Goal: Transaction & Acquisition: Subscribe to service/newsletter

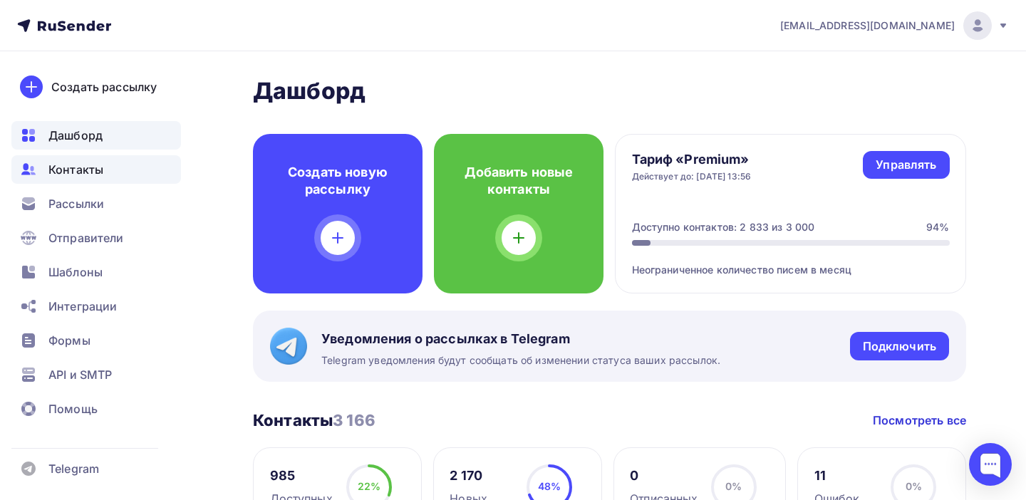
click at [74, 168] on span "Контакты" at bounding box center [75, 169] width 55 height 17
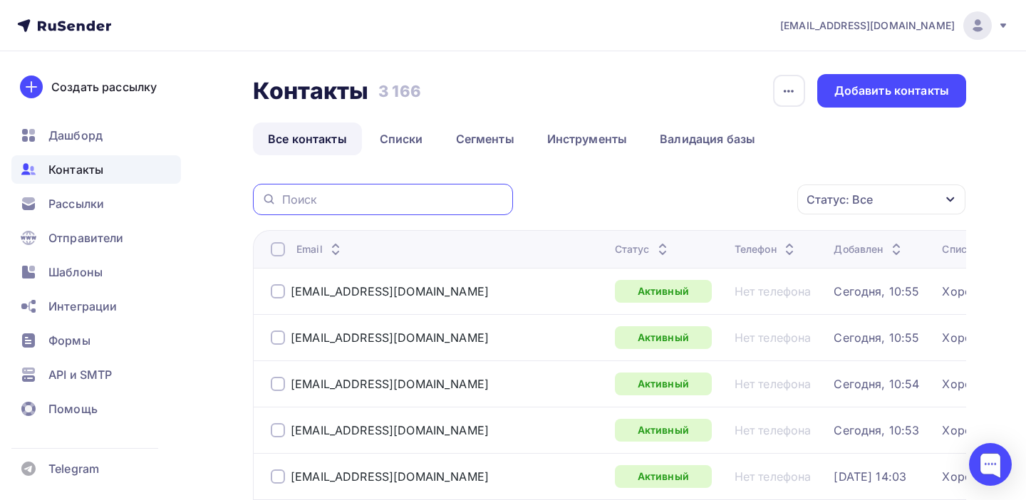
click at [315, 198] on input "text" at bounding box center [393, 200] width 222 height 16
paste input "julijuliaroleva@yahoo.com"
type input "julijuliaroleva@yahoo.com"
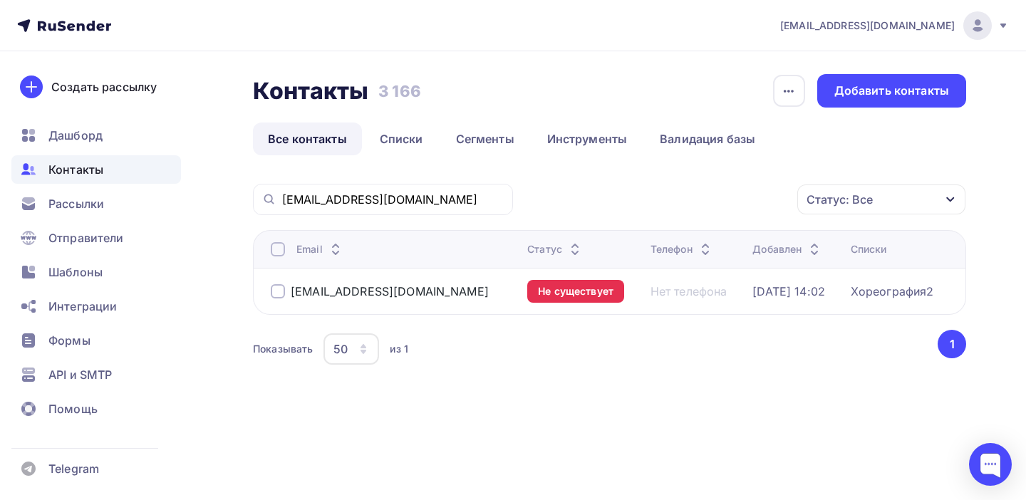
click at [278, 294] on div at bounding box center [278, 291] width 14 height 14
click at [759, 199] on icon "button" at bounding box center [767, 199] width 17 height 17
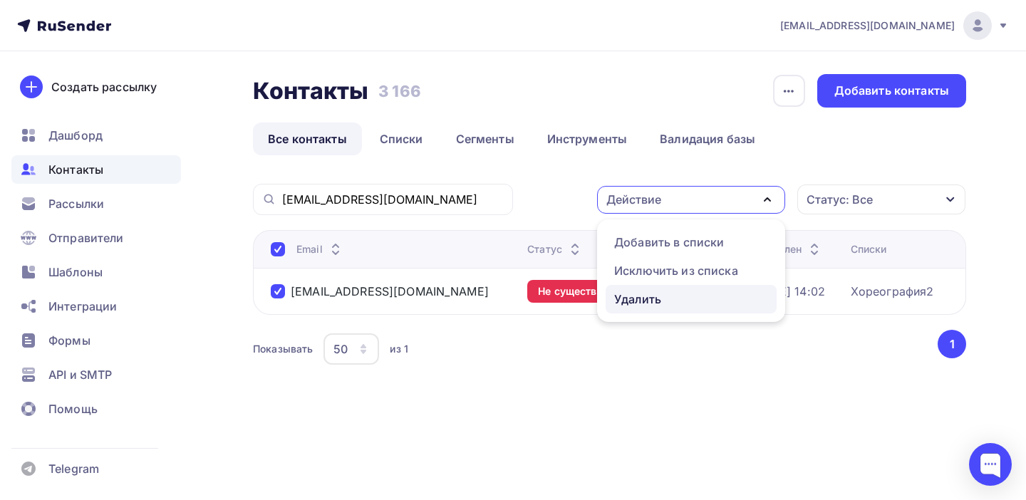
click at [662, 297] on div "Удалить" at bounding box center [691, 299] width 154 height 17
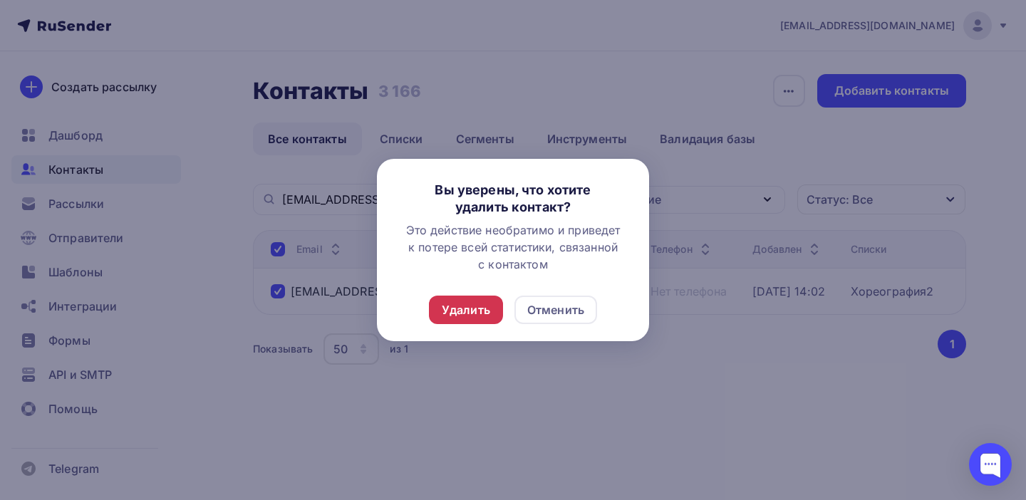
click at [479, 313] on div "Удалить" at bounding box center [466, 309] width 48 height 17
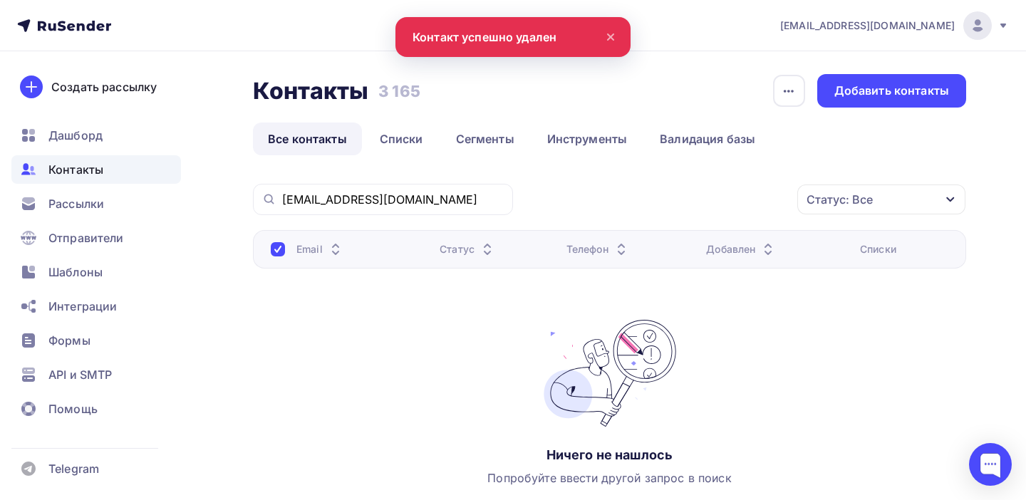
click at [76, 172] on span "Контакты" at bounding box center [75, 169] width 55 height 17
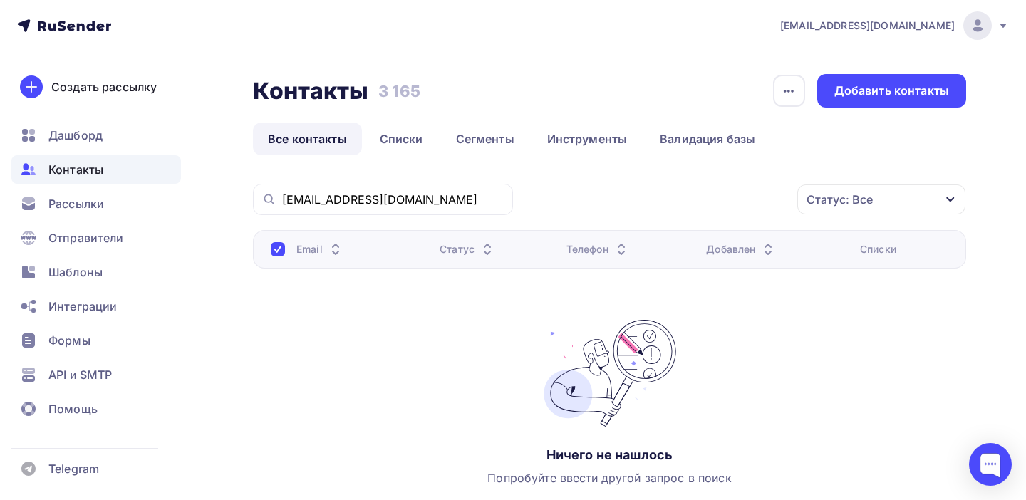
click at [87, 169] on span "Контакты" at bounding box center [75, 169] width 55 height 17
click at [398, 139] on link "Списки" at bounding box center [401, 139] width 73 height 33
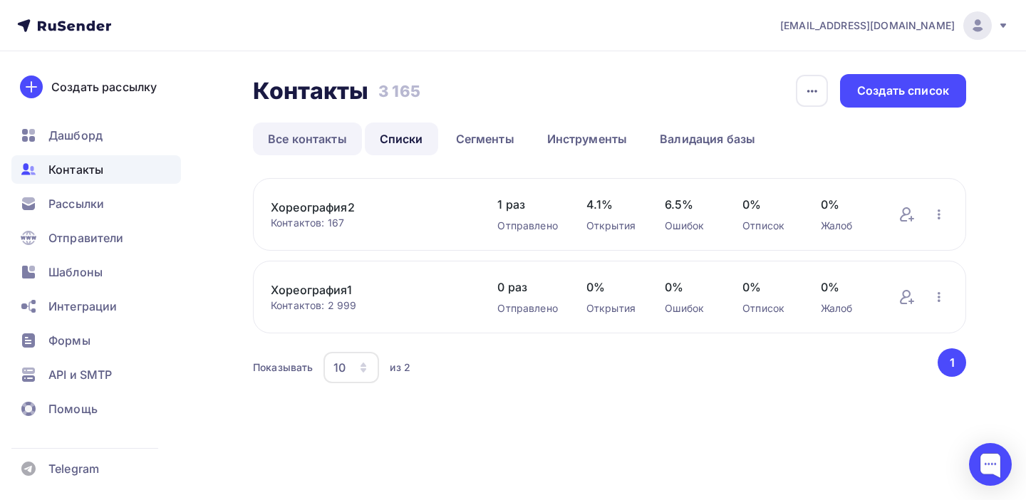
click at [303, 138] on link "Все контакты" at bounding box center [307, 139] width 109 height 33
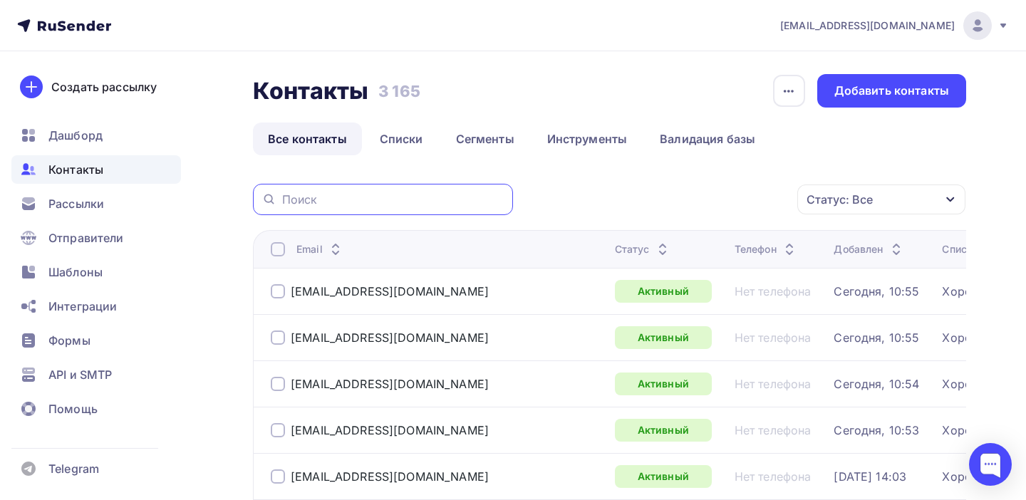
click at [336, 199] on input "text" at bounding box center [393, 200] width 222 height 16
paste input "julijuliaroleva@yahoo.com"
type input "julijuliaroleva@yahoo.com"
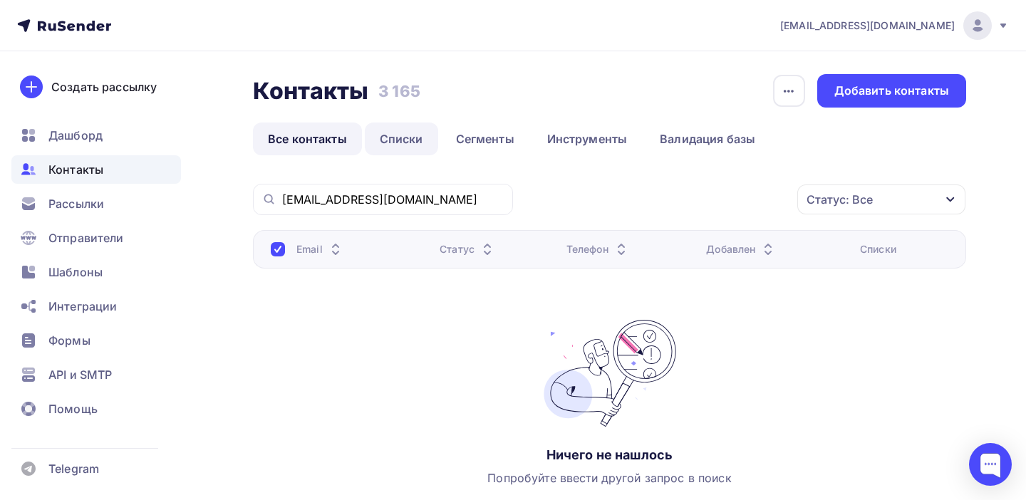
click at [403, 136] on link "Списки" at bounding box center [401, 139] width 73 height 33
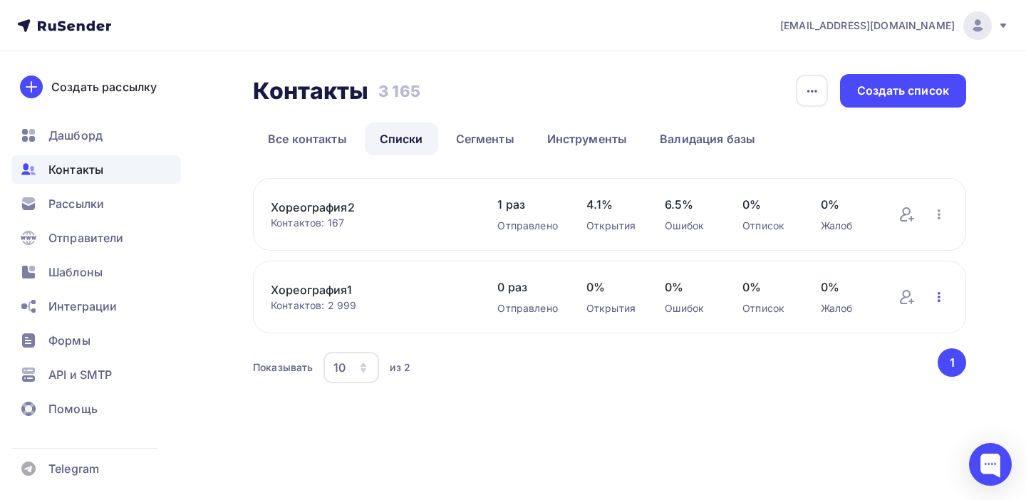
click at [938, 297] on icon "button" at bounding box center [939, 297] width 3 height 10
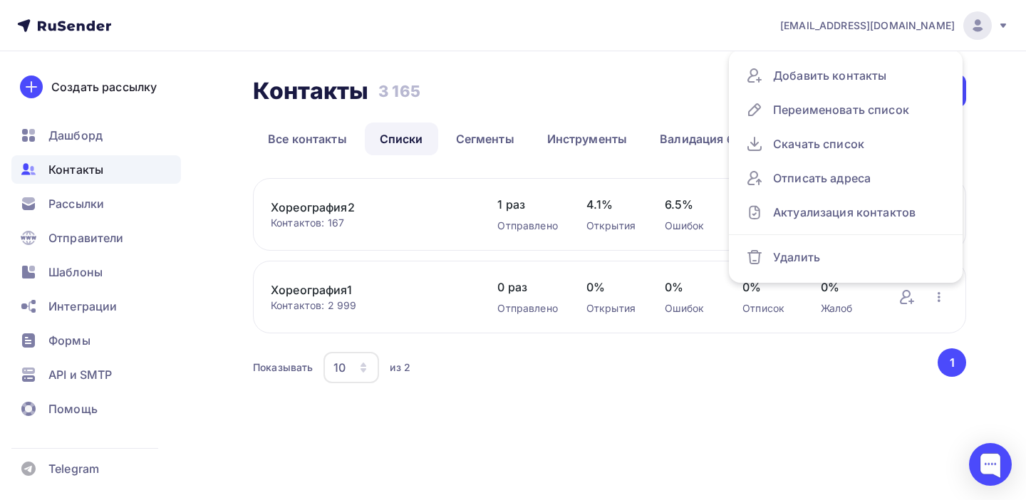
click at [298, 300] on div "Контактов: 2 999" at bounding box center [370, 305] width 198 height 14
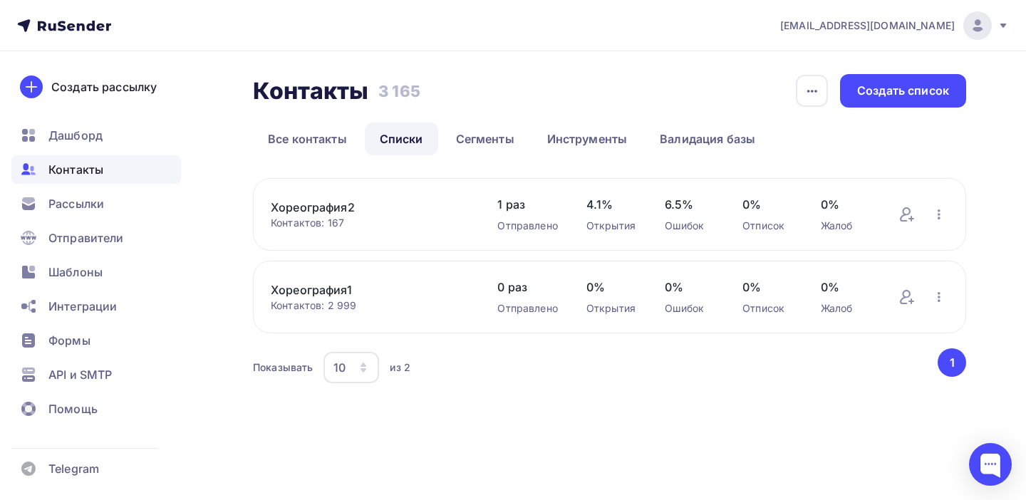
click at [301, 294] on link "Хореография1" at bounding box center [370, 289] width 198 height 17
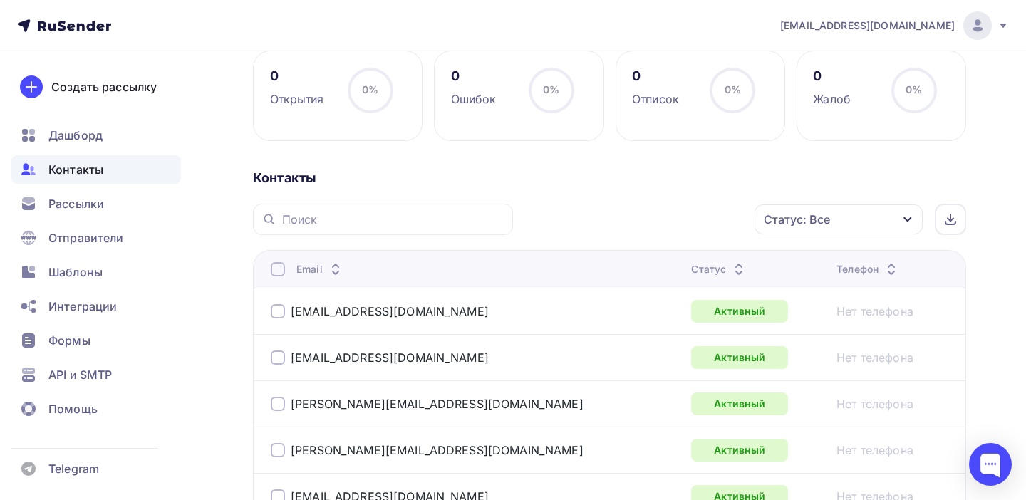
scroll to position [217, 0]
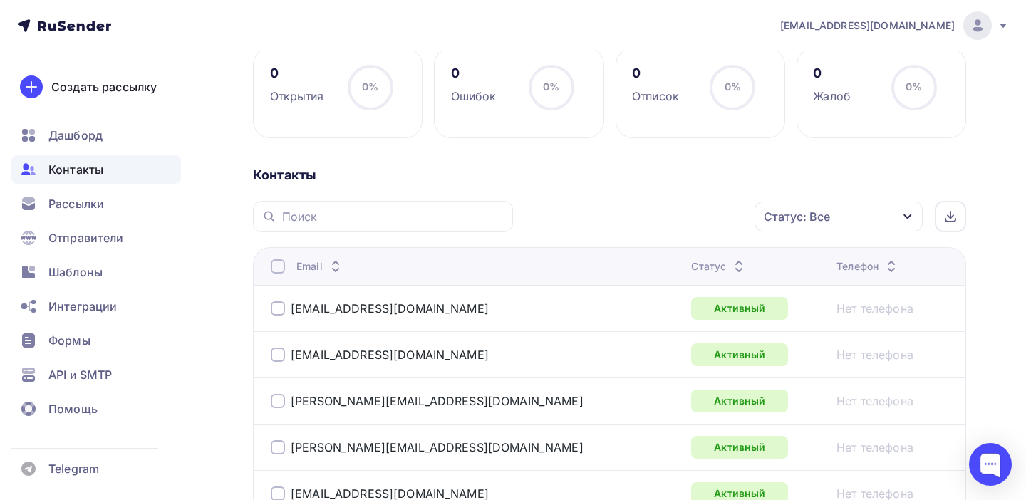
click at [911, 215] on icon "button" at bounding box center [907, 216] width 11 height 11
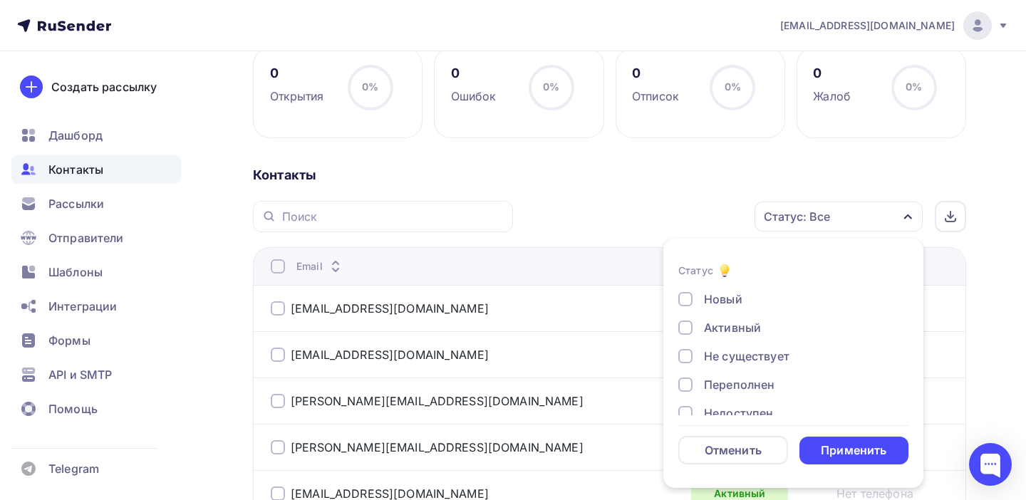
click at [685, 360] on div at bounding box center [685, 356] width 14 height 14
click at [853, 448] on div "Применить" at bounding box center [854, 450] width 66 height 16
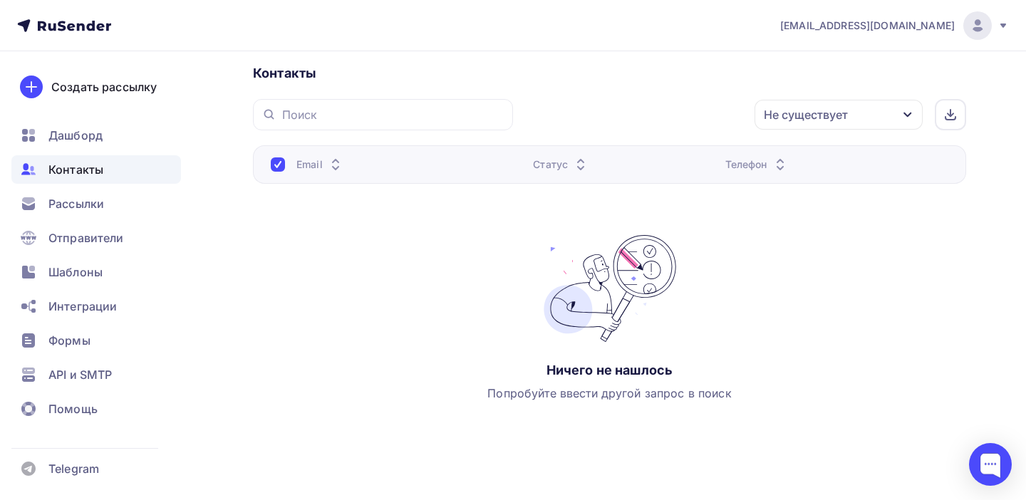
click at [907, 118] on icon "button" at bounding box center [907, 114] width 11 height 11
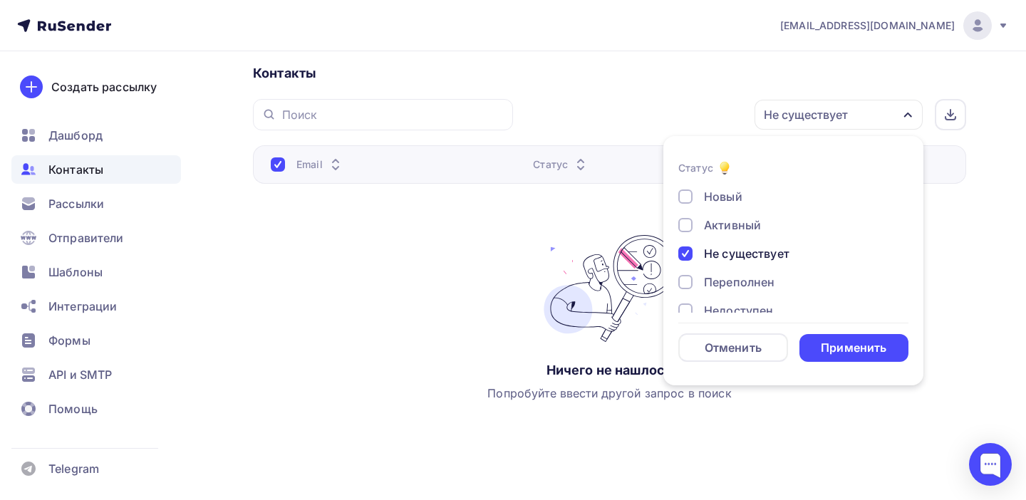
click at [685, 252] on div at bounding box center [685, 253] width 14 height 14
click at [680, 281] on div at bounding box center [685, 282] width 14 height 14
click at [868, 347] on div "Применить" at bounding box center [854, 348] width 66 height 16
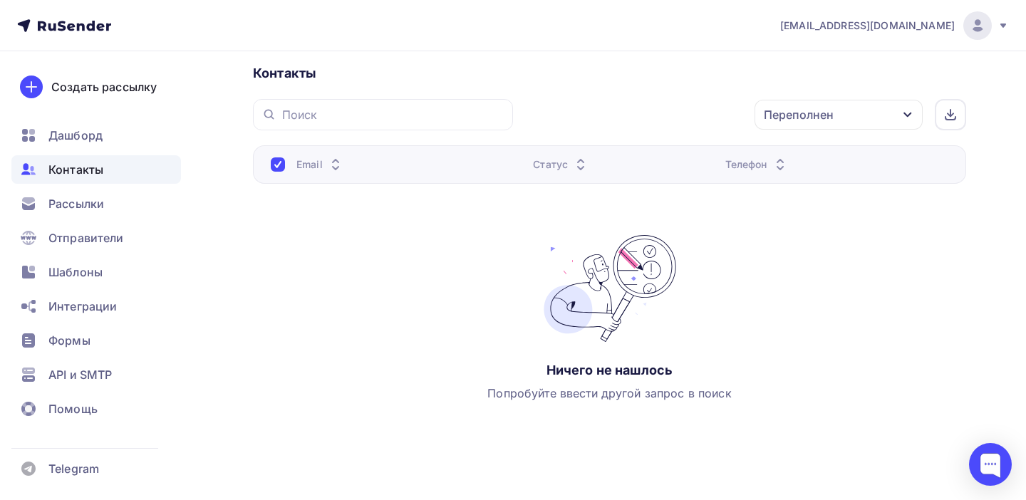
click at [908, 115] on icon "button" at bounding box center [907, 115] width 8 height 5
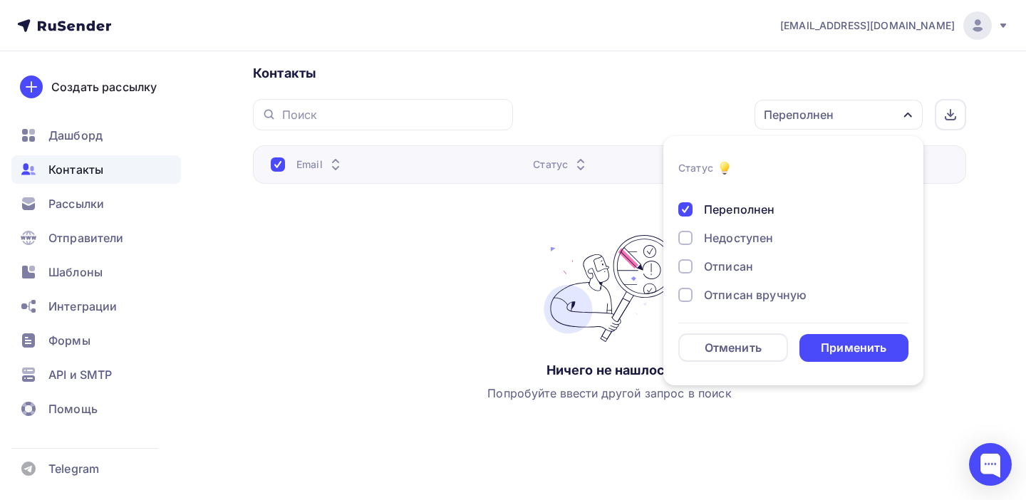
scroll to position [97, 0]
click at [689, 217] on div at bounding box center [685, 214] width 14 height 14
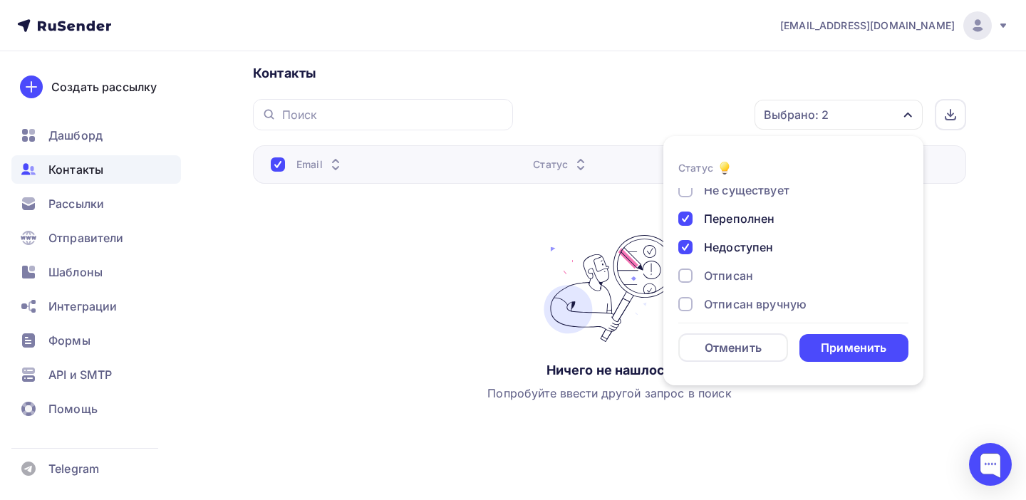
scroll to position [61, 0]
click at [687, 218] on div at bounding box center [685, 221] width 14 height 14
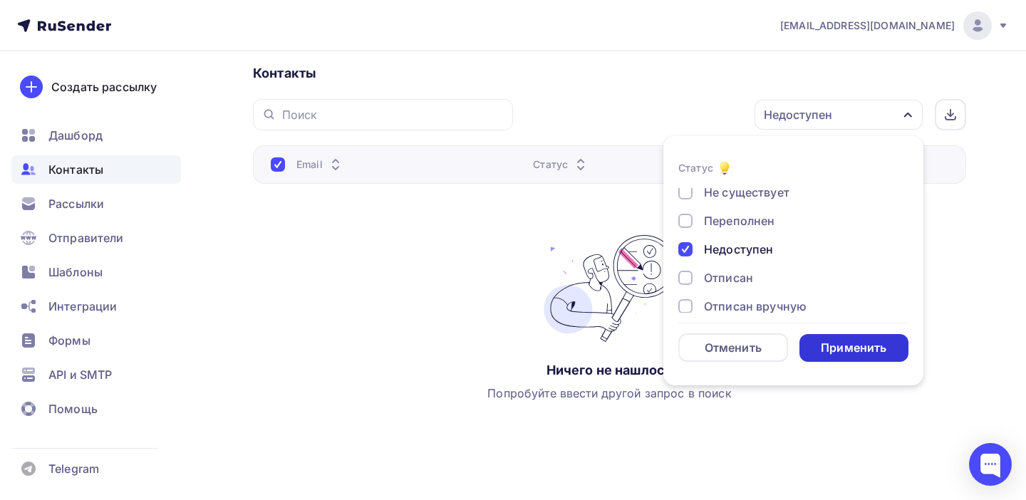
click at [842, 349] on div "Применить" at bounding box center [854, 348] width 66 height 16
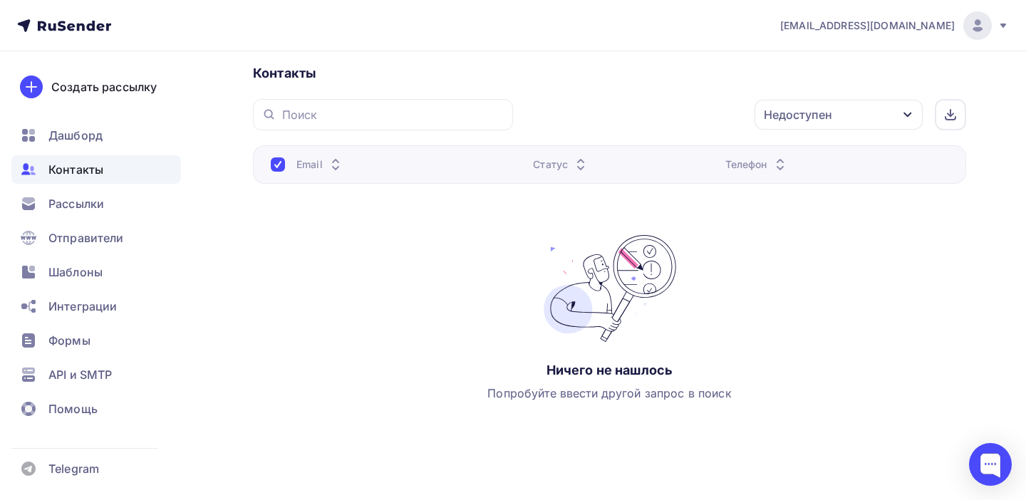
click at [912, 115] on icon "button" at bounding box center [907, 114] width 11 height 11
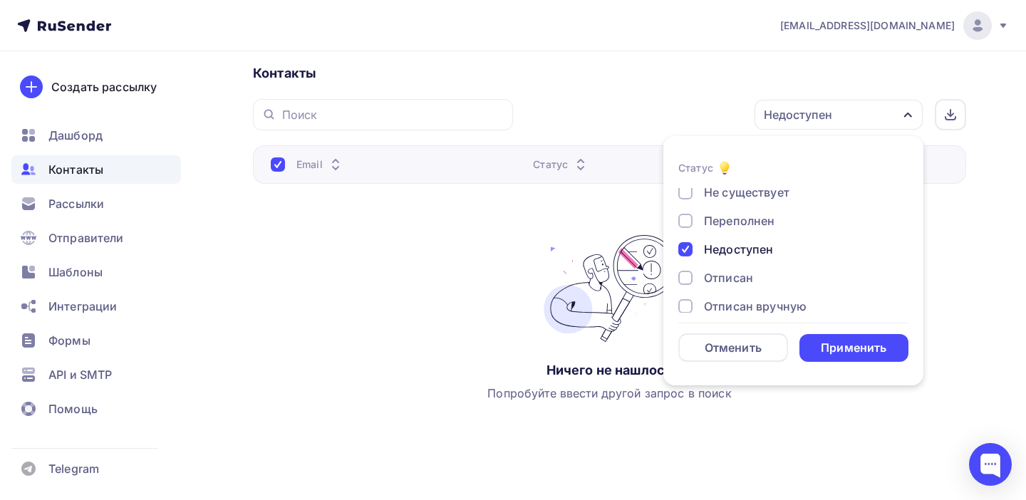
click at [681, 246] on div at bounding box center [685, 249] width 14 height 14
click at [682, 279] on div at bounding box center [685, 278] width 14 height 14
click at [850, 350] on div "Применить" at bounding box center [854, 348] width 66 height 16
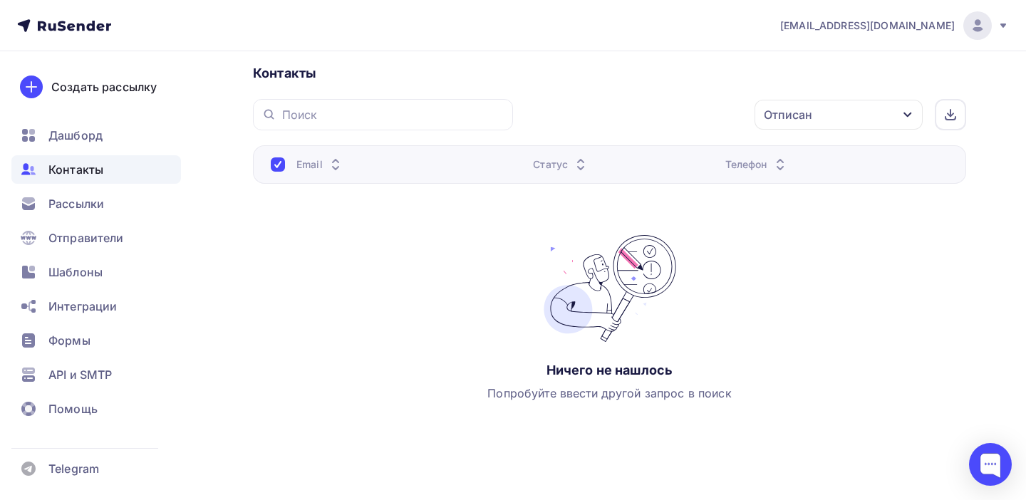
click at [905, 118] on icon "button" at bounding box center [907, 114] width 11 height 11
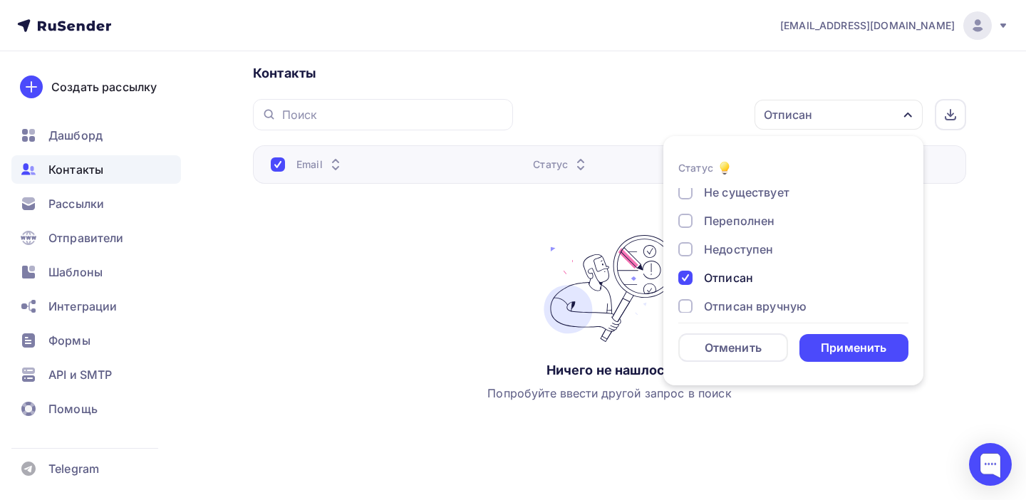
click at [686, 274] on div at bounding box center [685, 278] width 14 height 14
click at [684, 308] on div at bounding box center [685, 306] width 14 height 14
click at [856, 343] on div "Применить" at bounding box center [854, 348] width 66 height 16
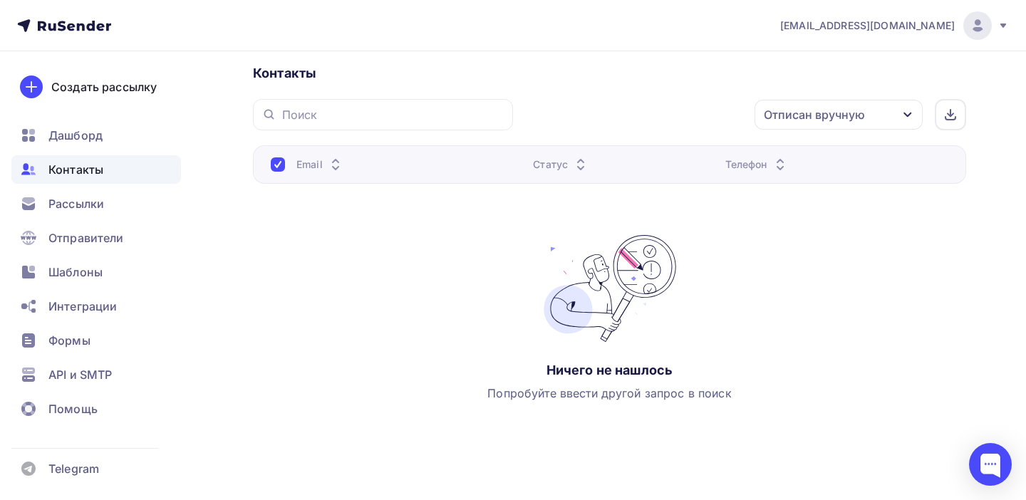
click at [909, 105] on div "Отписан вручную" at bounding box center [838, 115] width 168 height 30
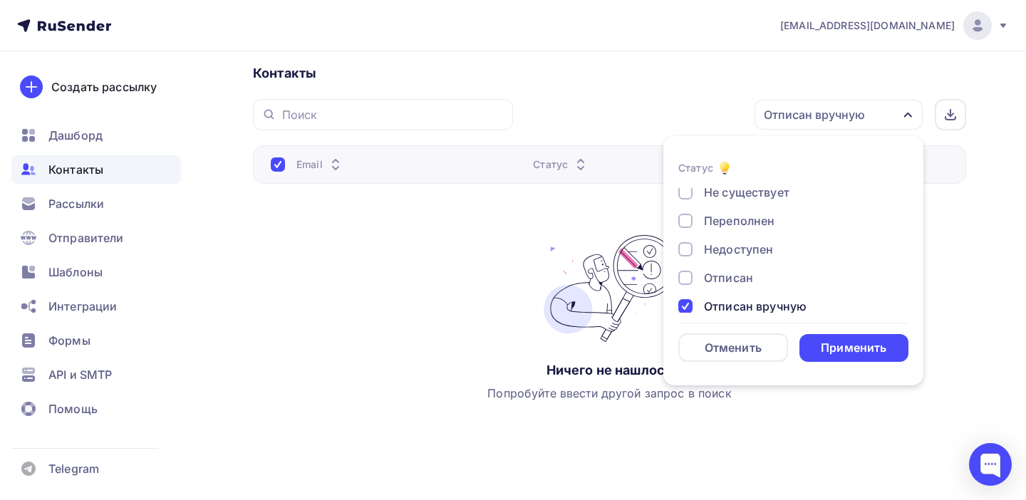
scroll to position [103, 0]
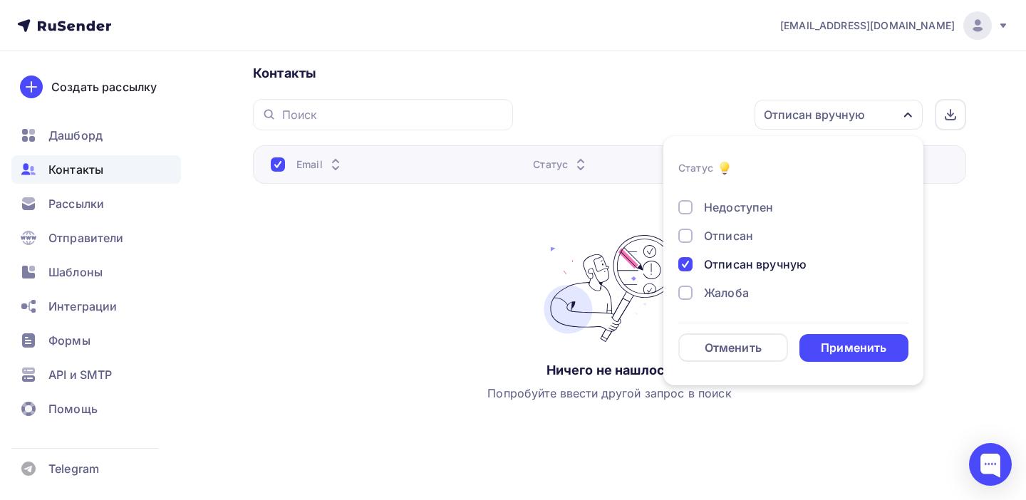
click at [682, 263] on div at bounding box center [685, 264] width 14 height 14
click at [682, 290] on div at bounding box center [685, 293] width 14 height 14
click at [848, 352] on div "Применить" at bounding box center [854, 348] width 66 height 16
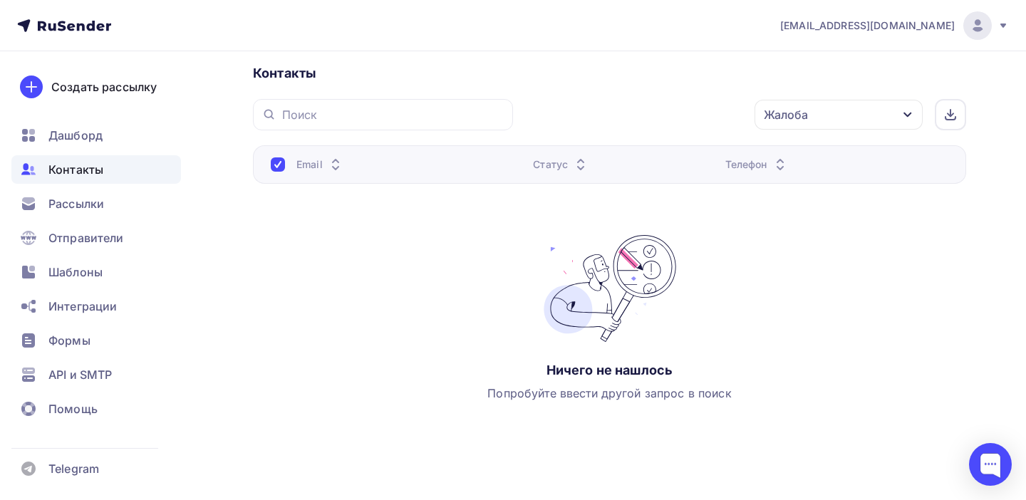
click at [909, 113] on icon "button" at bounding box center [907, 115] width 8 height 5
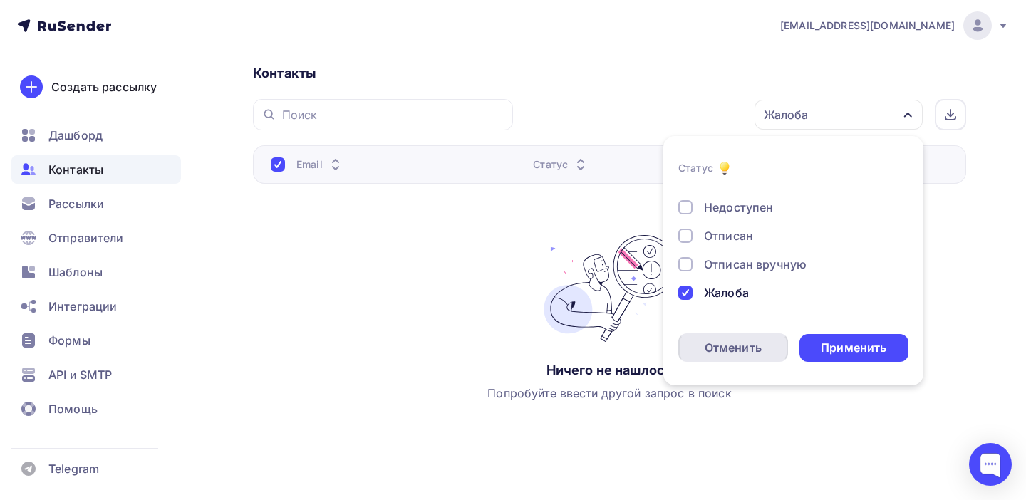
click at [744, 340] on div "Отменить" at bounding box center [733, 347] width 57 height 17
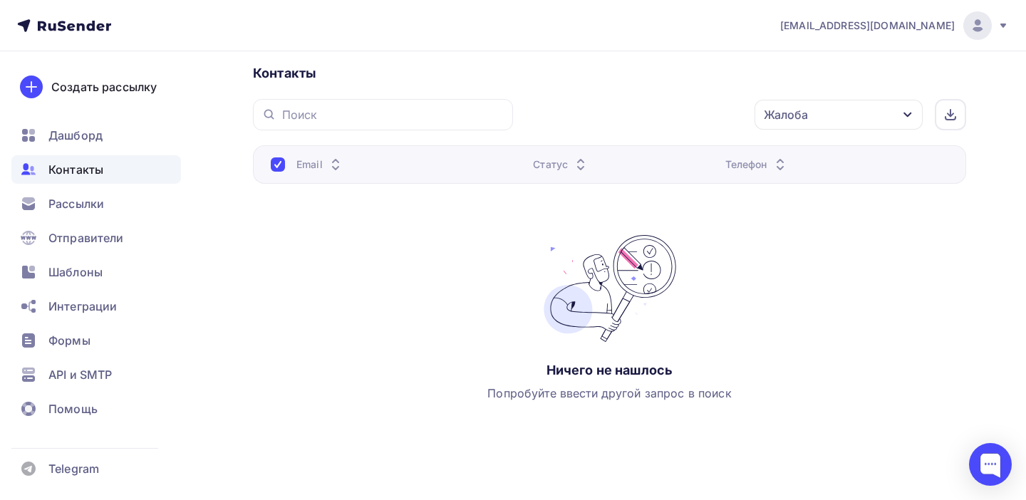
click at [897, 116] on div "Жалоба" at bounding box center [838, 115] width 168 height 30
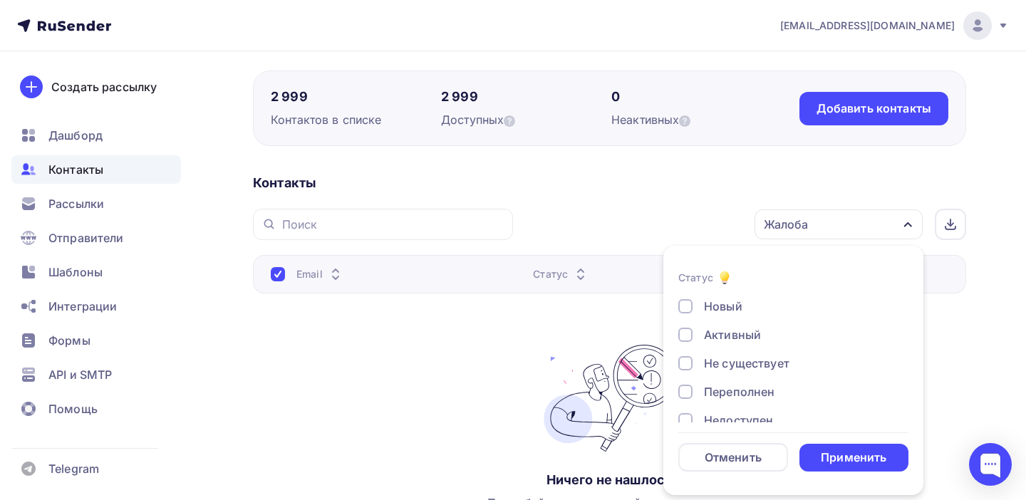
scroll to position [92, 0]
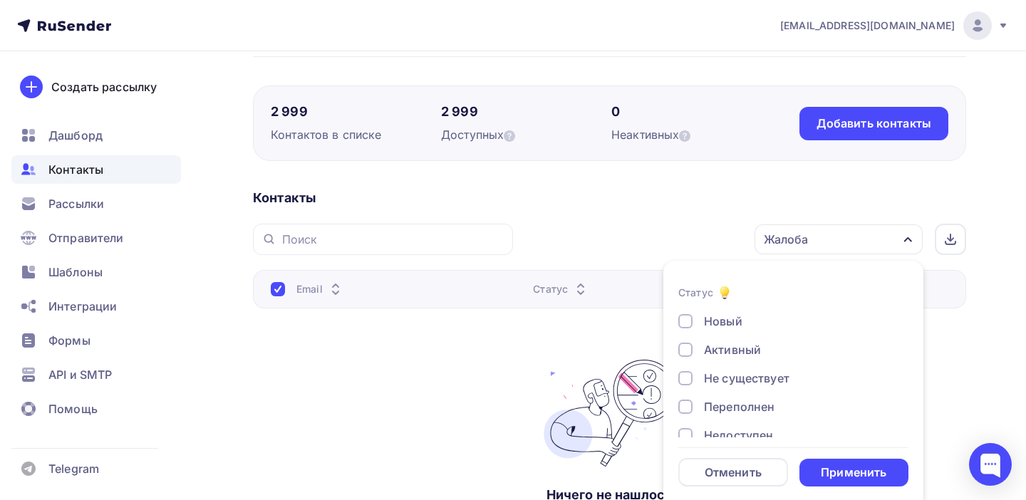
click at [730, 349] on div "Активный" at bounding box center [732, 349] width 57 height 17
click at [720, 318] on div "Новый" at bounding box center [723, 321] width 38 height 17
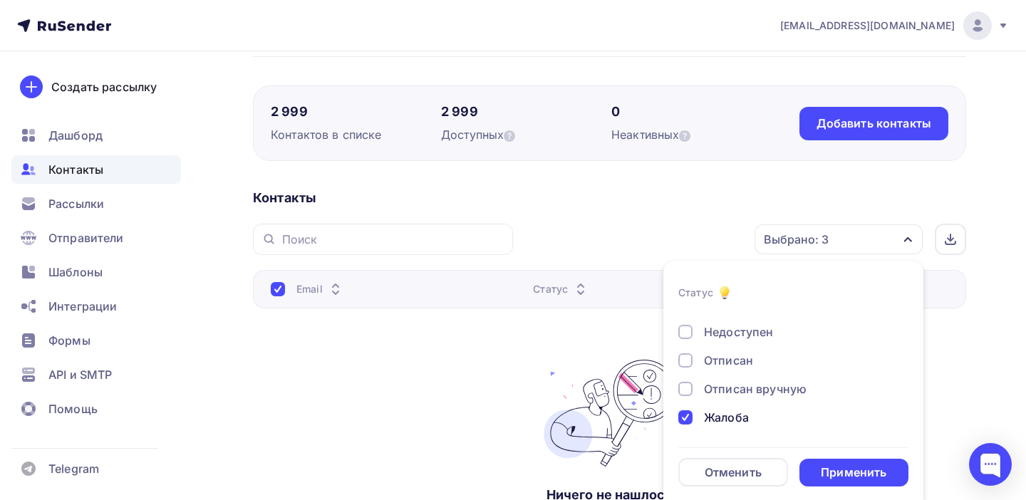
scroll to position [0, 0]
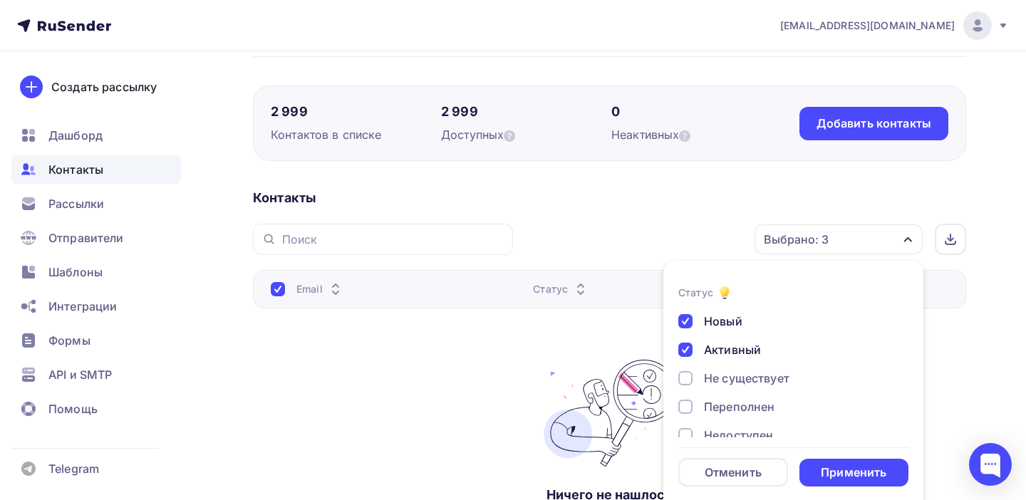
click at [845, 478] on div "Применить" at bounding box center [854, 472] width 66 height 16
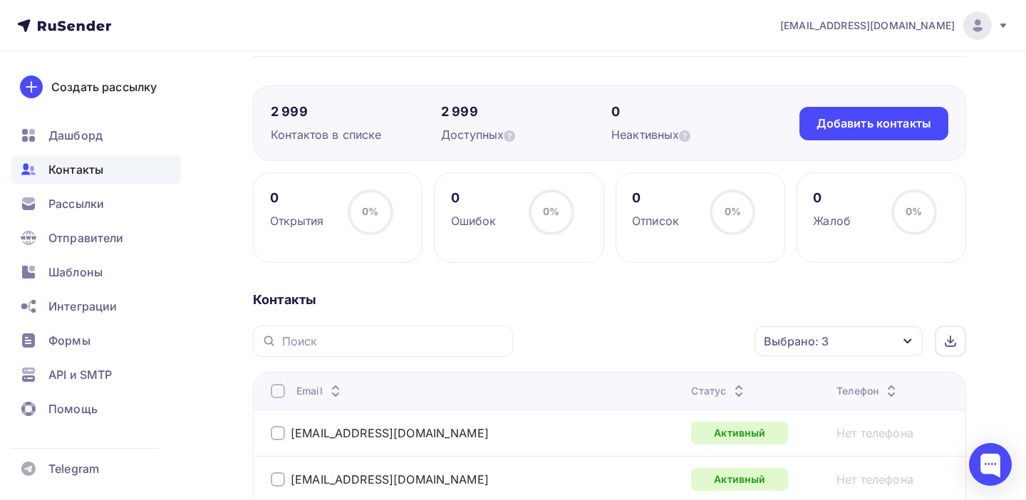
click at [906, 345] on icon "button" at bounding box center [907, 341] width 11 height 11
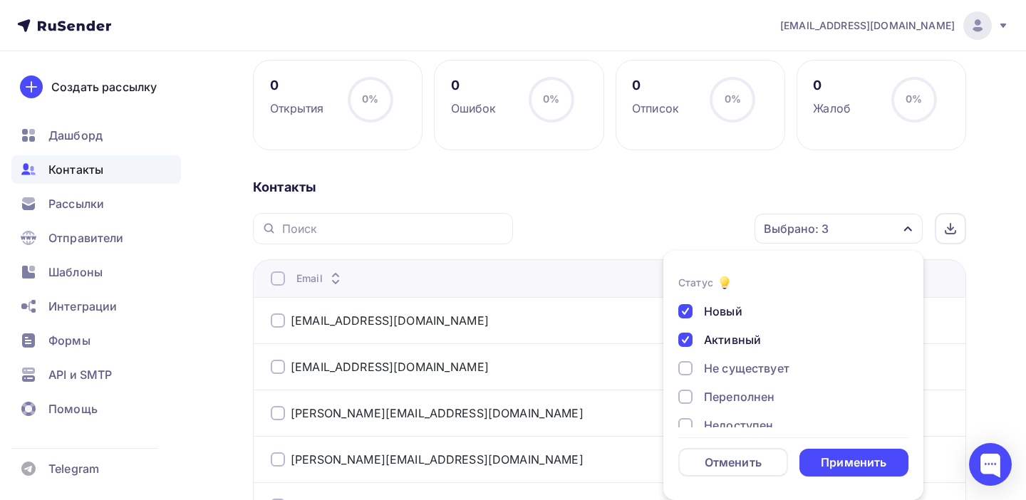
scroll to position [103, 0]
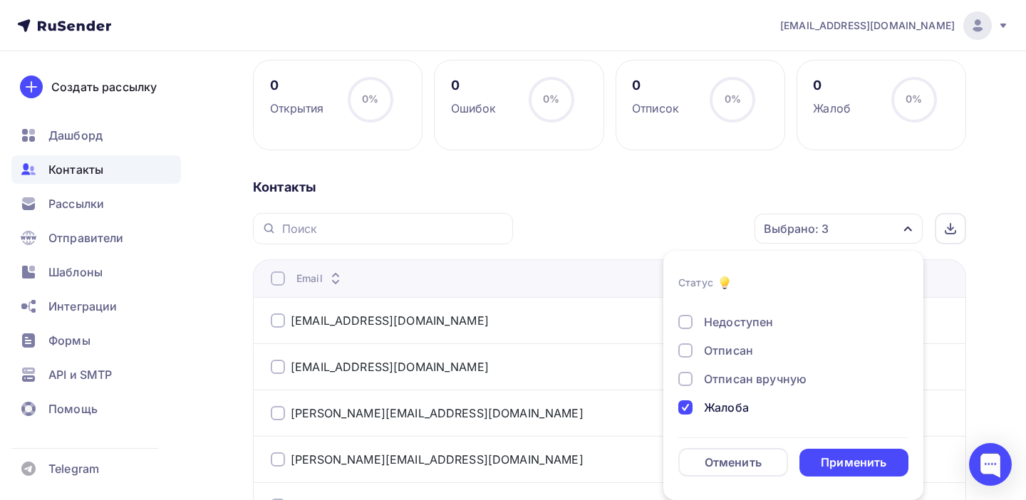
click at [685, 408] on div at bounding box center [685, 407] width 14 height 14
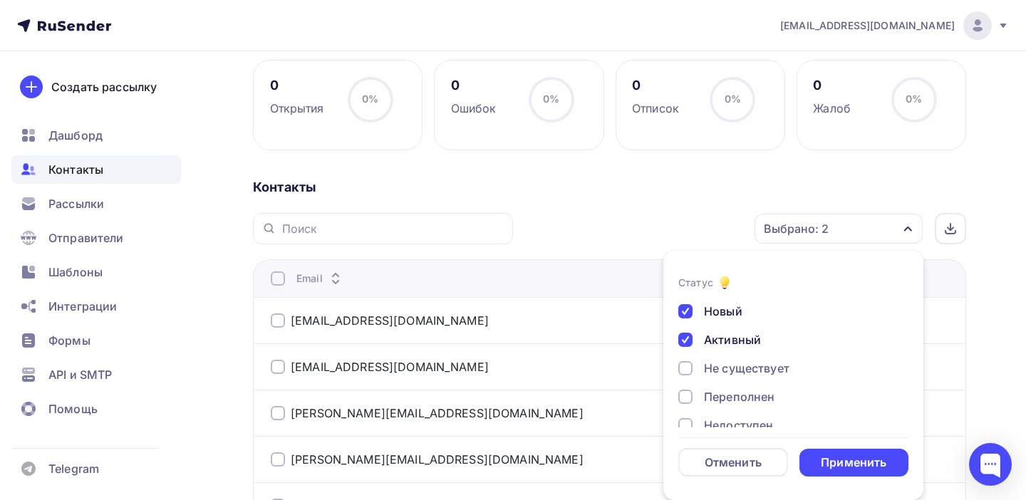
click at [685, 335] on div at bounding box center [685, 340] width 14 height 14
click at [685, 311] on div at bounding box center [685, 311] width 14 height 14
click at [862, 469] on div "Применить" at bounding box center [854, 463] width 66 height 16
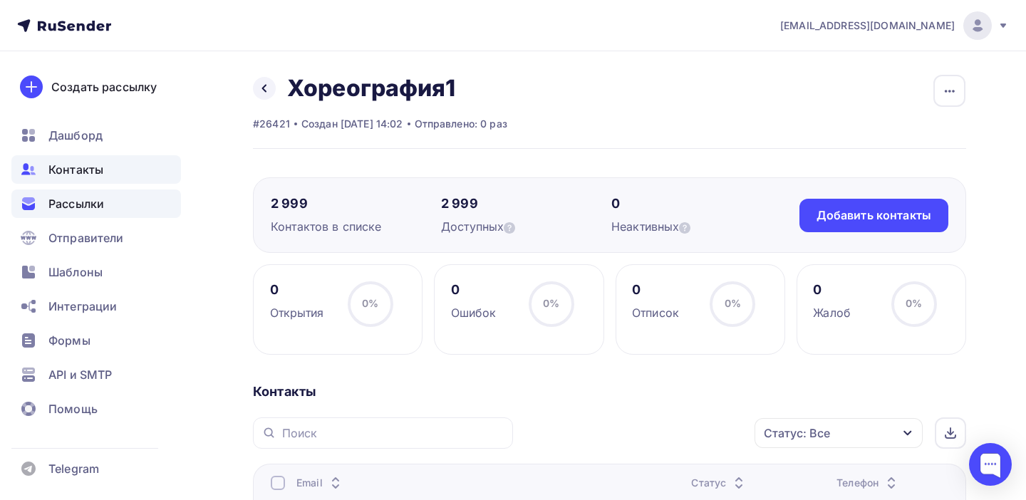
click at [95, 208] on span "Рассылки" at bounding box center [76, 203] width 56 height 17
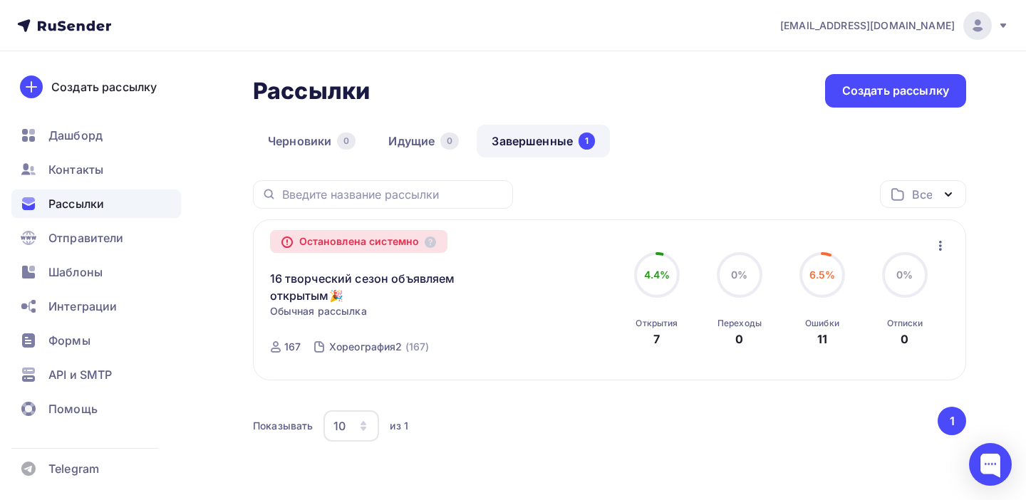
click at [938, 247] on icon "button" at bounding box center [940, 245] width 17 height 17
click at [289, 286] on link "16 творческий сезон объявляем открытым🎉" at bounding box center [392, 287] width 244 height 34
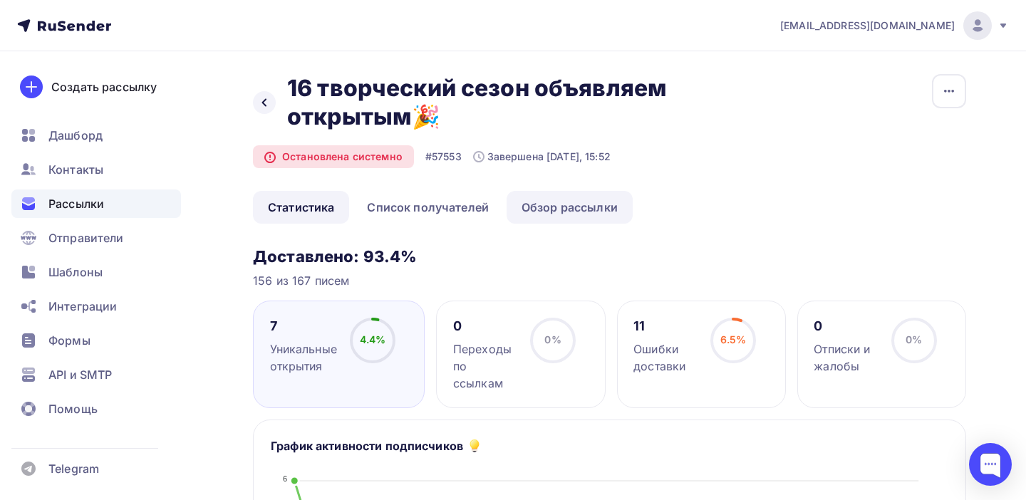
click at [597, 210] on link "Обзор рассылки" at bounding box center [570, 207] width 126 height 33
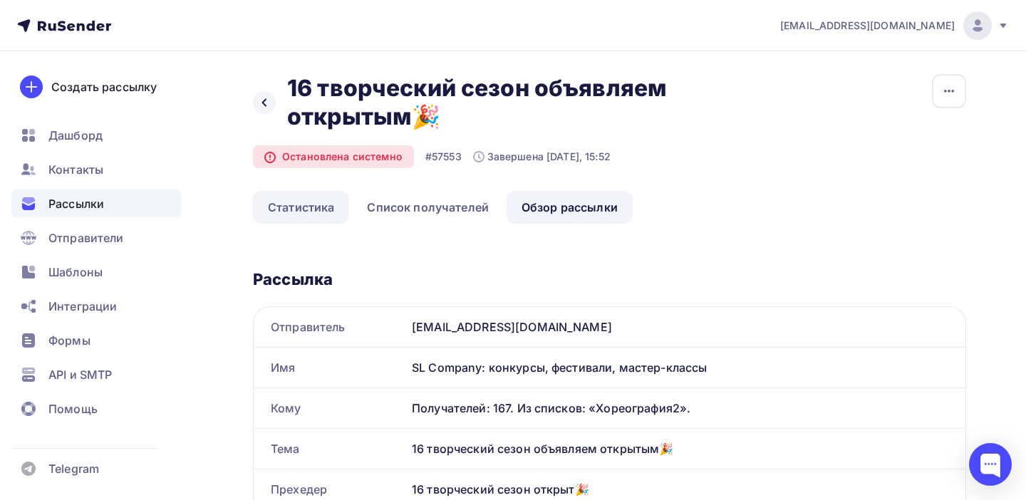
click at [316, 208] on link "Статистика" at bounding box center [301, 207] width 96 height 33
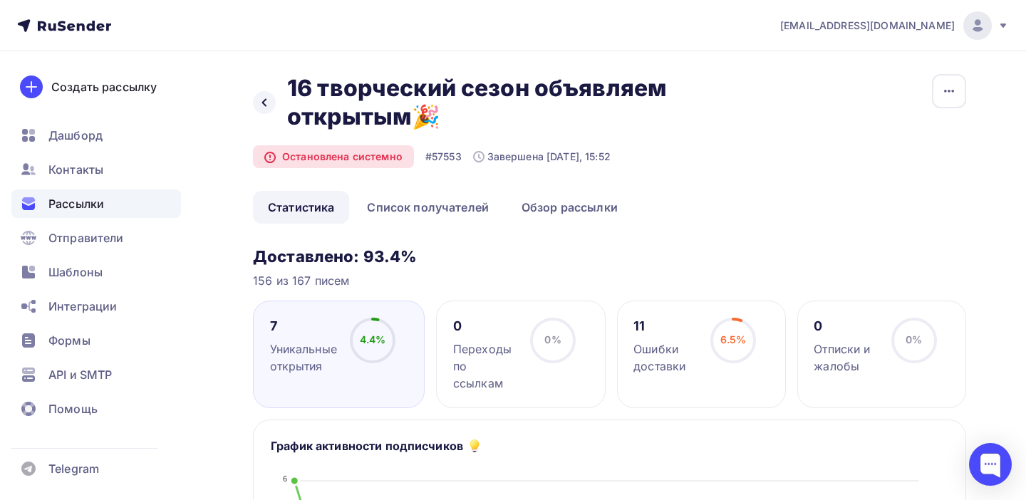
click at [291, 341] on div "Уникальные открытия" at bounding box center [303, 358] width 67 height 34
click at [0, 0] on icon at bounding box center [0, 0] width 0 height 0
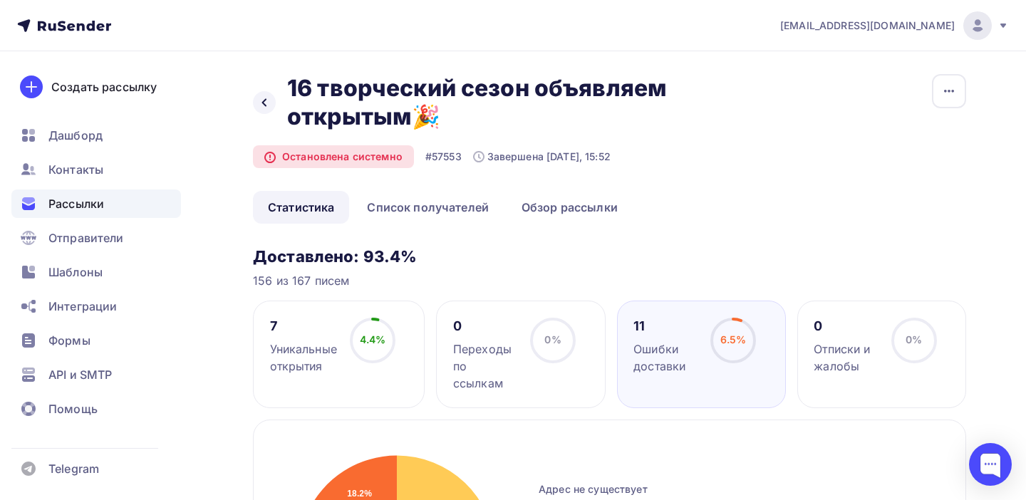
click at [687, 327] on div "11" at bounding box center [665, 326] width 64 height 17
click at [283, 347] on div "Уникальные открытия" at bounding box center [303, 358] width 67 height 34
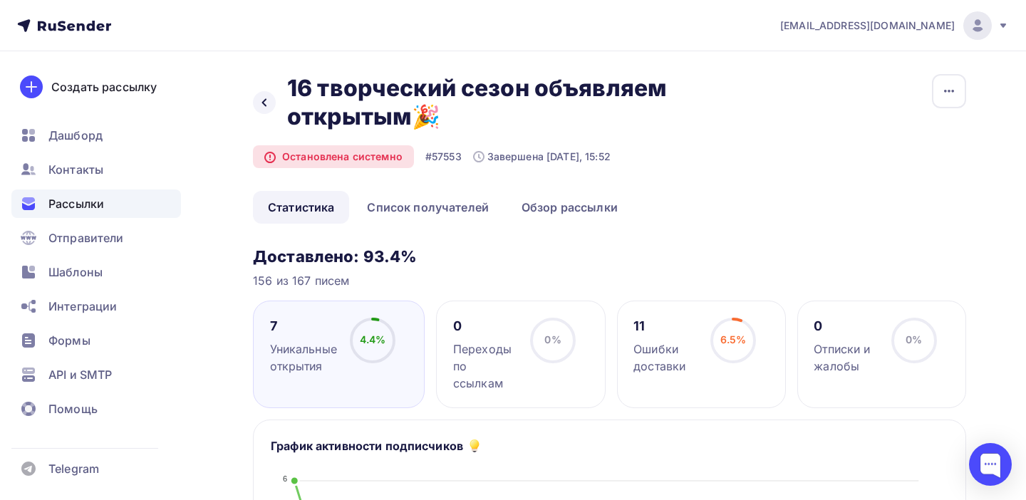
click at [844, 360] on div "Отписки и жалобы" at bounding box center [846, 358] width 64 height 34
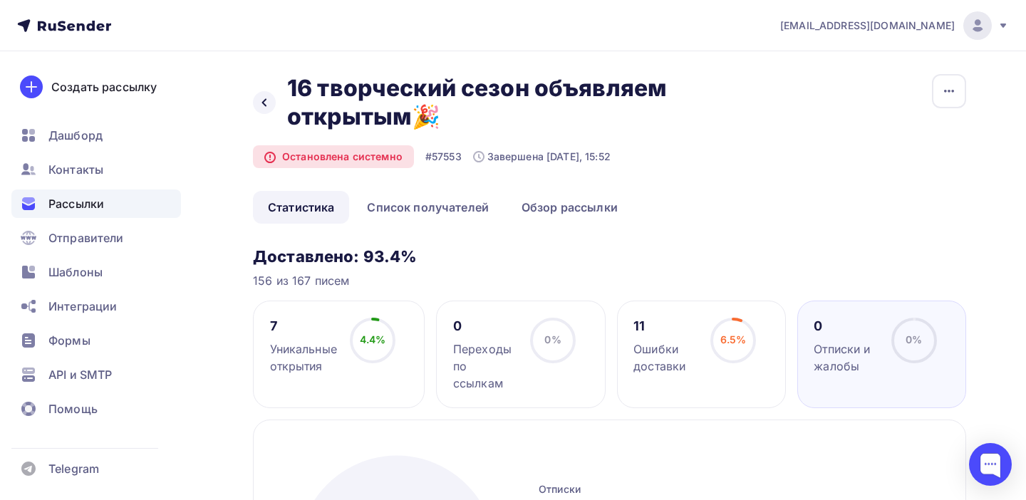
click at [474, 346] on div "Переходы по ссылкам" at bounding box center [485, 366] width 64 height 51
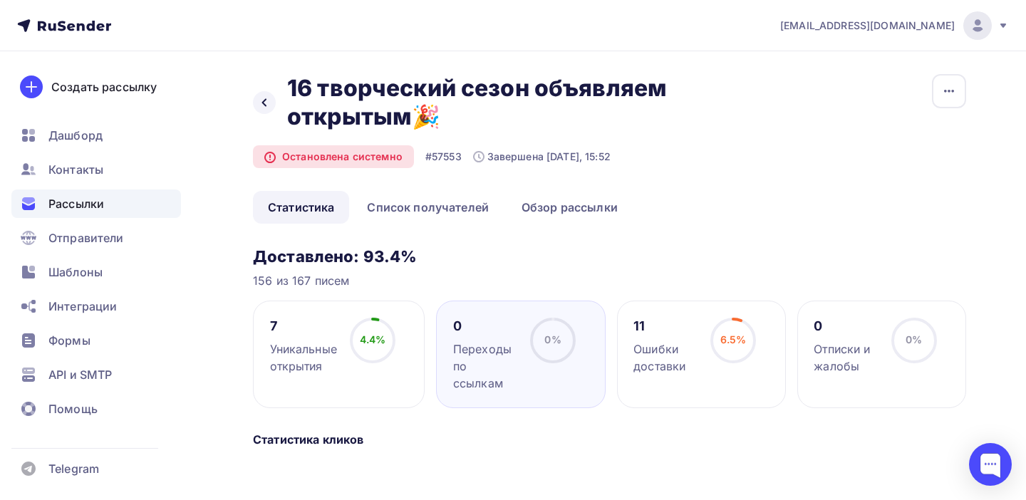
click at [694, 349] on div "Ошибки доставки" at bounding box center [665, 358] width 64 height 34
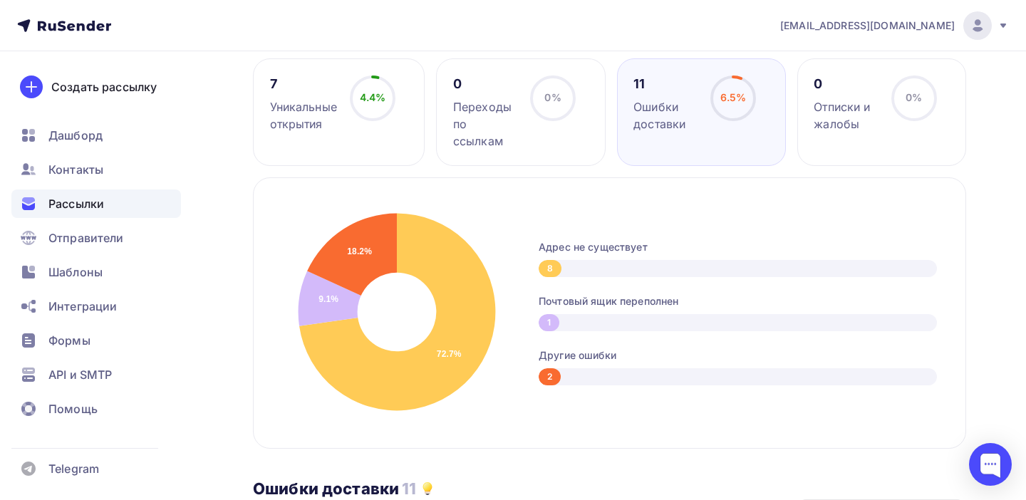
scroll to position [259, 0]
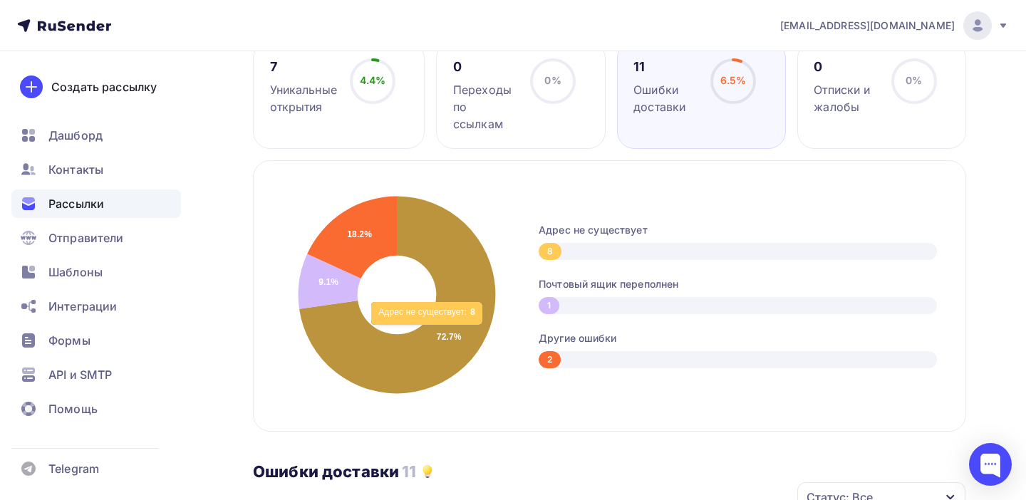
click at [429, 333] on icon at bounding box center [397, 295] width 196 height 197
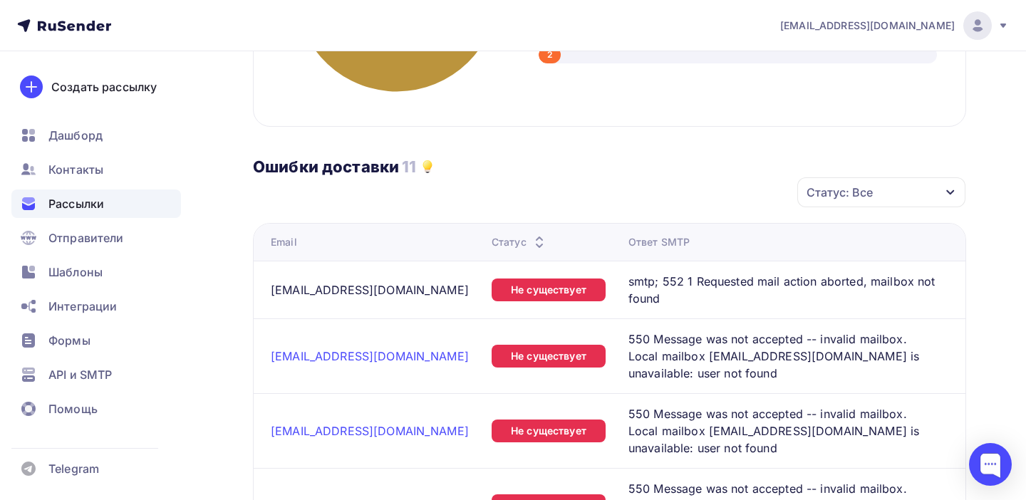
scroll to position [570, 0]
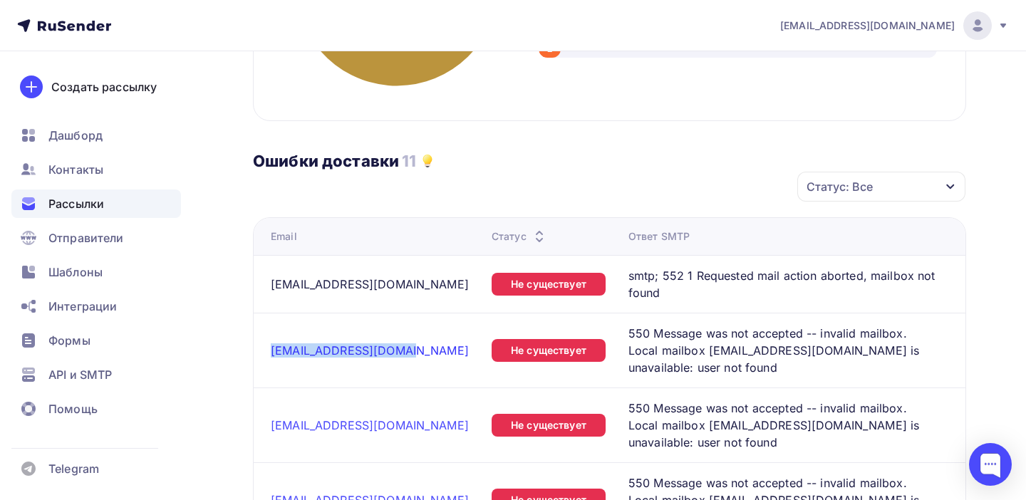
drag, startPoint x: 403, startPoint y: 353, endPoint x: 271, endPoint y: 354, distance: 132.5
click at [271, 354] on div "pavlovaks_87s@mail.ru" at bounding box center [375, 350] width 209 height 14
copy link "pavlovaks_87s@mail.ru"
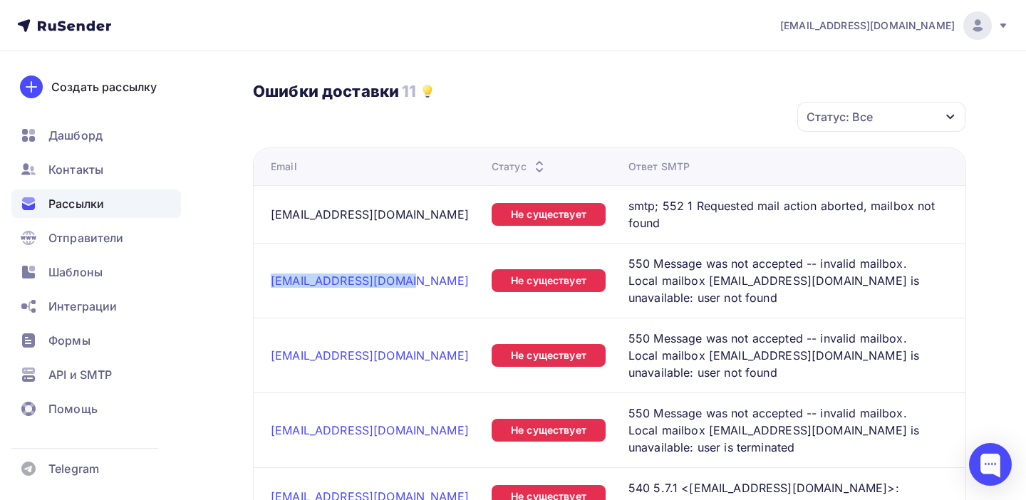
scroll to position [673, 0]
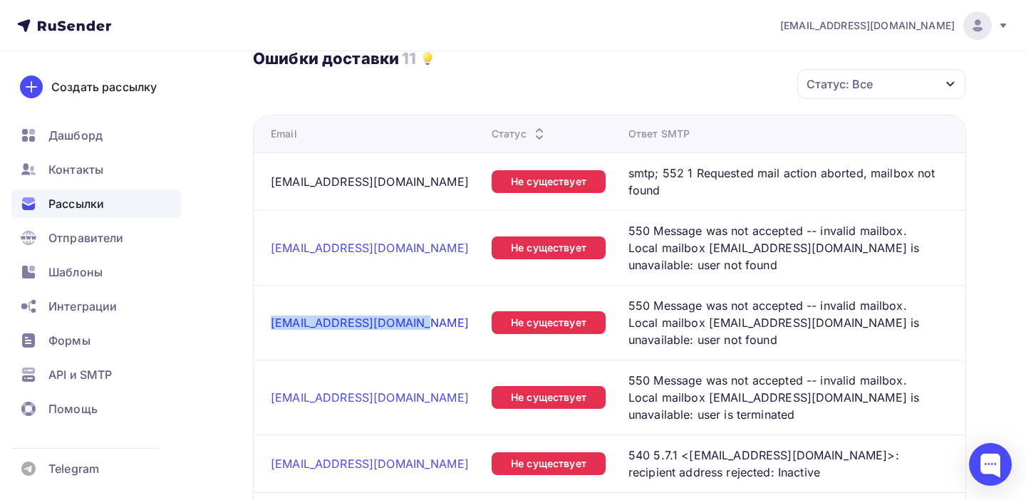
drag, startPoint x: 412, startPoint y: 325, endPoint x: 271, endPoint y: 321, distance: 140.4
click at [271, 321] on div "axioms_official@mail.ru" at bounding box center [375, 323] width 209 height 14
copy link "axioms_official@mail.ru"
click at [80, 174] on span "Контакты" at bounding box center [75, 169] width 55 height 17
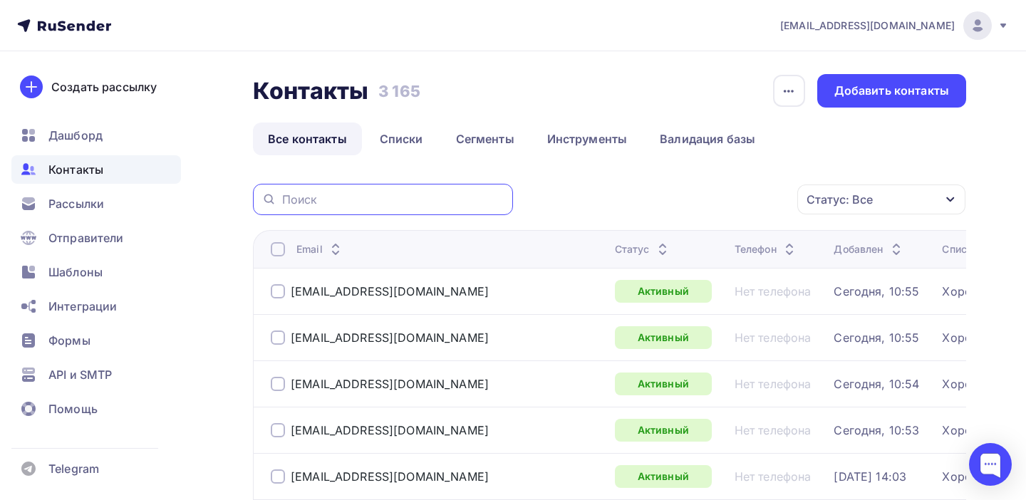
click at [341, 202] on input "text" at bounding box center [393, 200] width 222 height 16
paste input "axioms_official@mail.ru"
type input "axioms_official@mail.ru"
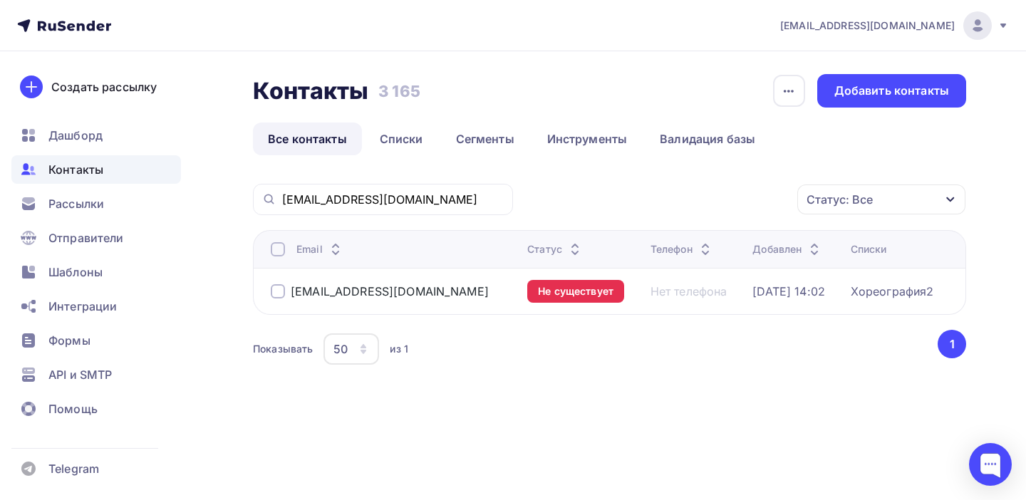
click at [281, 294] on div at bounding box center [278, 291] width 14 height 14
click at [774, 198] on icon "button" at bounding box center [767, 199] width 17 height 17
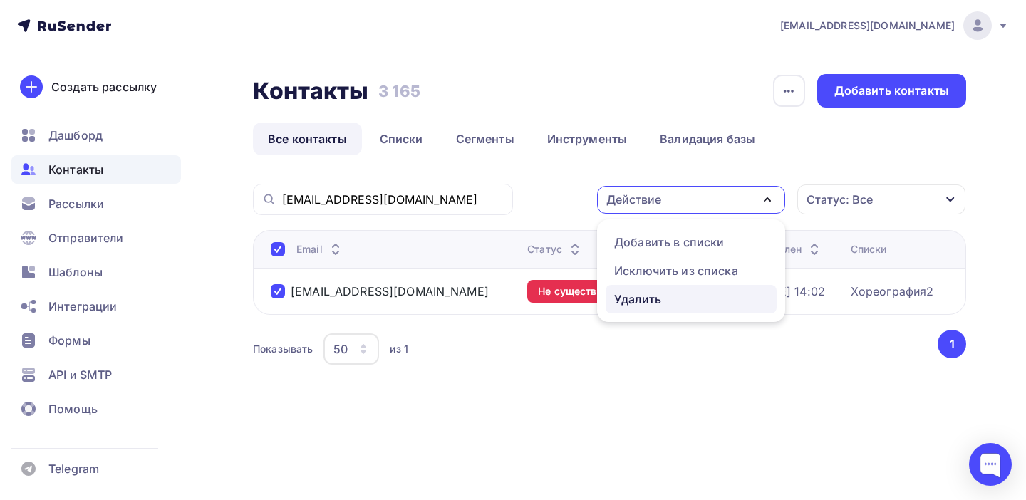
click at [651, 300] on div "Удалить" at bounding box center [637, 299] width 47 height 17
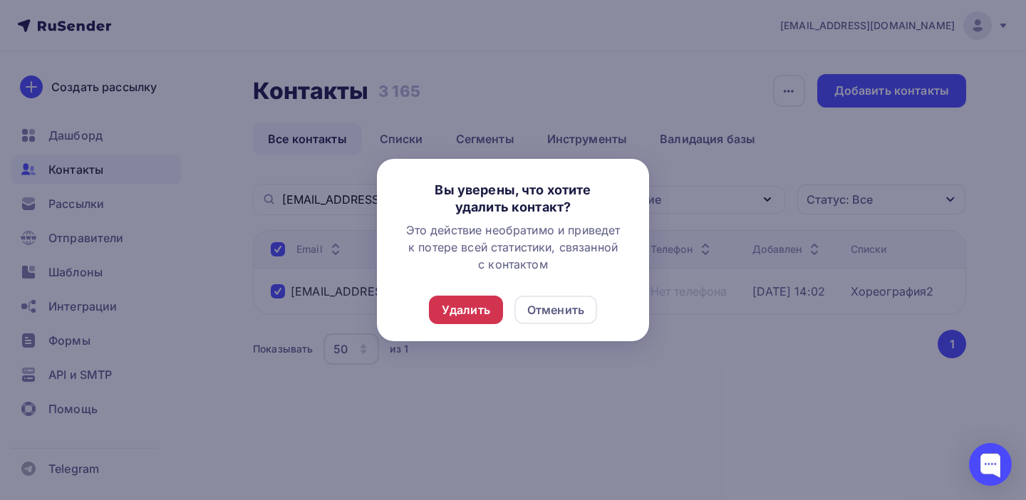
click at [474, 313] on div "Удалить" at bounding box center [466, 309] width 48 height 17
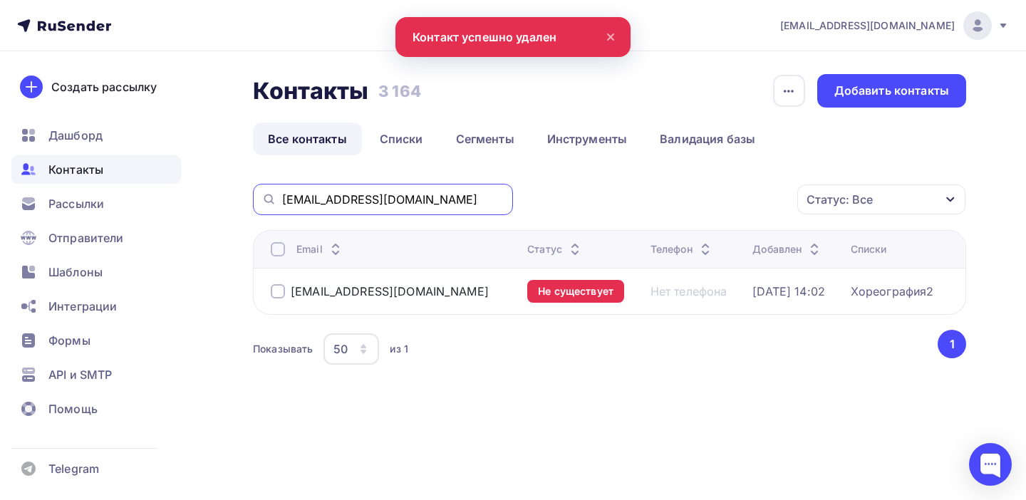
click at [430, 199] on input "axioms_official@mail.ru" at bounding box center [393, 200] width 222 height 16
click at [79, 168] on span "Контакты" at bounding box center [75, 169] width 55 height 17
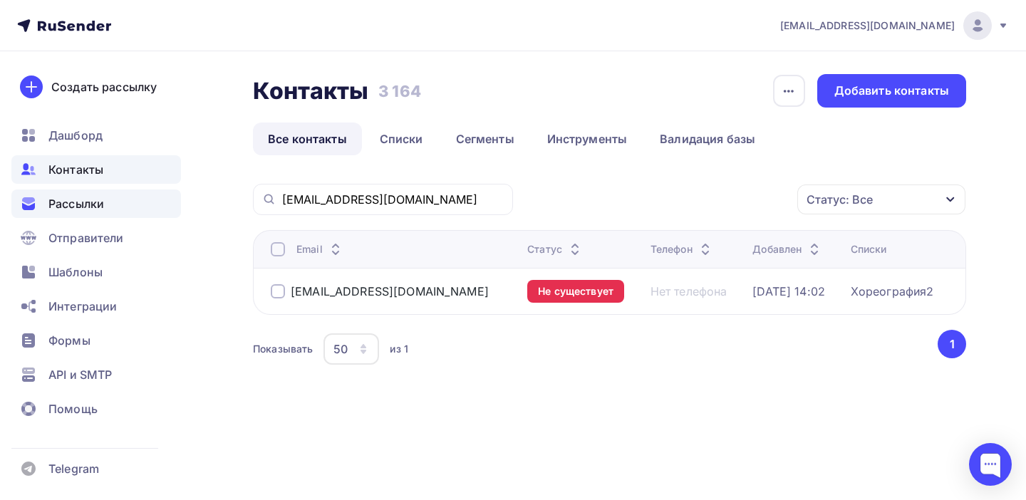
click at [66, 204] on span "Рассылки" at bounding box center [76, 203] width 56 height 17
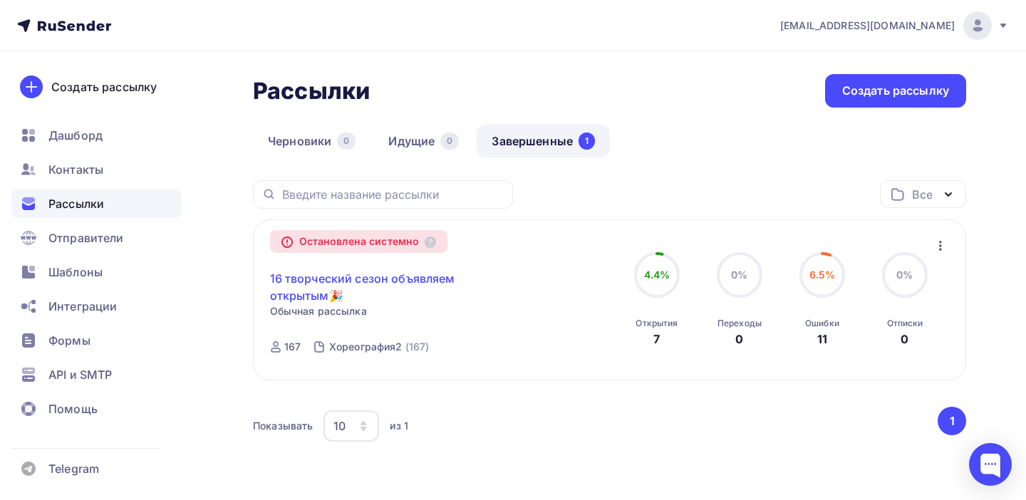
click at [353, 284] on link "16 творческий сезон объявляем открытым🎉" at bounding box center [392, 287] width 244 height 34
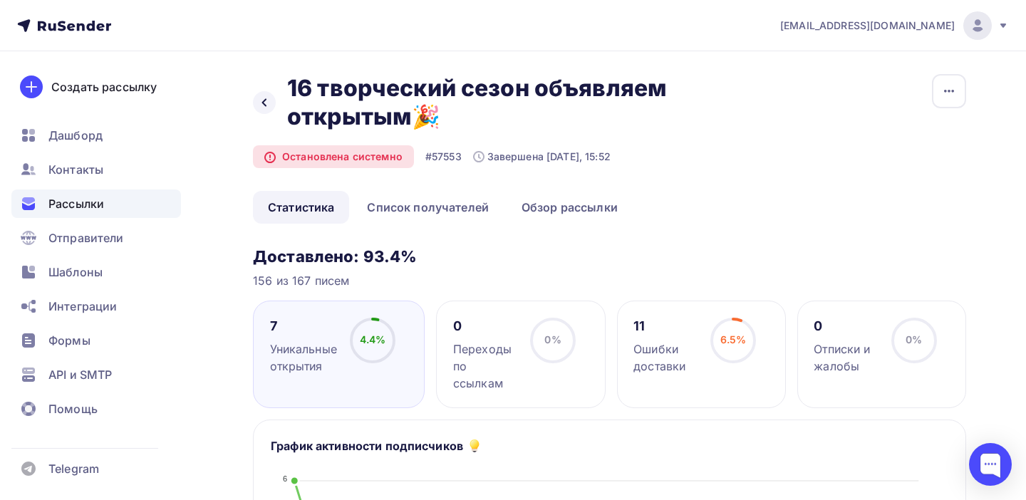
click at [682, 352] on div "Ошибки доставки" at bounding box center [665, 358] width 64 height 34
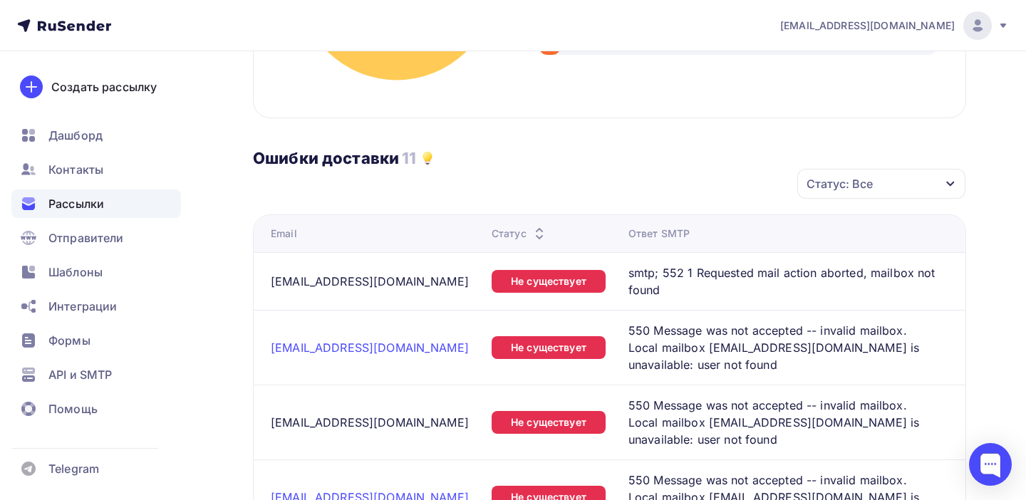
scroll to position [574, 0]
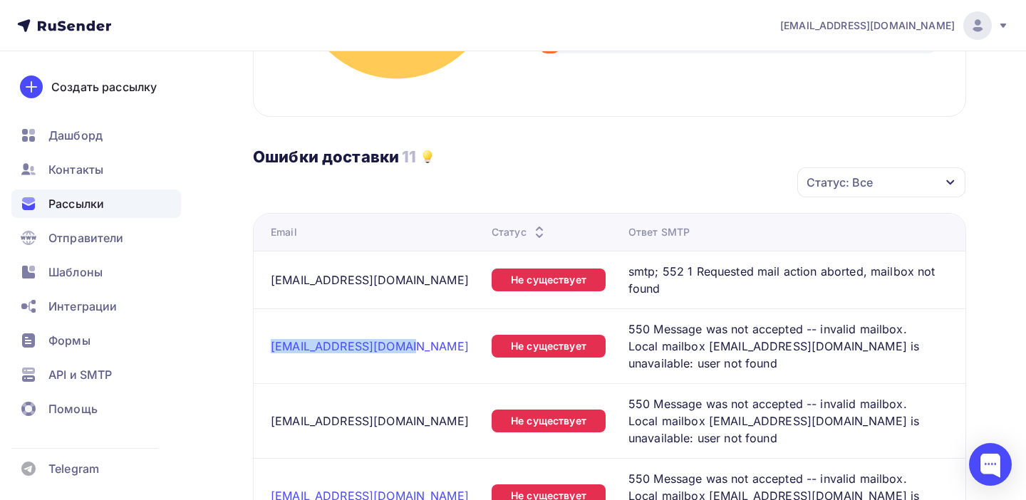
drag, startPoint x: 401, startPoint y: 343, endPoint x: 269, endPoint y: 345, distance: 131.8
click at [269, 345] on td "pavlovaks_87s@mail.ru" at bounding box center [370, 345] width 232 height 75
copy link "pavlovaks_87s@mail.ru"
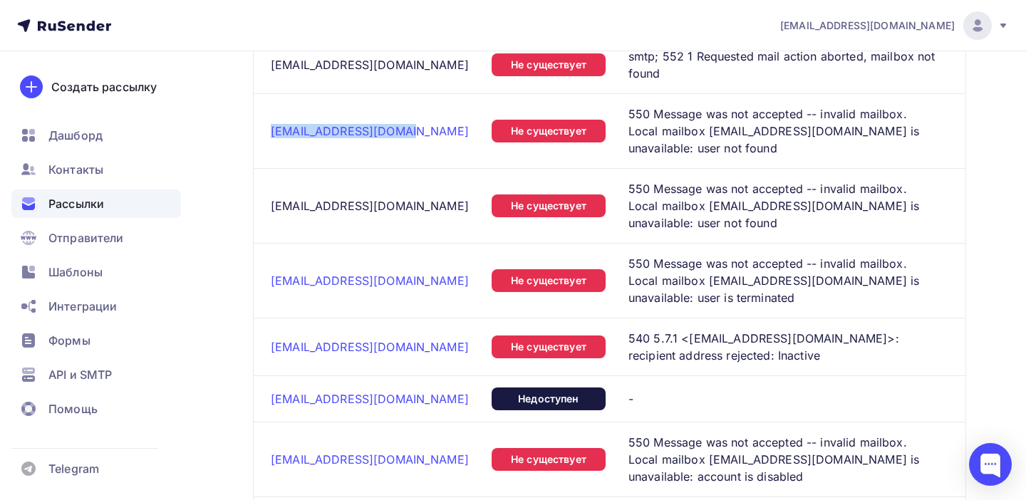
scroll to position [792, 0]
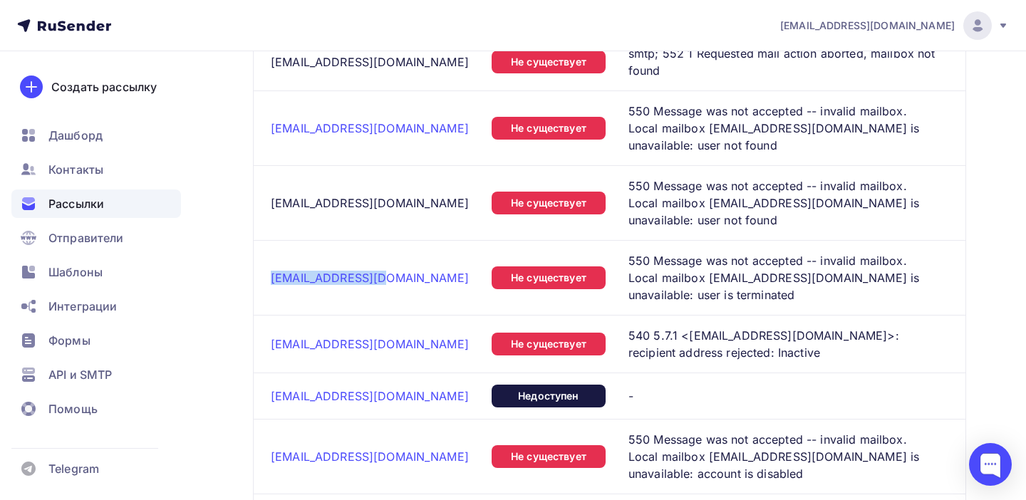
drag, startPoint x: 390, startPoint y: 268, endPoint x: 395, endPoint y: 286, distance: 18.5
click at [395, 286] on td "shu_shu07@mail.ru" at bounding box center [370, 277] width 232 height 75
copy link "shu_shu07@mail.ru"
click at [93, 163] on span "Контакты" at bounding box center [75, 169] width 55 height 17
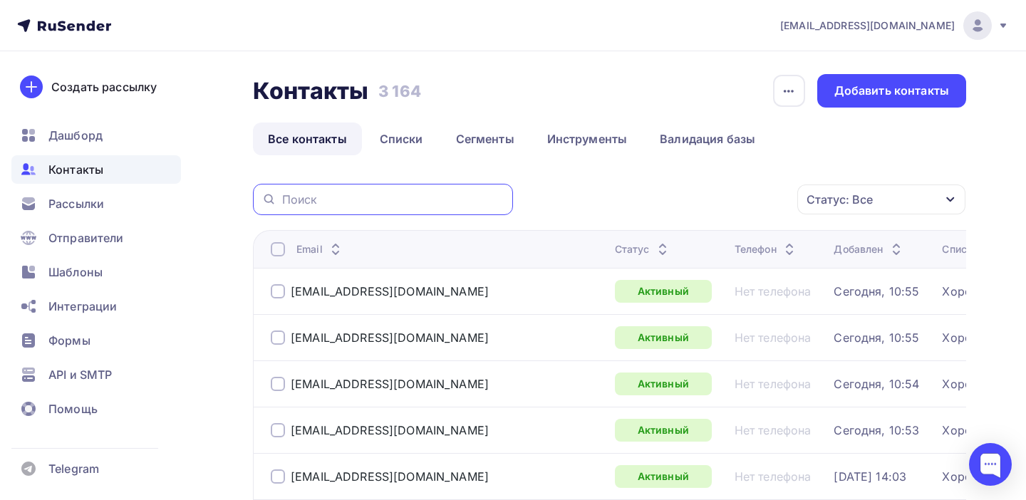
click at [370, 201] on input "text" at bounding box center [393, 200] width 222 height 16
paste input "shu_shu07@mail.ru"
type input "shu_shu07@mail.ru"
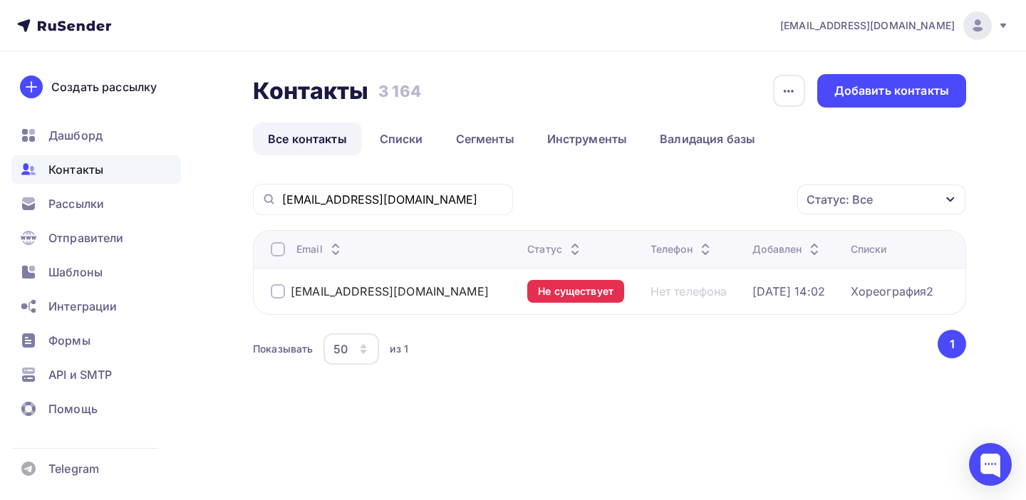
click at [276, 295] on div at bounding box center [278, 291] width 14 height 14
click at [768, 201] on icon "button" at bounding box center [767, 199] width 17 height 17
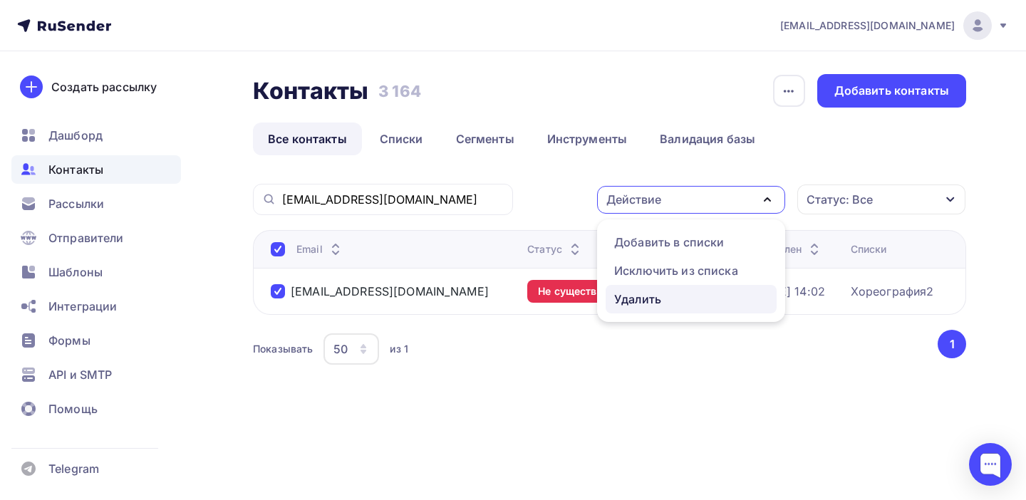
click at [653, 301] on div "Удалить" at bounding box center [637, 299] width 47 height 17
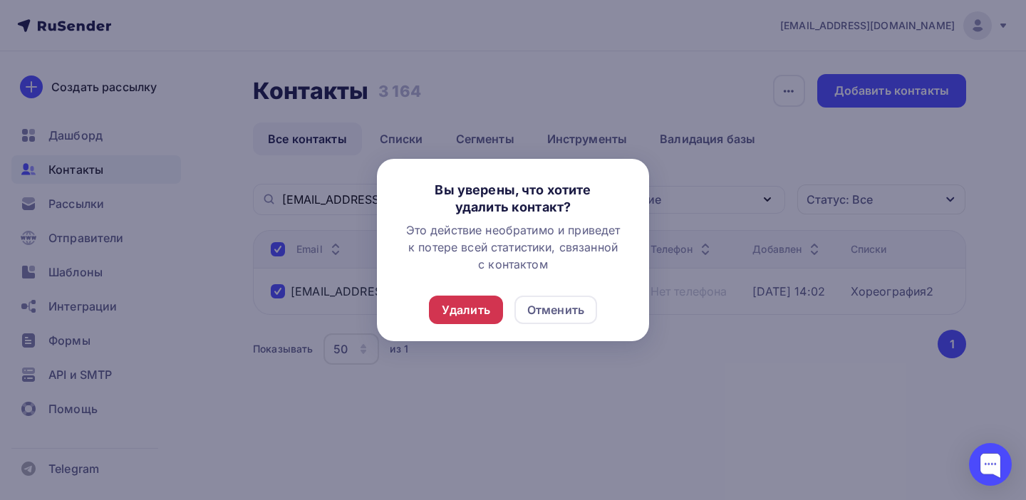
click at [475, 310] on div "Удалить" at bounding box center [466, 309] width 48 height 17
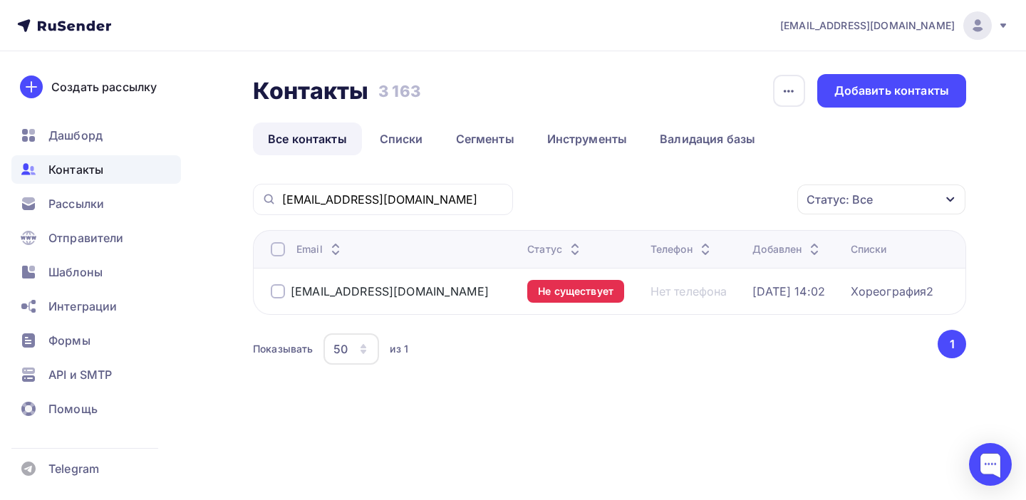
click at [81, 175] on span "Контакты" at bounding box center [75, 169] width 55 height 17
click at [65, 203] on span "Рассылки" at bounding box center [76, 203] width 56 height 17
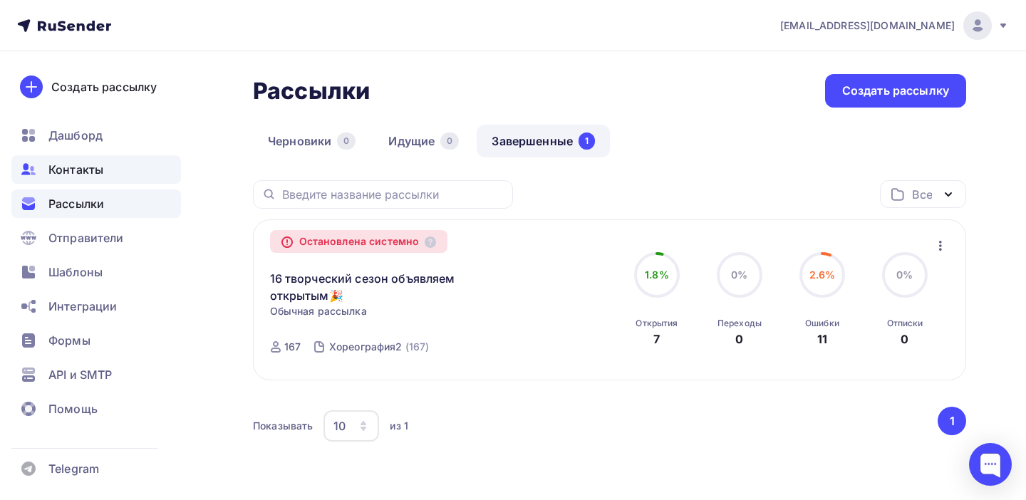
click at [85, 169] on span "Контакты" at bounding box center [75, 169] width 55 height 17
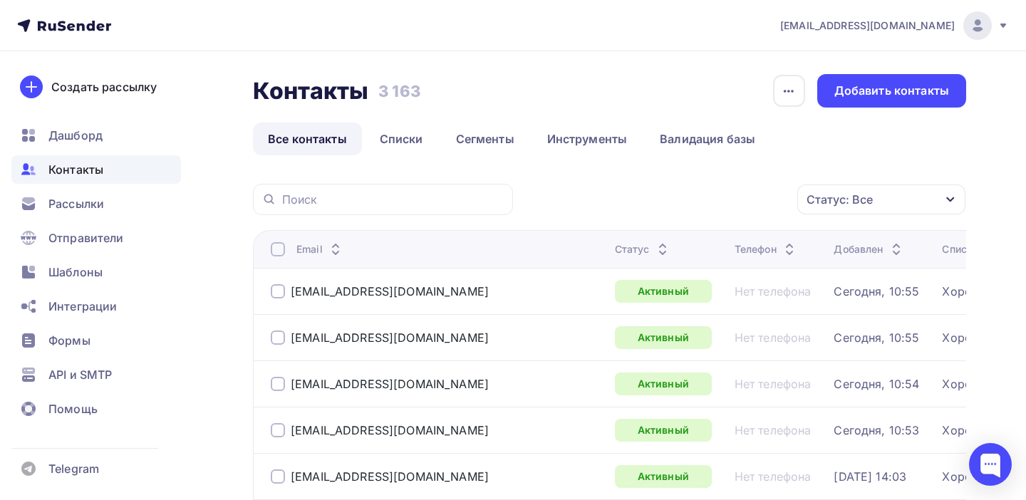
click at [411, 209] on div at bounding box center [383, 199] width 260 height 31
click at [395, 201] on input "text" at bounding box center [393, 200] width 222 height 16
paste input "shu_shu07@mail.ru"
type input "shu_shu07@mail.ru"
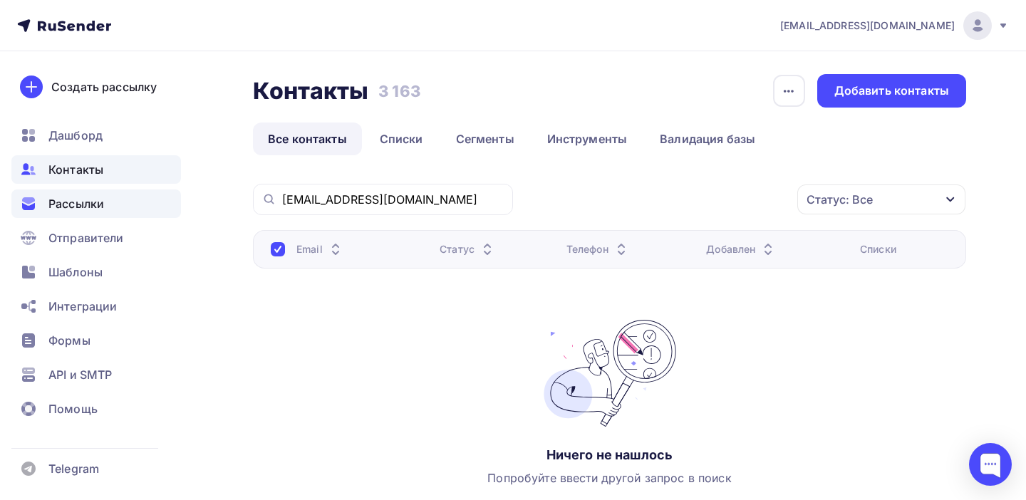
click at [88, 204] on span "Рассылки" at bounding box center [76, 203] width 56 height 17
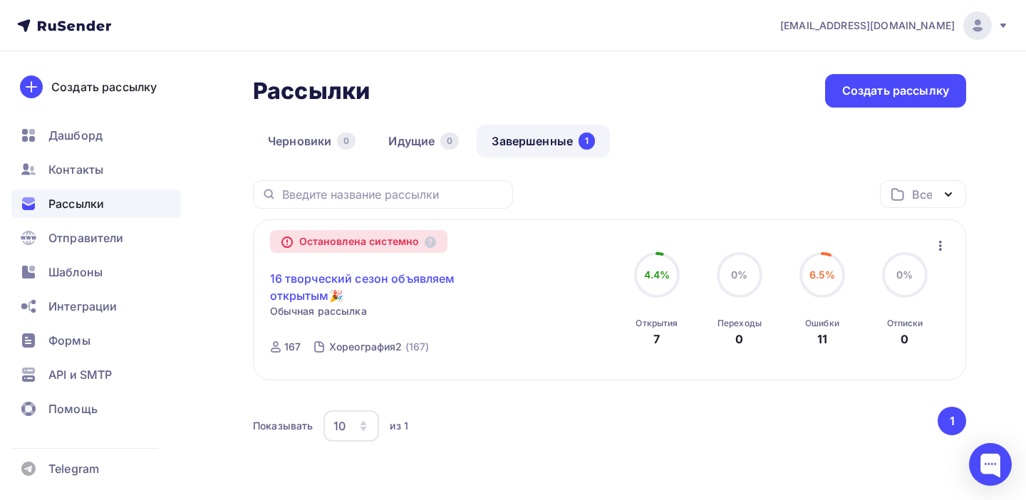
click at [386, 277] on link "16 творческий сезон объявляем открытым🎉" at bounding box center [392, 287] width 244 height 34
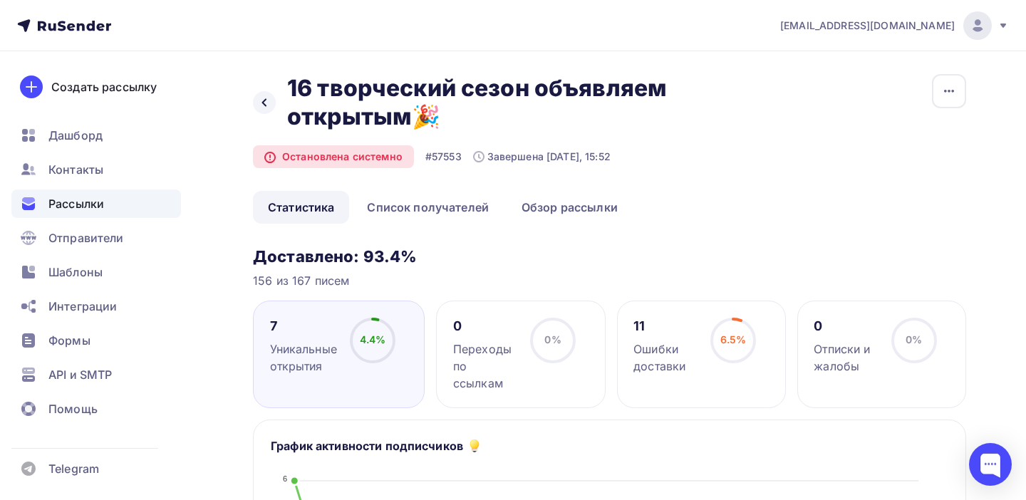
click at [668, 376] on div "11 Ошибки доставки 6.5% 6.5%" at bounding box center [701, 355] width 169 height 108
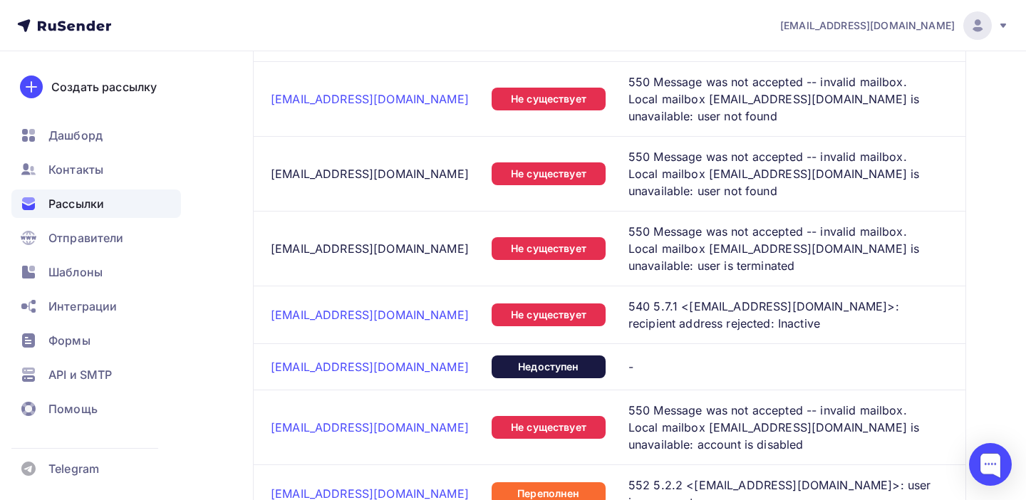
scroll to position [829, 0]
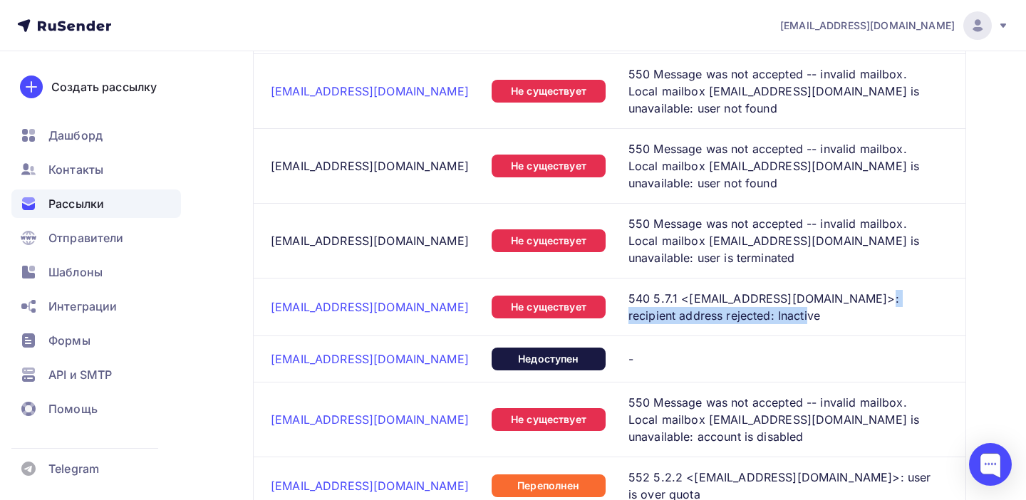
drag, startPoint x: 857, startPoint y: 301, endPoint x: 841, endPoint y: 315, distance: 21.7
click at [841, 315] on span "540 5.7.1 <chalkina-krupko@rambler.ru>: recipient address rejected: Inactive" at bounding box center [782, 307] width 308 height 34
copy span "recipient address rejected: Inactive"
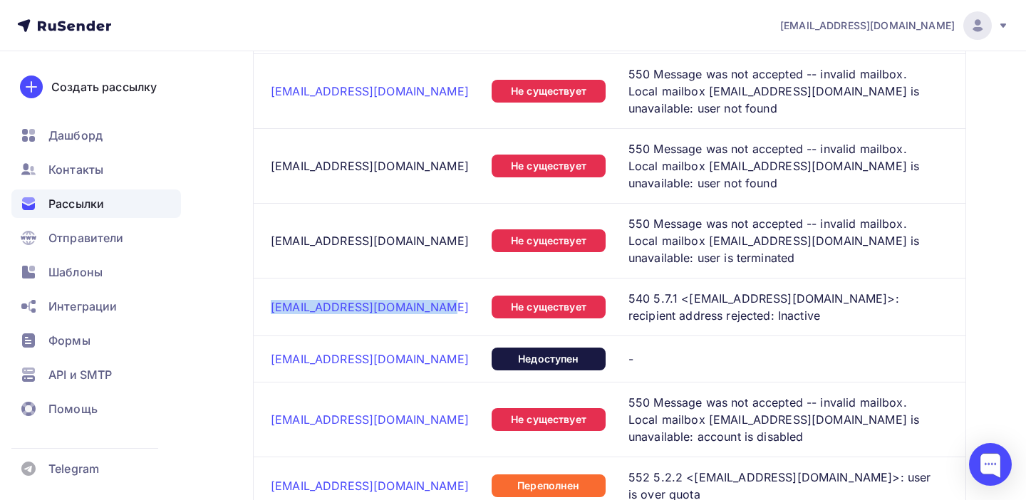
drag, startPoint x: 427, startPoint y: 308, endPoint x: 268, endPoint y: 313, distance: 159.7
click at [268, 313] on td "chalkina-krupko@rambler.ru" at bounding box center [370, 307] width 232 height 58
copy link "chalkina-krupko@rambler.ru"
click at [64, 180] on div "Контакты" at bounding box center [96, 169] width 170 height 28
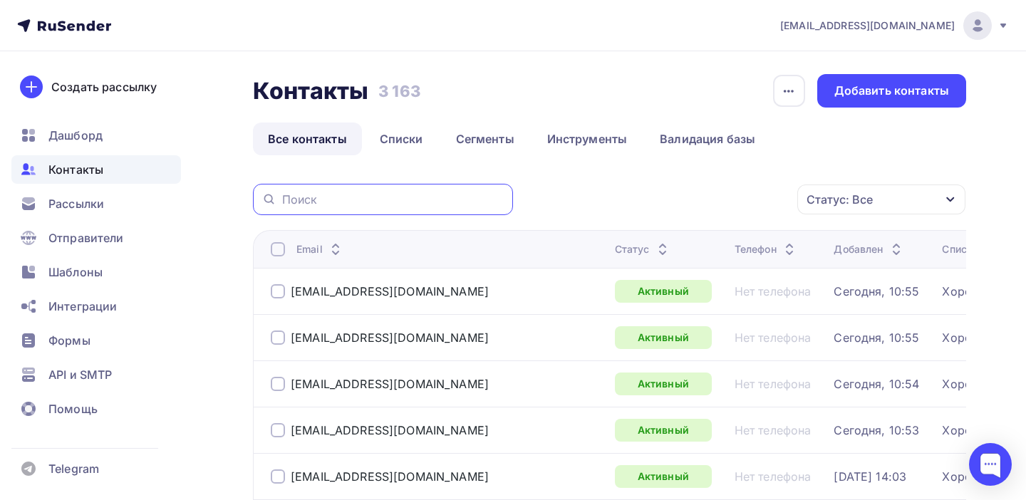
click at [333, 200] on input "text" at bounding box center [393, 200] width 222 height 16
paste input "chalkina-krupko@rambler.ru"
type input "chalkina-krupko@rambler.ru"
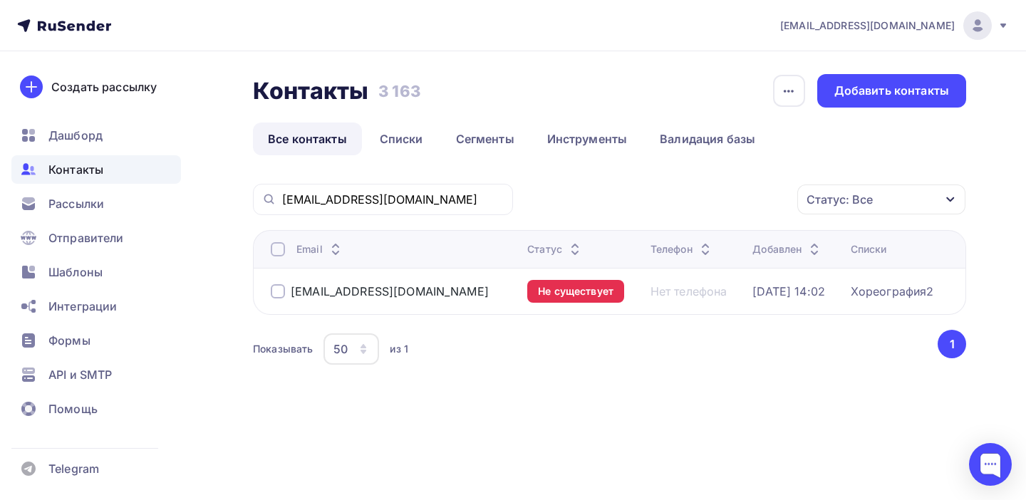
click at [280, 293] on div at bounding box center [278, 291] width 14 height 14
click at [690, 202] on div "Действие" at bounding box center [691, 200] width 188 height 28
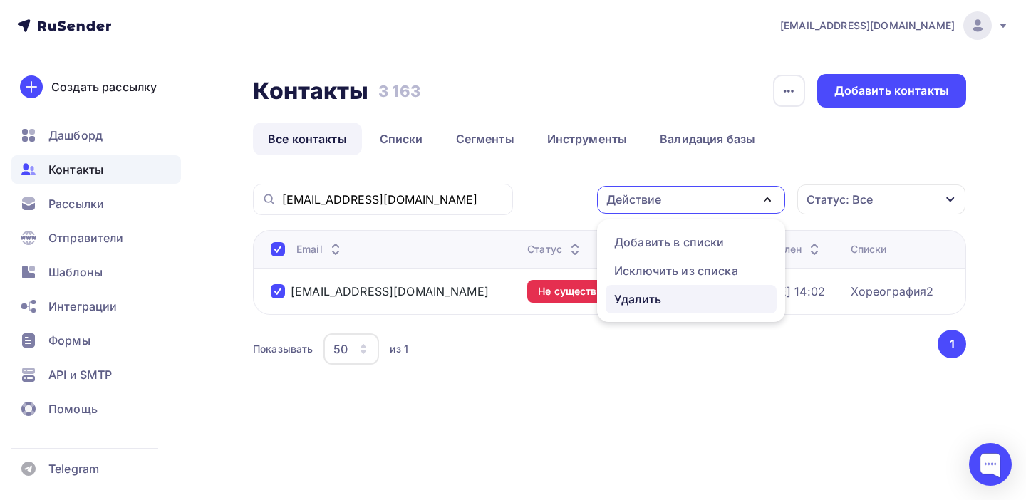
click at [640, 308] on link "Удалить" at bounding box center [691, 299] width 171 height 28
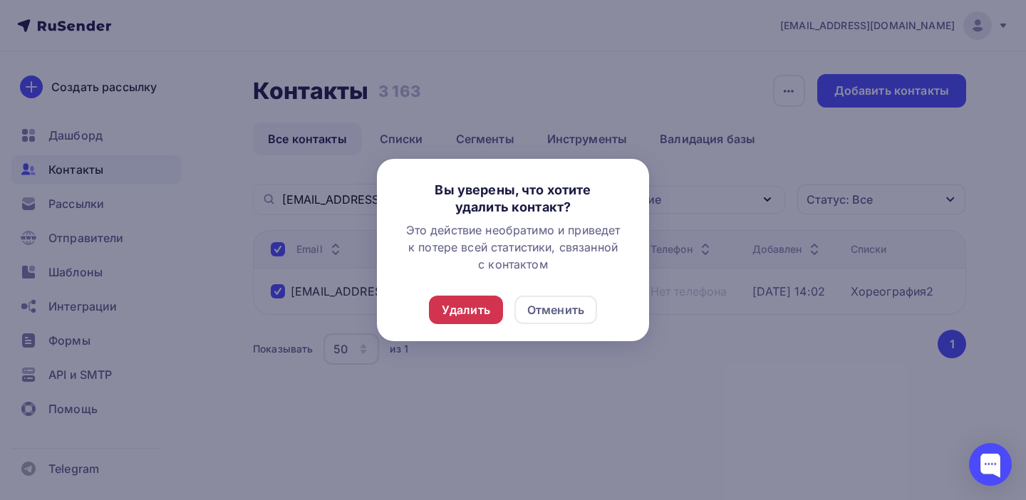
click at [464, 311] on div "Удалить" at bounding box center [466, 309] width 48 height 17
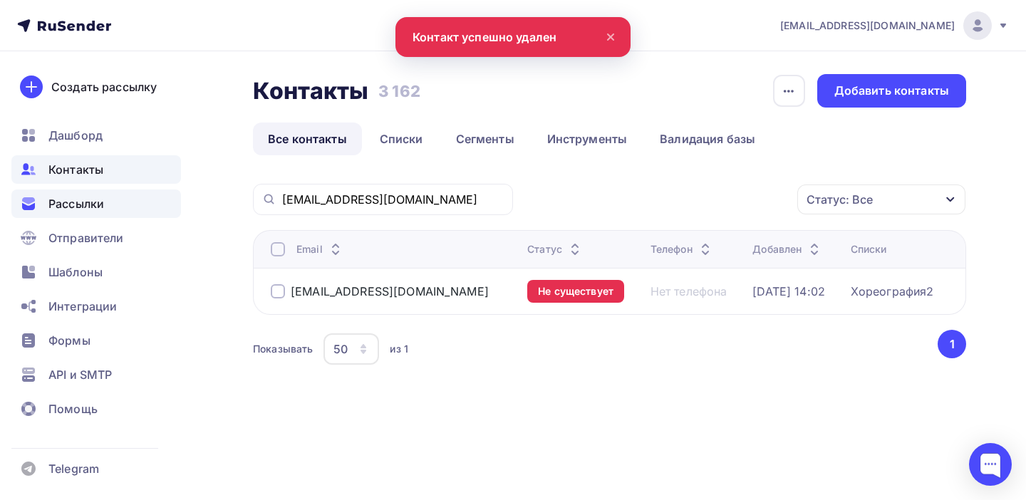
click at [68, 202] on span "Рассылки" at bounding box center [76, 203] width 56 height 17
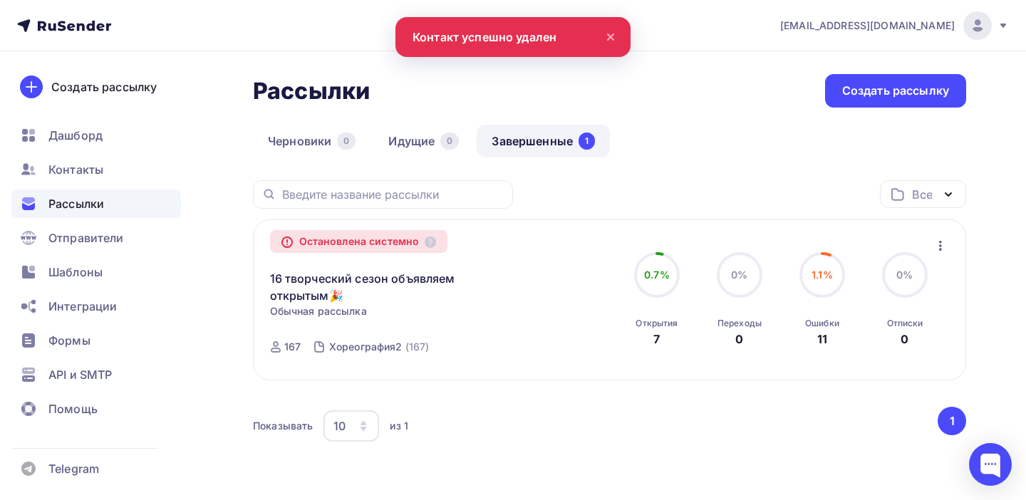
click at [346, 241] on div "Остановлена системно" at bounding box center [359, 241] width 178 height 23
click at [313, 288] on link "16 творческий сезон объявляем открытым🎉" at bounding box center [392, 287] width 244 height 34
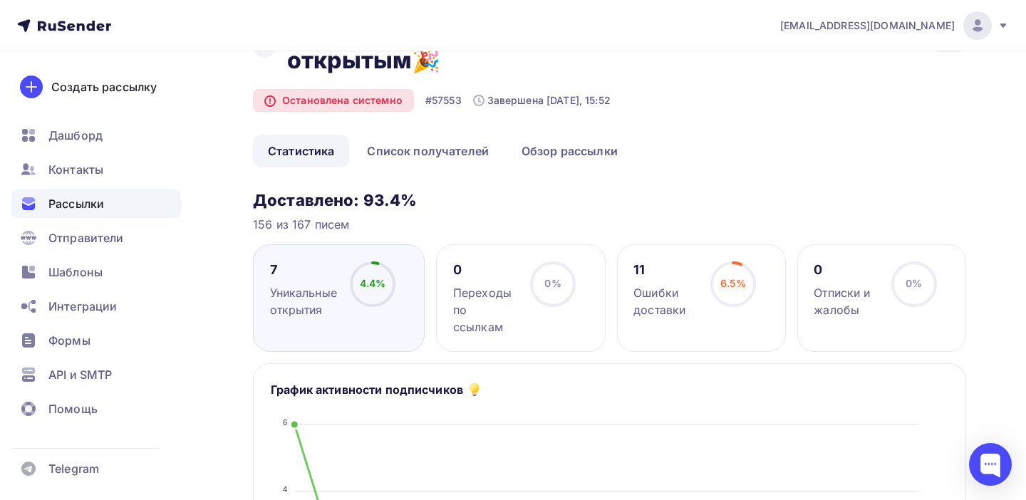
scroll to position [81, 0]
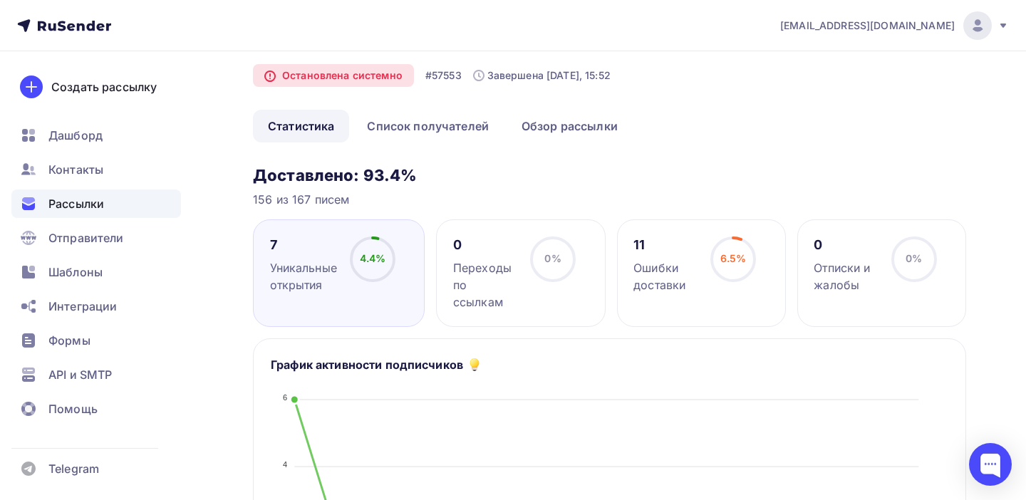
click at [717, 273] on circle at bounding box center [733, 259] width 43 height 43
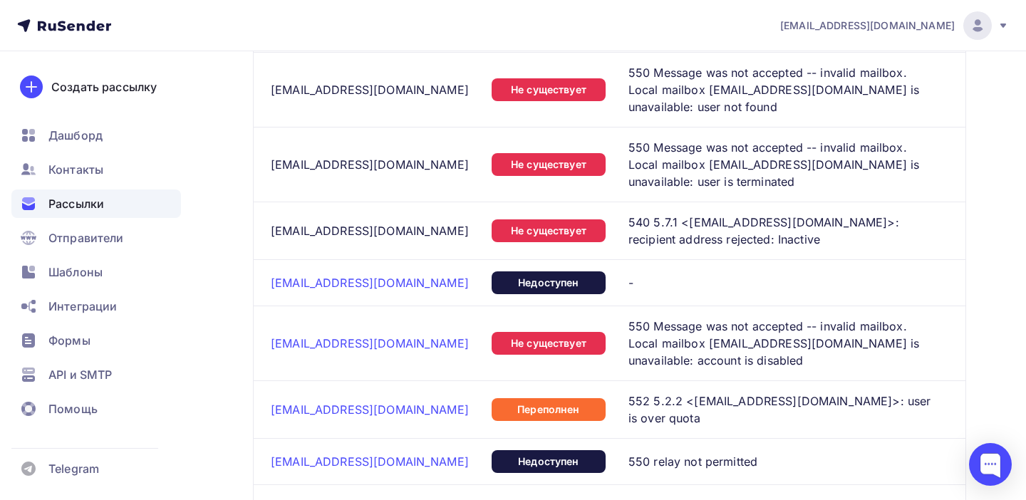
scroll to position [932, 0]
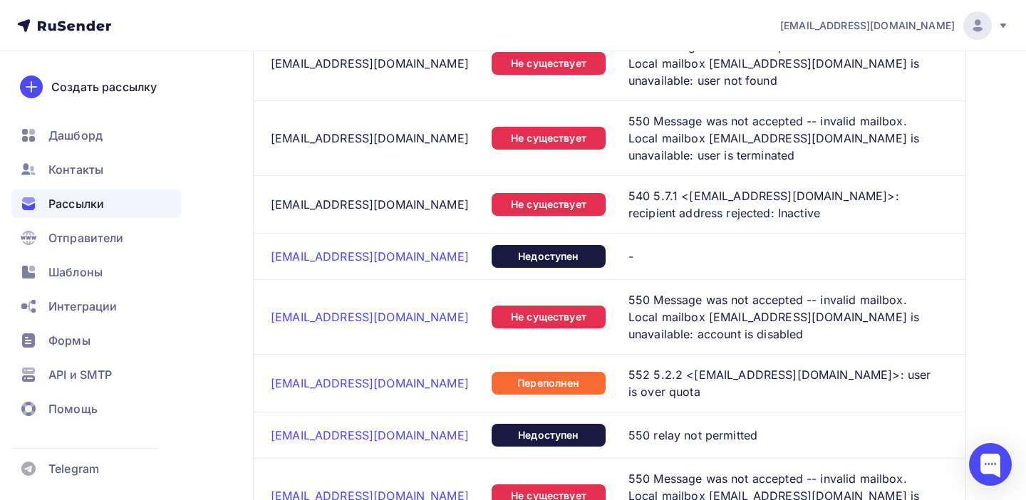
drag, startPoint x: 698, startPoint y: 333, endPoint x: 832, endPoint y: 333, distance: 133.9
click at [833, 333] on span "550 Message was not accepted -- invalid mailbox. Local mailbox zvayginceva.ekat…" at bounding box center [782, 316] width 308 height 51
copy span "account is disabled"
drag, startPoint x: 474, startPoint y: 318, endPoint x: 265, endPoint y: 318, distance: 208.7
click at [265, 318] on td "zvayginceva.ekaterina2000@mail.ru" at bounding box center [370, 316] width 232 height 75
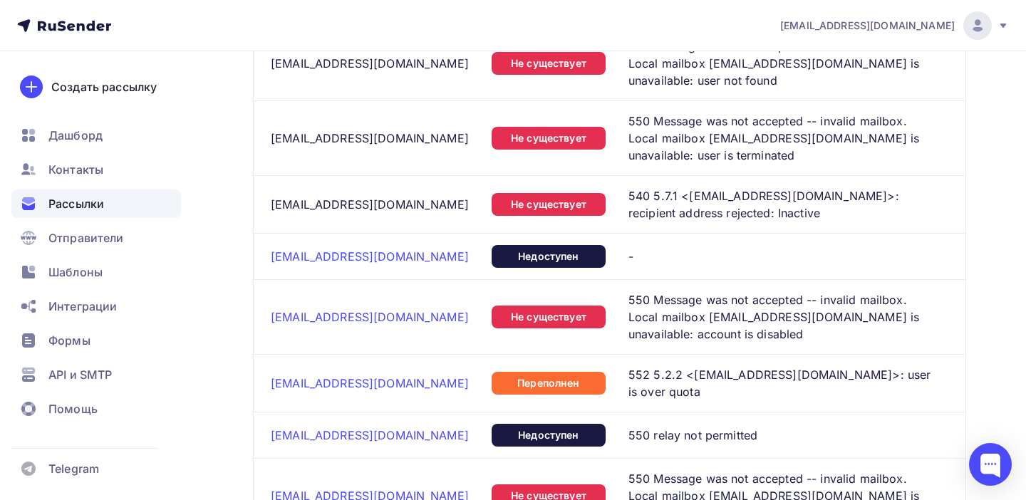
copy link "zvayginceva.ekaterina2000@mail.ru"
click at [86, 172] on span "Контакты" at bounding box center [75, 169] width 55 height 17
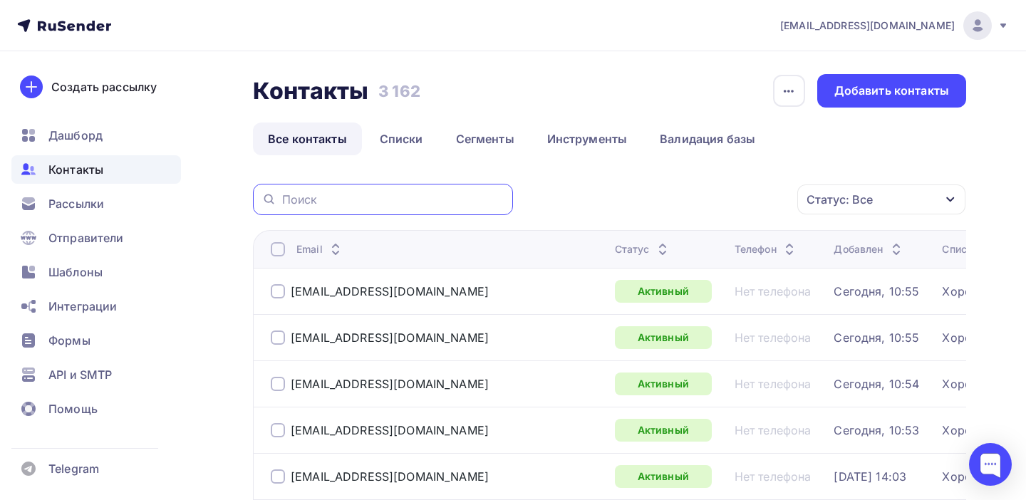
click at [382, 202] on input "text" at bounding box center [393, 200] width 222 height 16
paste input "zvayginceva.ekaterina2000@mail.ru"
type input "zvayginceva.ekaterina2000@mail.ru"
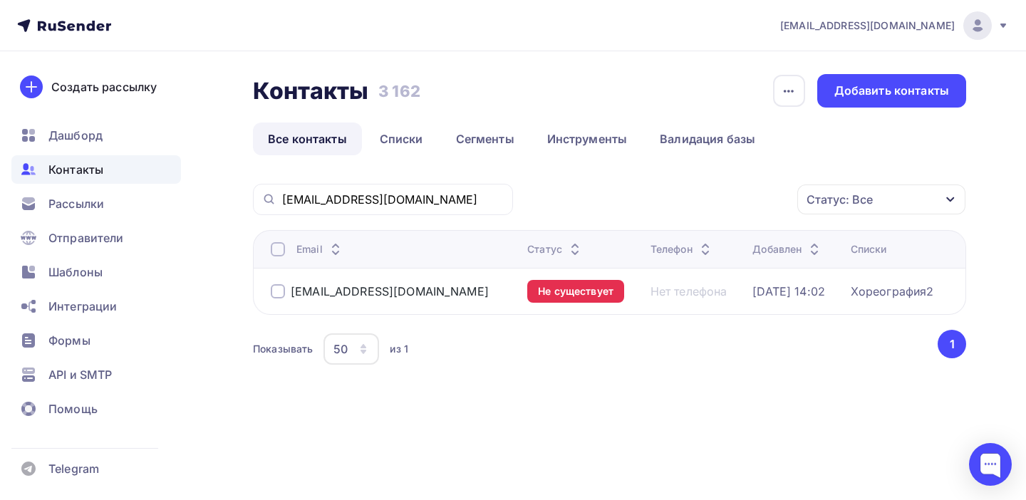
click at [281, 287] on div at bounding box center [278, 291] width 14 height 14
click at [656, 202] on div "Действие" at bounding box center [633, 199] width 55 height 17
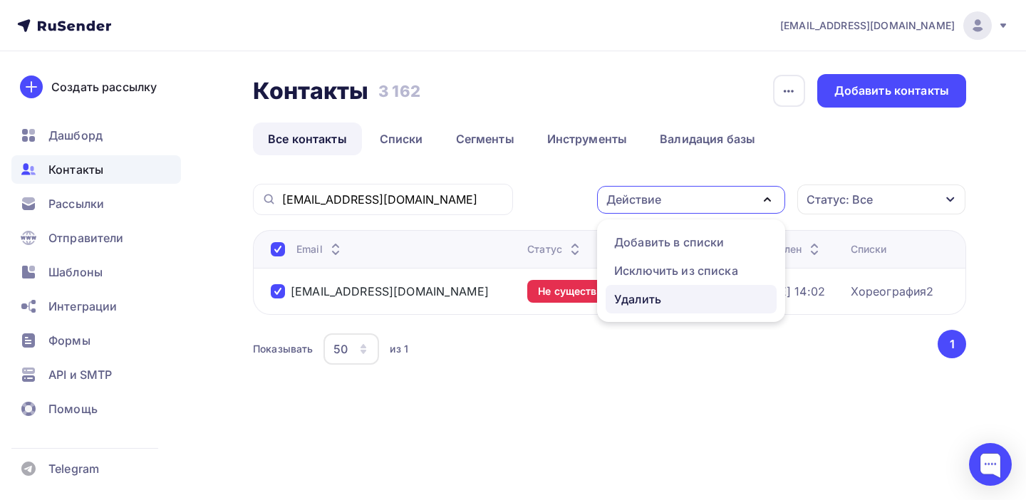
click at [648, 296] on div "Удалить" at bounding box center [637, 299] width 47 height 17
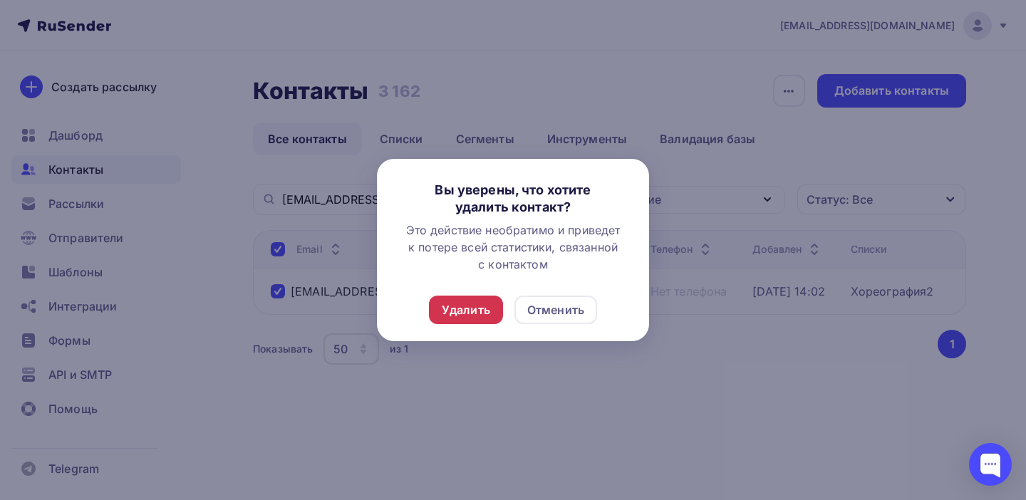
click at [467, 311] on div "Удалить" at bounding box center [466, 309] width 48 height 17
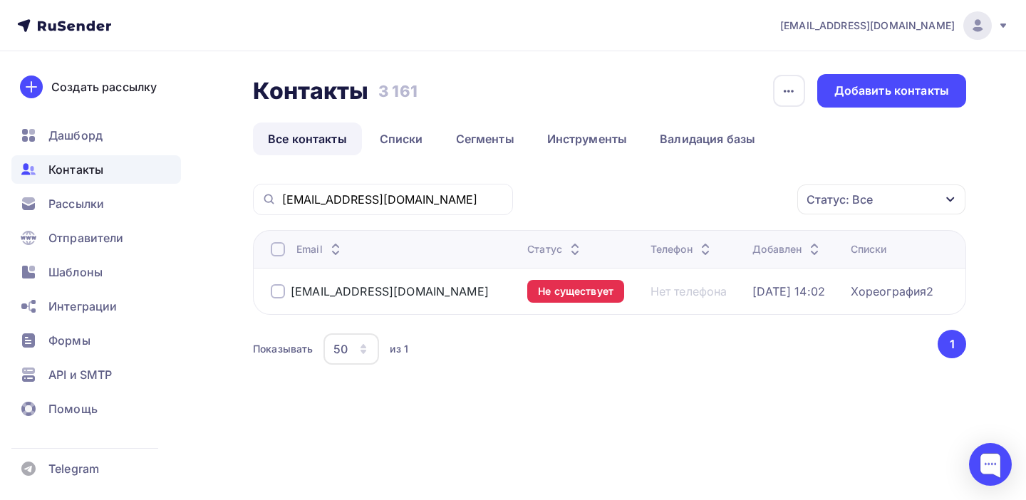
click at [276, 291] on div at bounding box center [278, 291] width 14 height 14
click at [766, 200] on icon "button" at bounding box center [767, 199] width 6 height 3
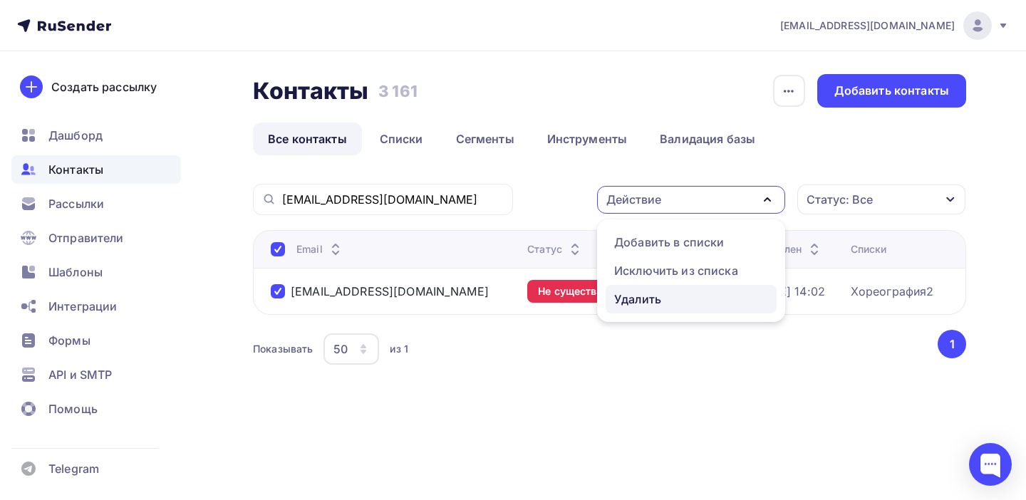
click at [655, 297] on div "Удалить" at bounding box center [637, 299] width 47 height 17
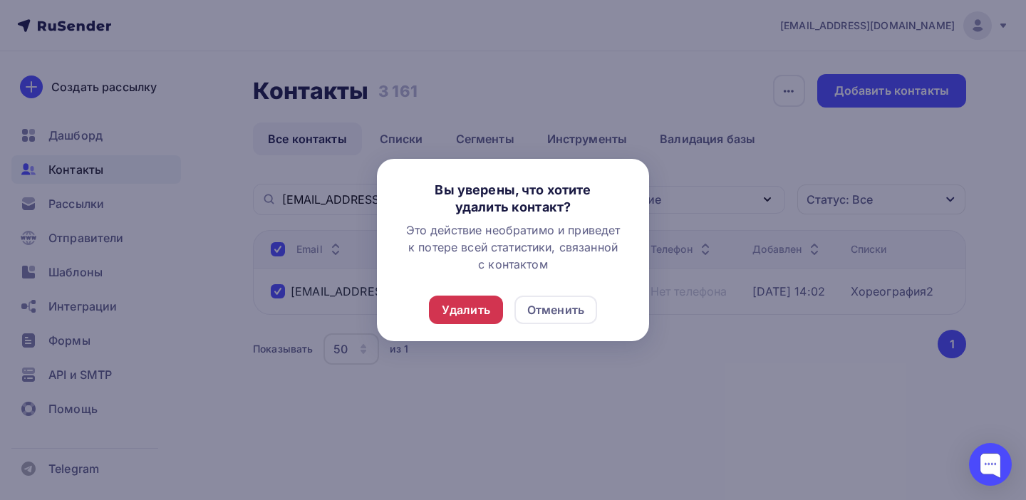
click at [472, 316] on div "Удалить" at bounding box center [466, 309] width 48 height 17
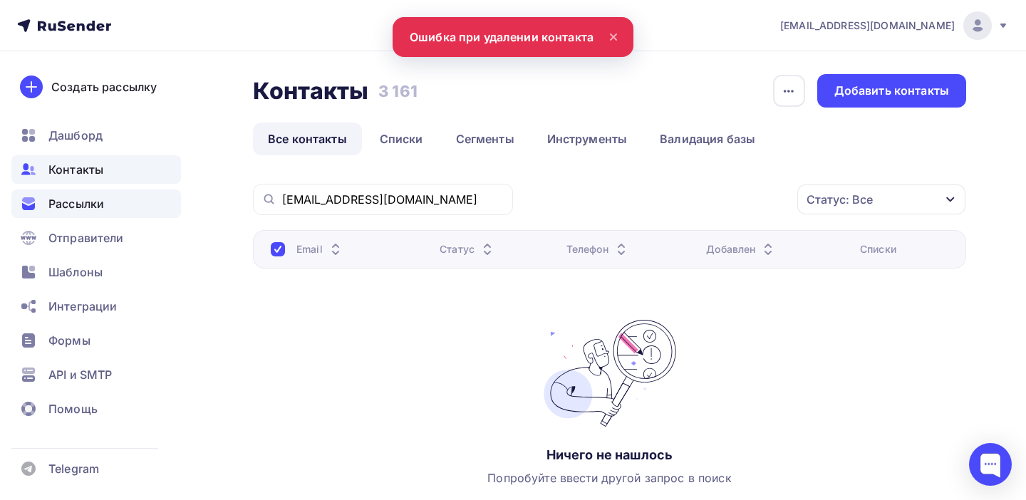
click at [61, 212] on div "Рассылки" at bounding box center [96, 204] width 170 height 28
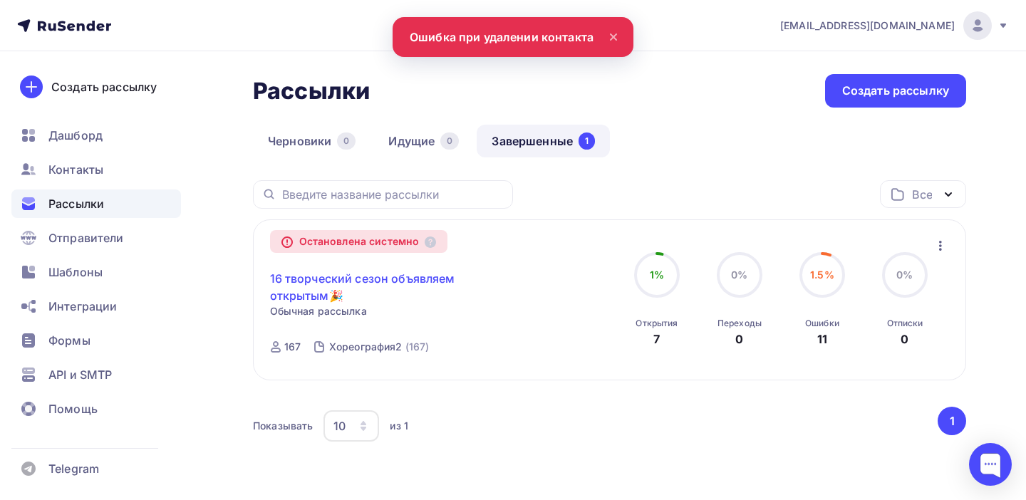
click at [347, 291] on link "16 творческий сезон объявляем открытым🎉" at bounding box center [392, 287] width 244 height 34
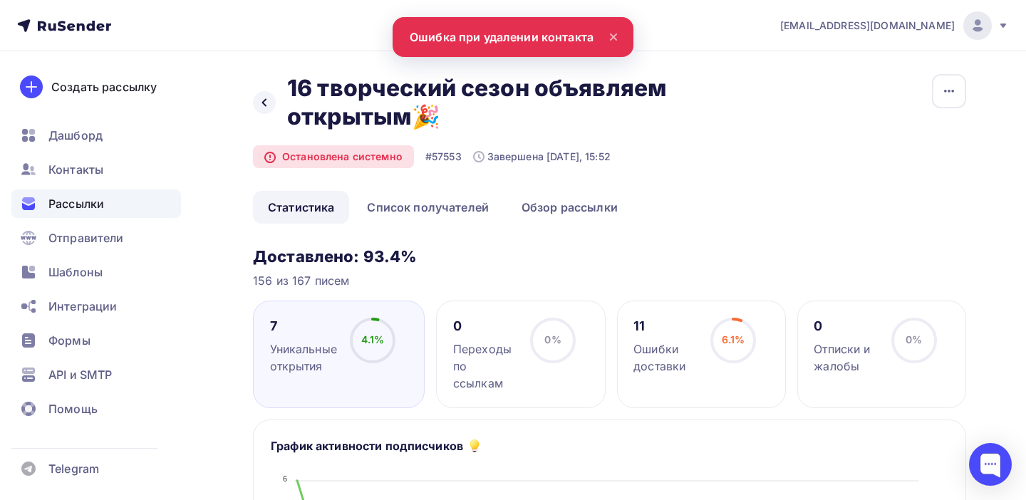
click at [672, 373] on div "Ошибки доставки" at bounding box center [665, 358] width 64 height 34
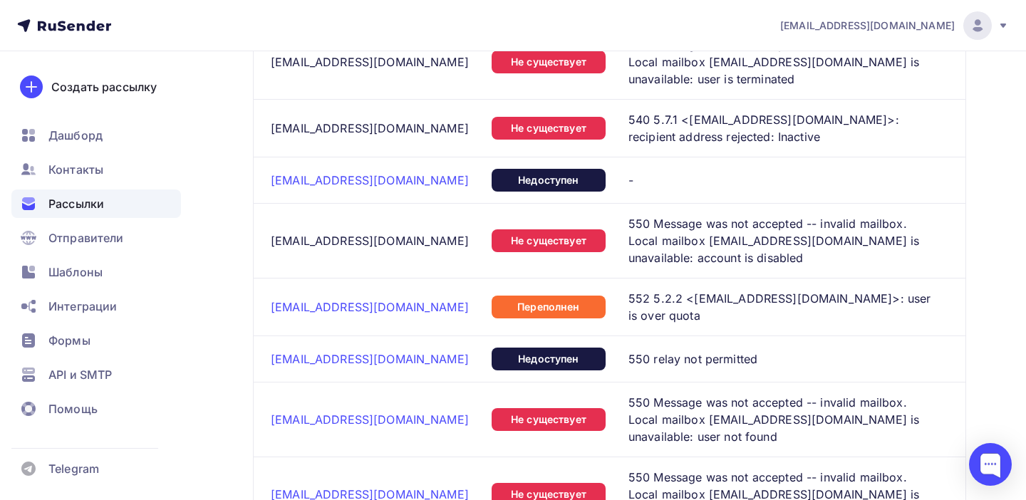
scroll to position [1017, 0]
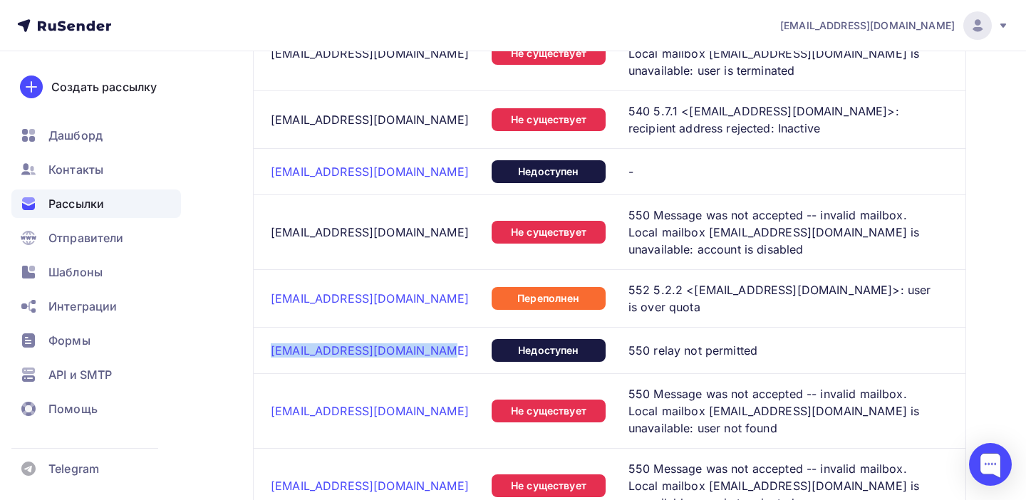
drag, startPoint x: 428, startPoint y: 341, endPoint x: 270, endPoint y: 342, distance: 158.2
click at [270, 342] on td "studiya-vernisazh@yanex.ru" at bounding box center [370, 350] width 232 height 46
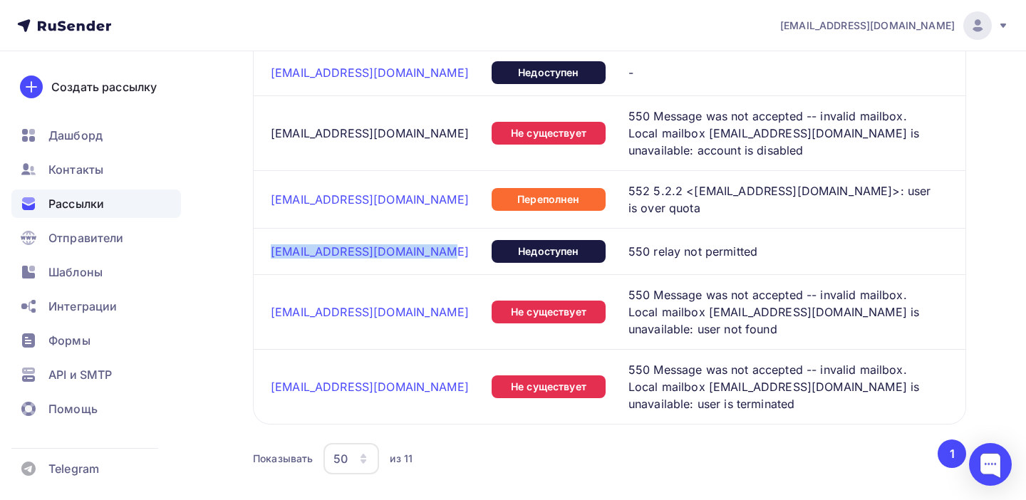
scroll to position [1128, 0]
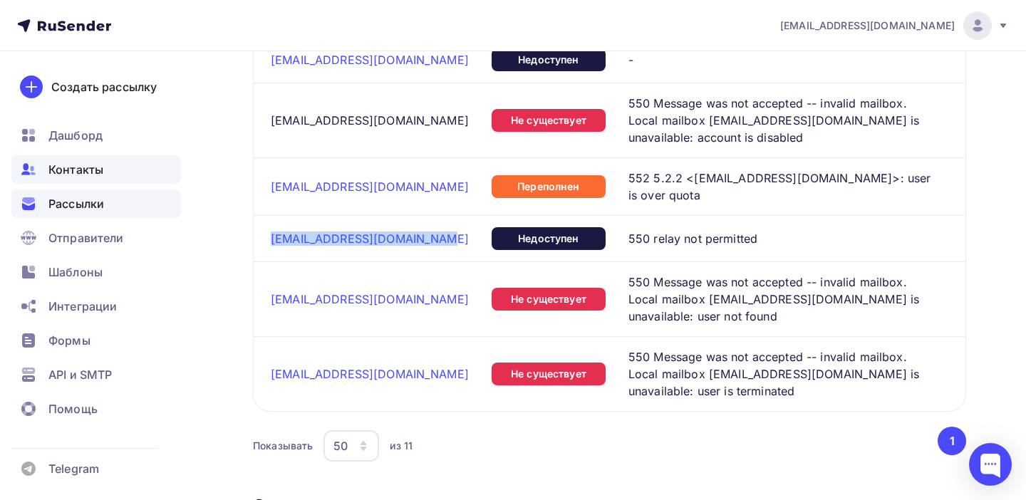
click at [63, 172] on span "Контакты" at bounding box center [75, 169] width 55 height 17
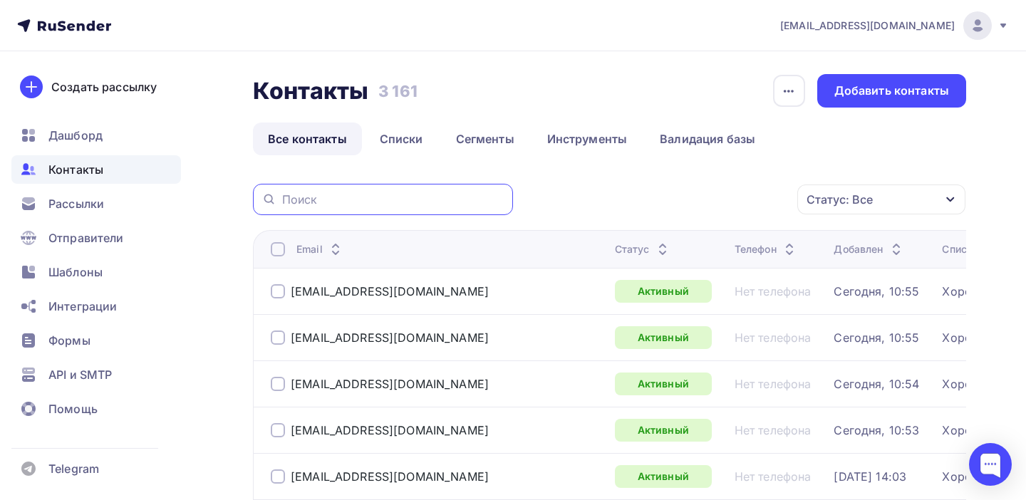
click at [314, 199] on input "text" at bounding box center [393, 200] width 222 height 16
paste input "studiya-vernisazh@yanex.ru"
type input "studiya-vernisazh@yanex.ru"
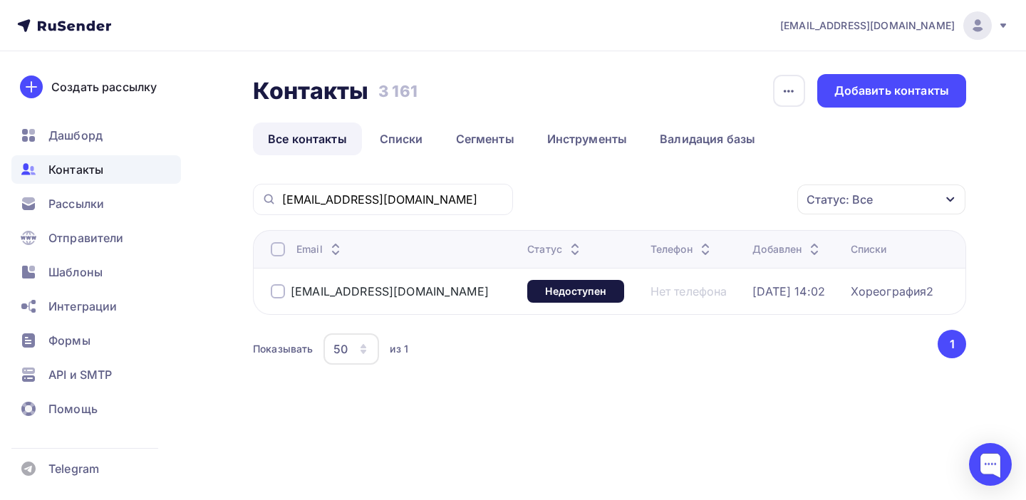
click at [281, 296] on div at bounding box center [278, 291] width 14 height 14
click at [774, 199] on icon "button" at bounding box center [767, 199] width 17 height 17
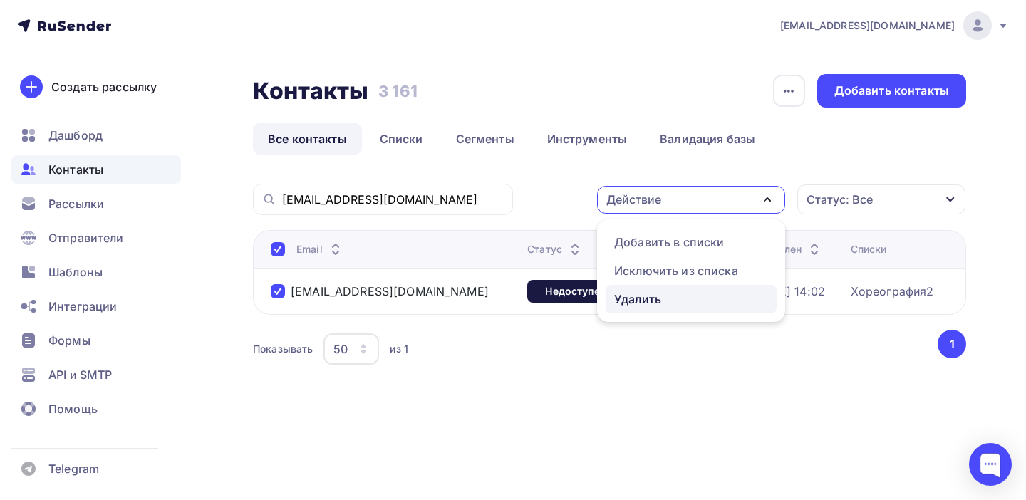
click at [626, 297] on div "Удалить" at bounding box center [637, 299] width 47 height 17
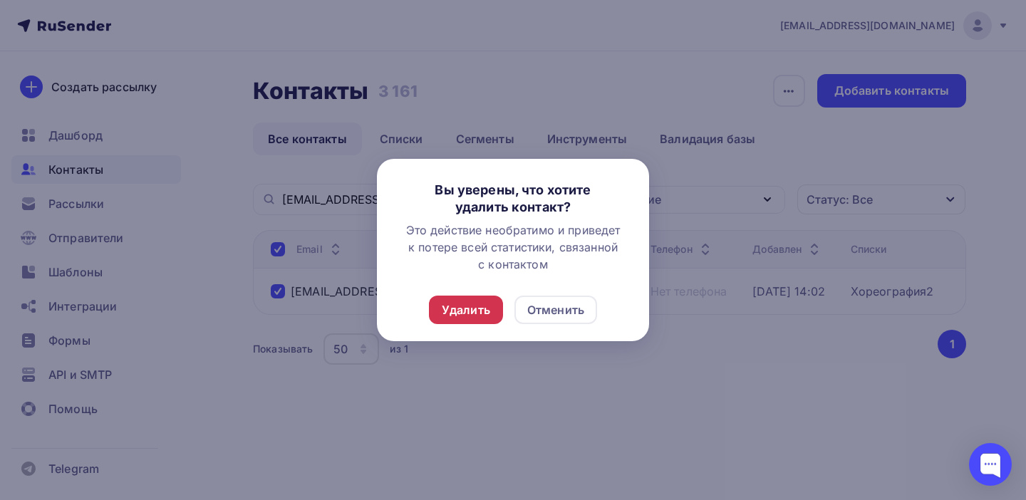
click at [477, 311] on div "Удалить" at bounding box center [466, 309] width 48 height 17
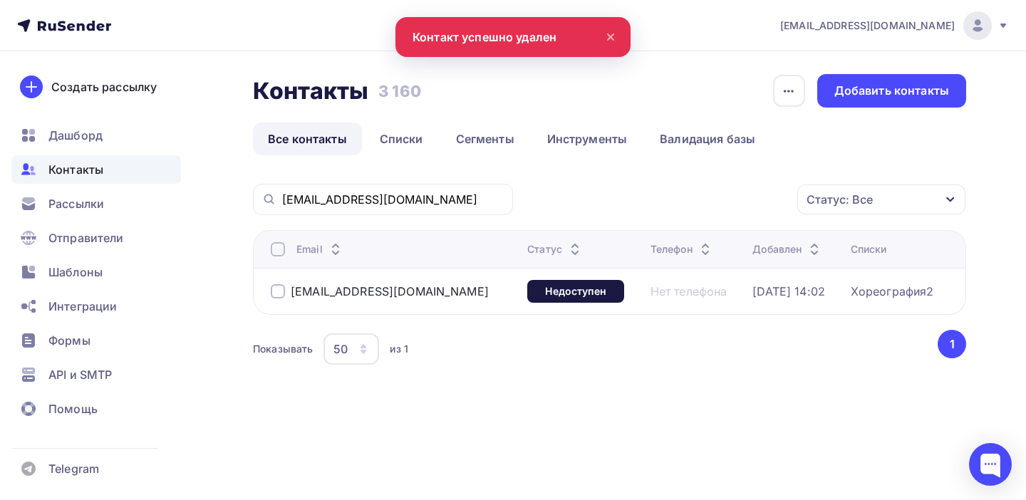
click at [76, 171] on span "Контакты" at bounding box center [75, 169] width 55 height 17
click at [80, 171] on span "Контакты" at bounding box center [75, 169] width 55 height 17
click at [391, 141] on link "Списки" at bounding box center [401, 139] width 73 height 33
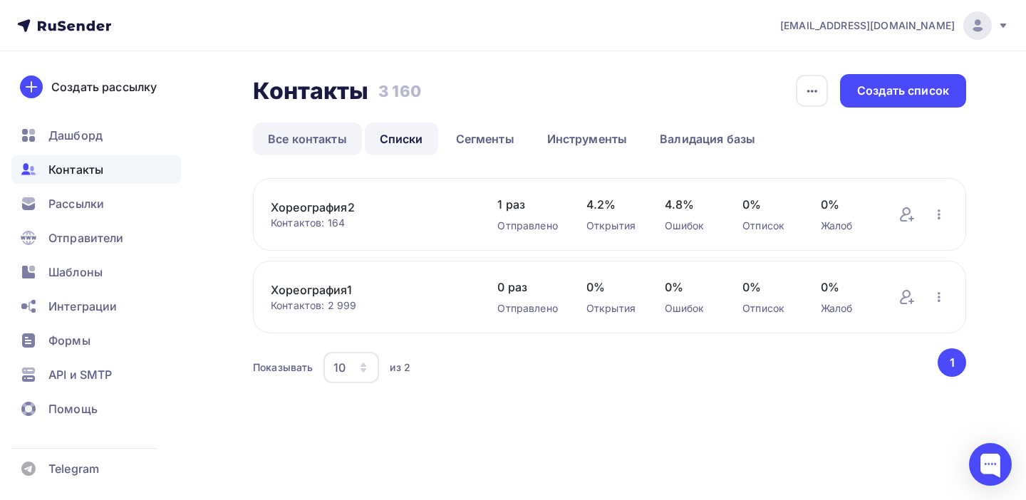
click at [312, 137] on link "Все контакты" at bounding box center [307, 139] width 109 height 33
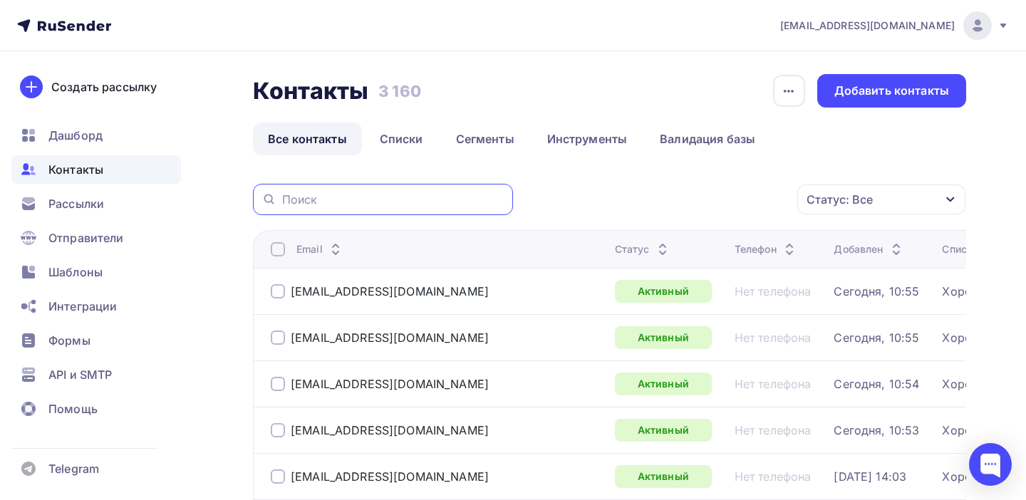
click at [305, 204] on input "text" at bounding box center [393, 200] width 222 height 16
paste input "studiya-vernisazh@yanex.ru"
click at [409, 201] on input "studiya-vernisazh@yanex.ru" at bounding box center [393, 200] width 222 height 16
drag, startPoint x: 450, startPoint y: 203, endPoint x: 201, endPoint y: 180, distance: 249.7
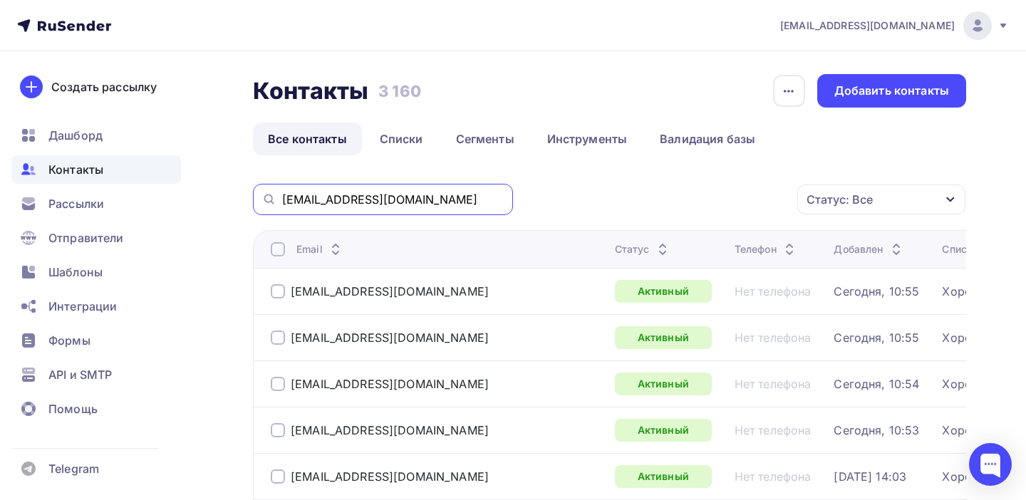
click at [475, 202] on input "studiya-vernisazh@yandex.ru" at bounding box center [393, 200] width 222 height 16
type input "studiya-vernisazh@yandex.ru"
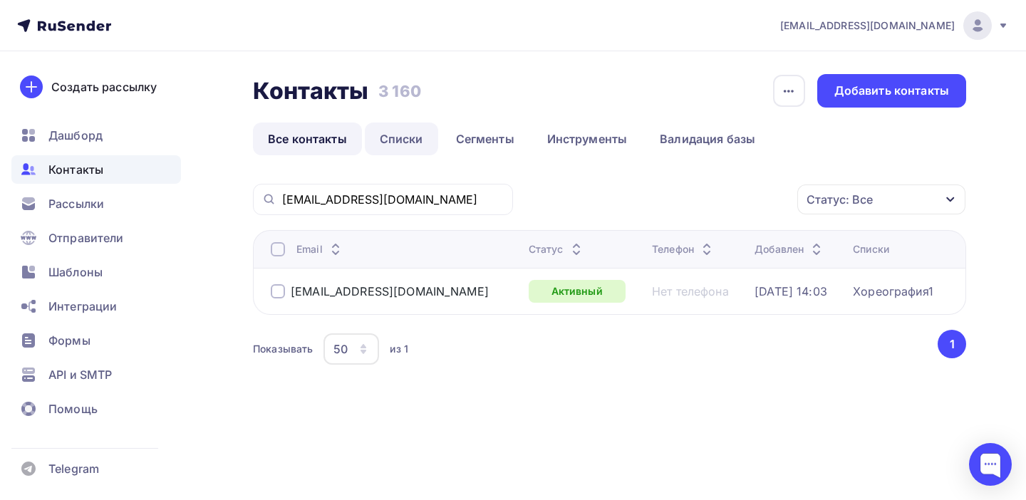
click at [398, 140] on link "Списки" at bounding box center [401, 139] width 73 height 33
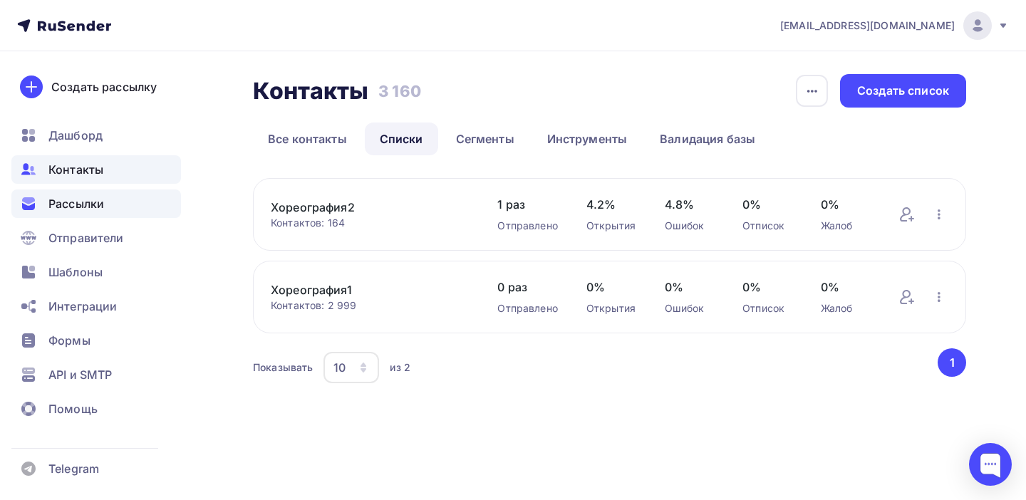
click at [81, 201] on span "Рассылки" at bounding box center [76, 203] width 56 height 17
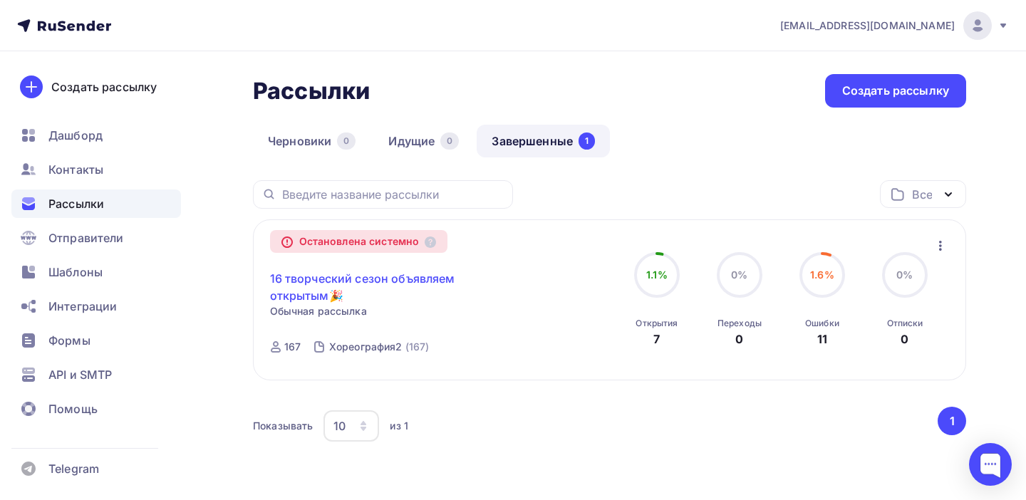
click at [359, 285] on link "16 творческий сезон объявляем открытым🎉" at bounding box center [392, 287] width 244 height 34
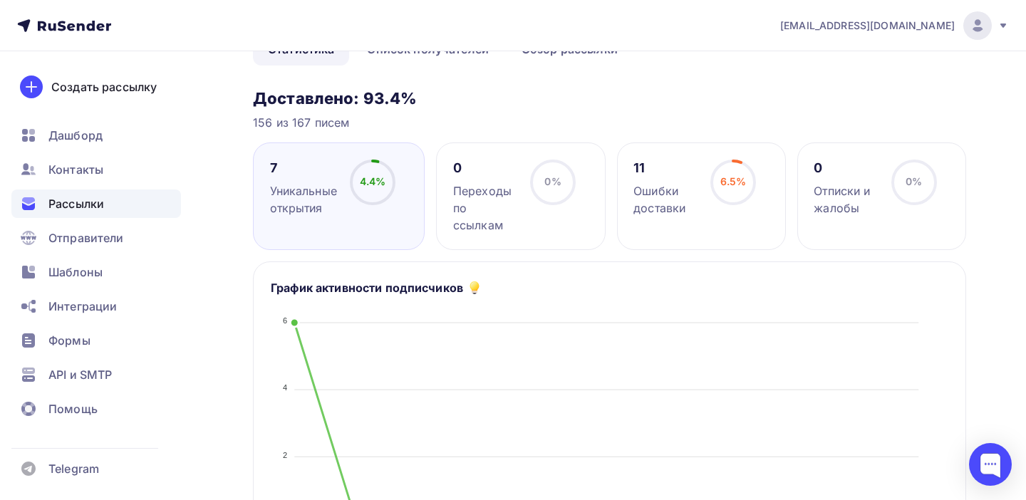
scroll to position [142, 0]
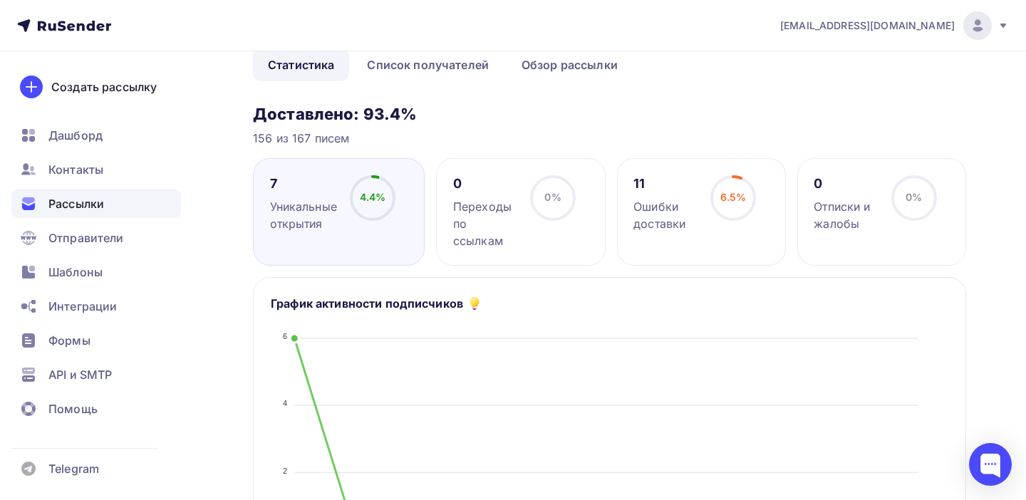
click at [670, 231] on div "Ошибки доставки" at bounding box center [665, 215] width 64 height 34
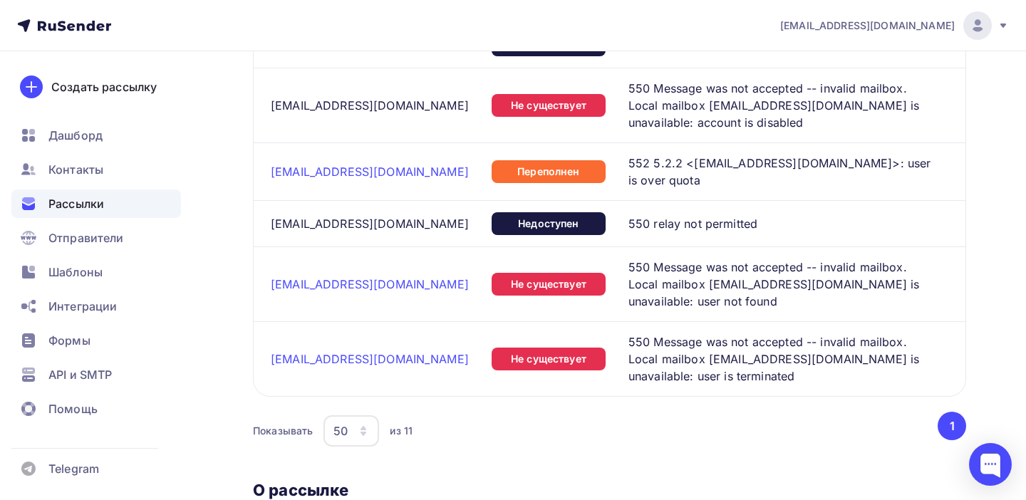
scroll to position [1147, 0]
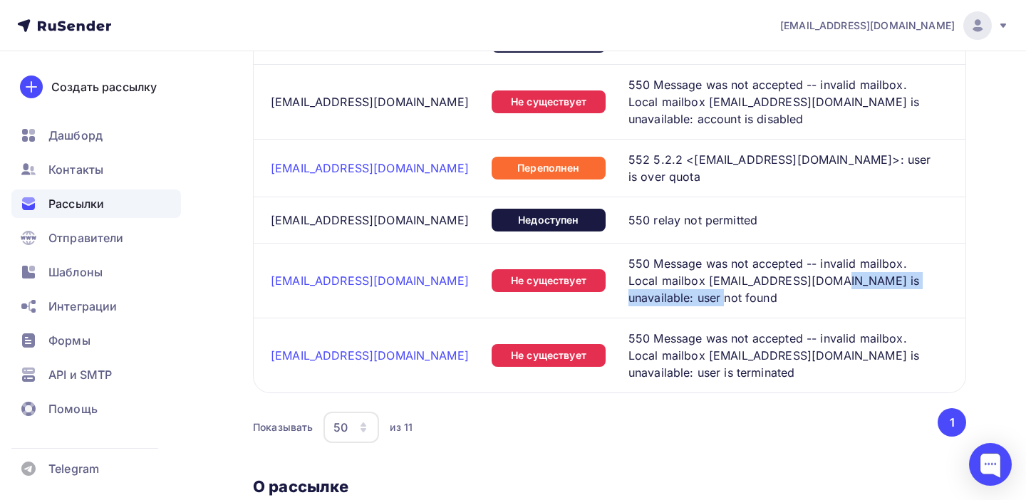
drag, startPoint x: 826, startPoint y: 270, endPoint x: 824, endPoint y: 290, distance: 20.1
click at [824, 290] on span "550 Message was not accepted -- invalid mailbox. Local mailbox futuredubna@mail…" at bounding box center [782, 280] width 308 height 51
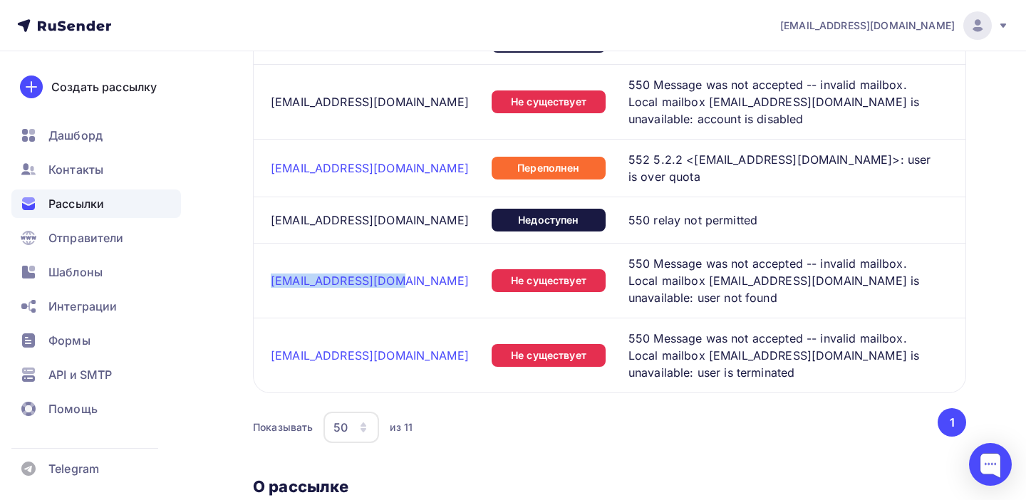
drag, startPoint x: 387, startPoint y: 269, endPoint x: 269, endPoint y: 269, distance: 117.5
click at [269, 269] on td "futuredubna@mail.ru" at bounding box center [370, 280] width 232 height 75
drag, startPoint x: 802, startPoint y: 360, endPoint x: 700, endPoint y: 363, distance: 101.9
click at [700, 363] on span "550 Message was not accepted -- invalid mailbox. Local mailbox a.kamyshanova@sc…" at bounding box center [782, 355] width 308 height 51
drag, startPoint x: 463, startPoint y: 344, endPoint x: 274, endPoint y: 346, distance: 189.5
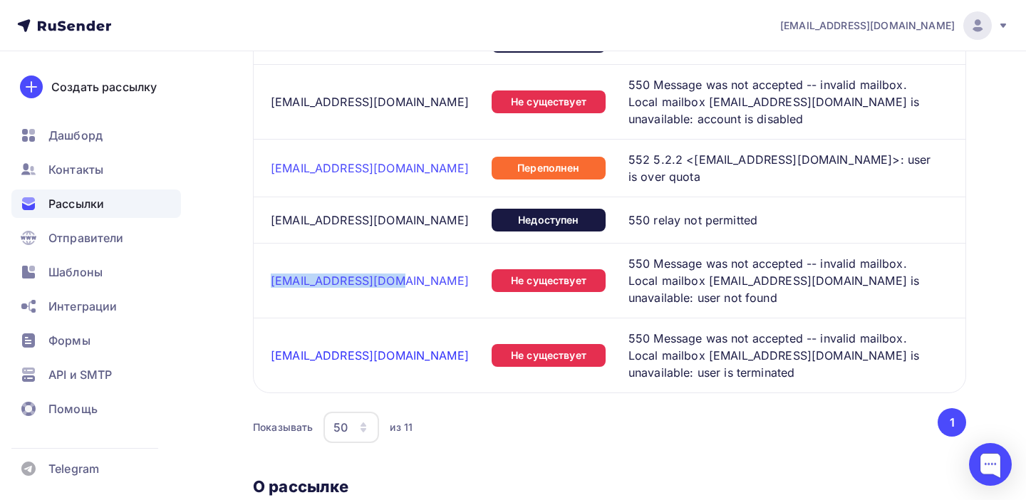
click at [274, 348] on div "a.kamyshanova@schoolballet.com" at bounding box center [375, 355] width 209 height 14
click at [93, 173] on span "Контакты" at bounding box center [75, 169] width 55 height 17
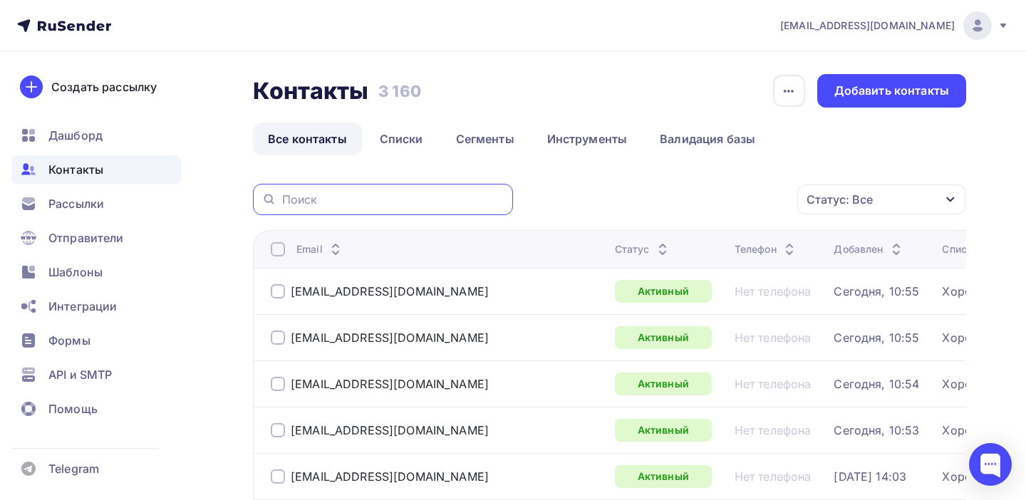
click at [295, 201] on input "text" at bounding box center [393, 200] width 222 height 16
paste input "a.kamyshanova@schoolballet.com"
type input "a.kamyshanova@schoolballet.com"
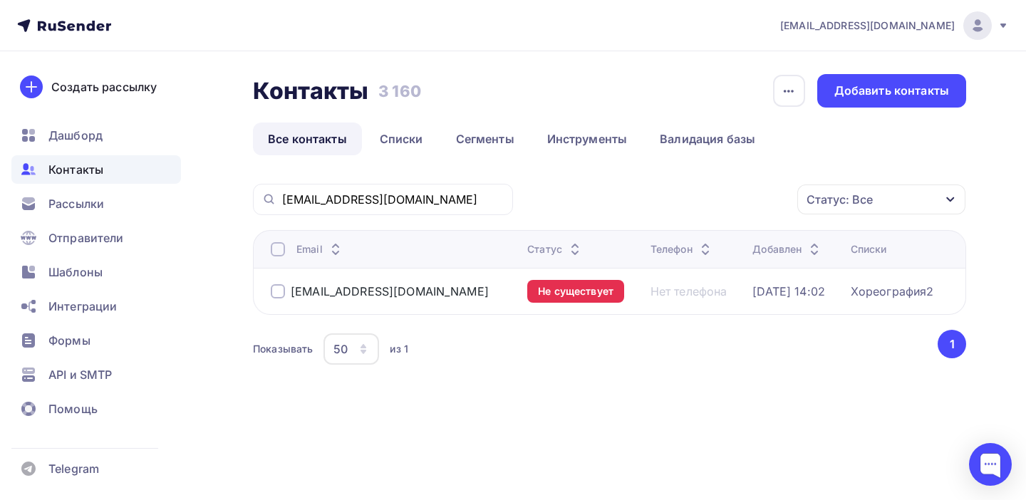
click at [274, 286] on div at bounding box center [278, 291] width 14 height 14
click at [767, 199] on icon "button" at bounding box center [767, 199] width 17 height 17
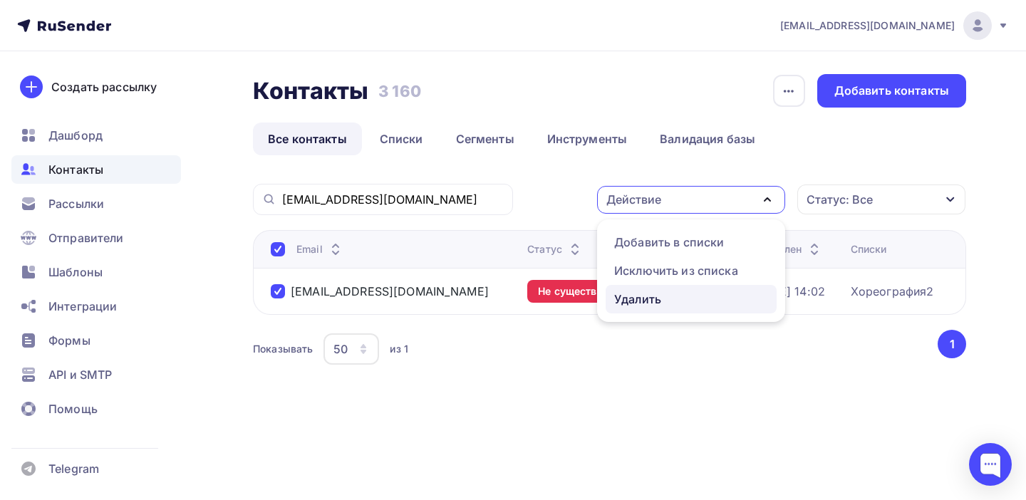
click at [638, 301] on div "Удалить" at bounding box center [637, 299] width 47 height 17
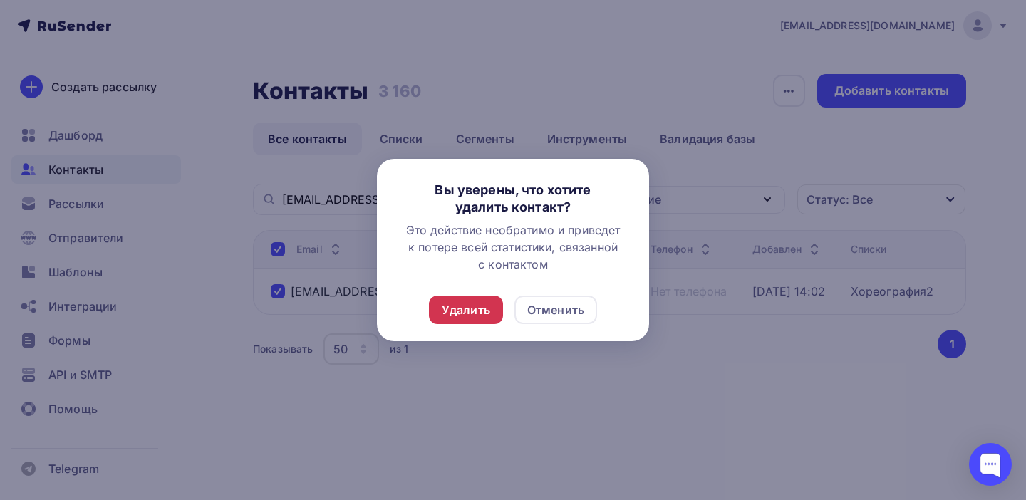
click at [480, 309] on div "Удалить" at bounding box center [466, 309] width 48 height 17
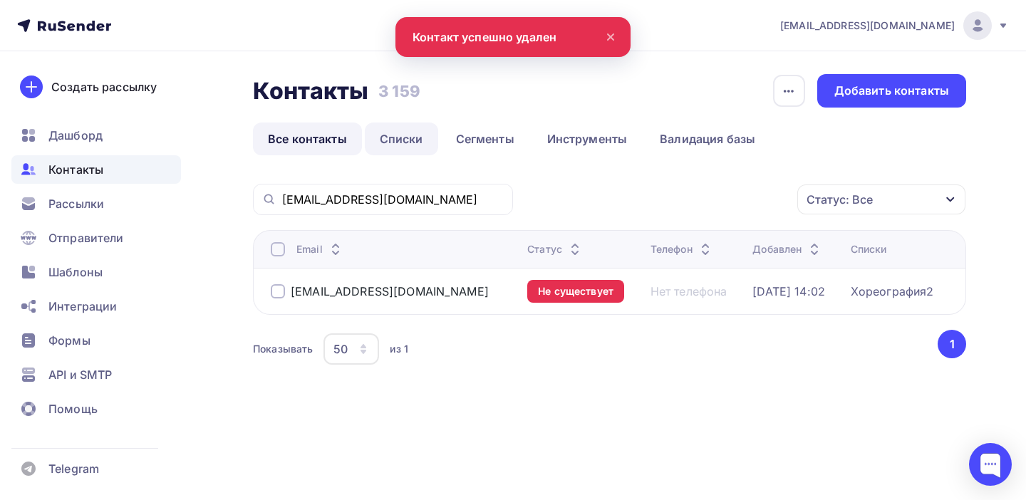
click at [404, 142] on link "Списки" at bounding box center [401, 139] width 73 height 33
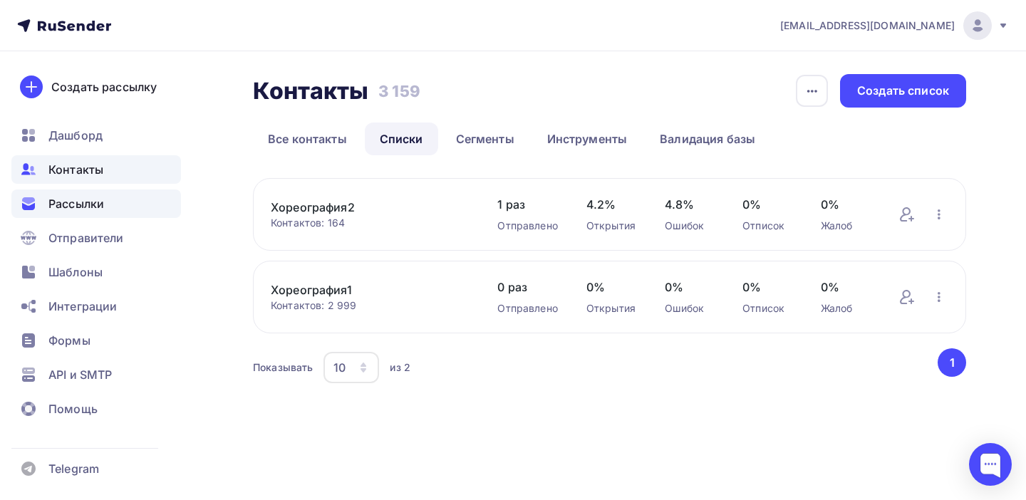
click at [90, 205] on span "Рассылки" at bounding box center [76, 203] width 56 height 17
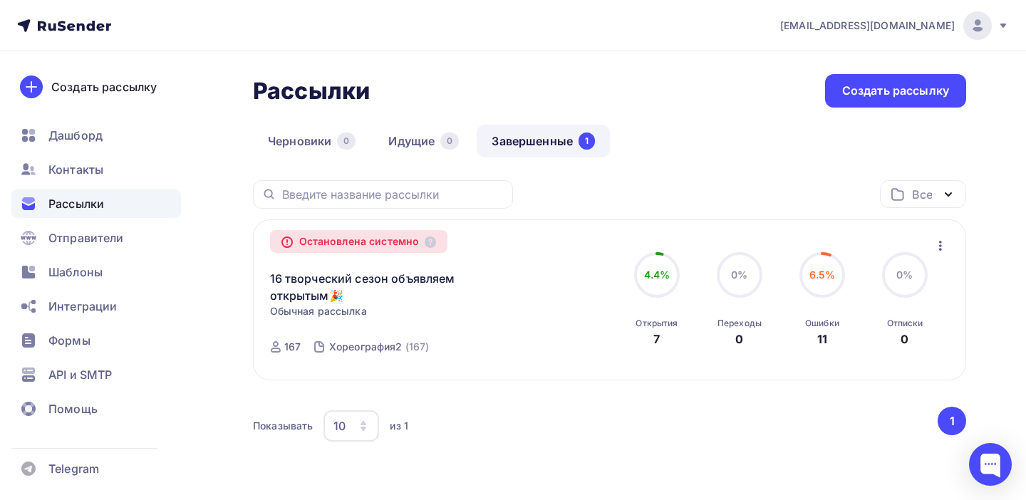
click at [939, 242] on icon "button" at bounding box center [940, 246] width 3 height 10
click at [913, 285] on div "Копировать в новую" at bounding box center [875, 282] width 146 height 17
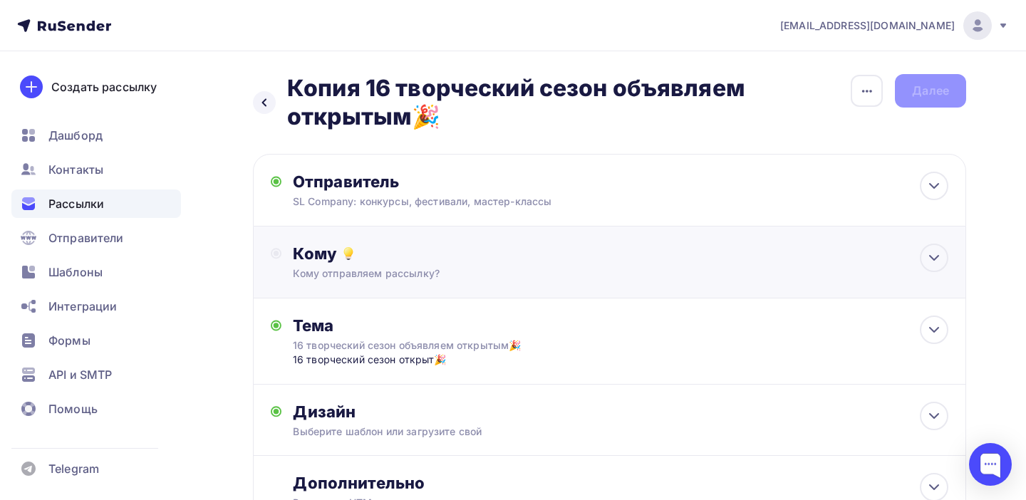
click at [294, 256] on div "Кому" at bounding box center [620, 254] width 655 height 20
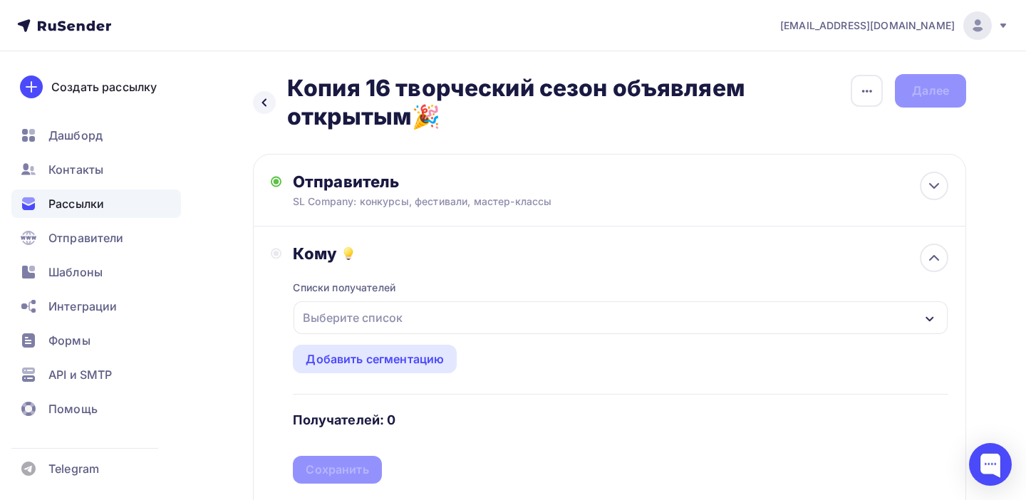
click at [352, 316] on div "Выберите список" at bounding box center [352, 318] width 111 height 26
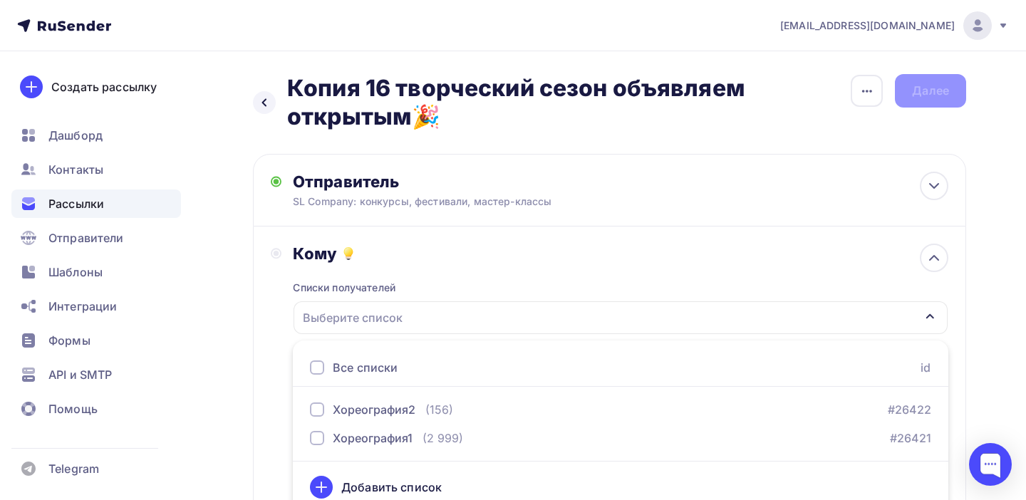
scroll to position [14, 0]
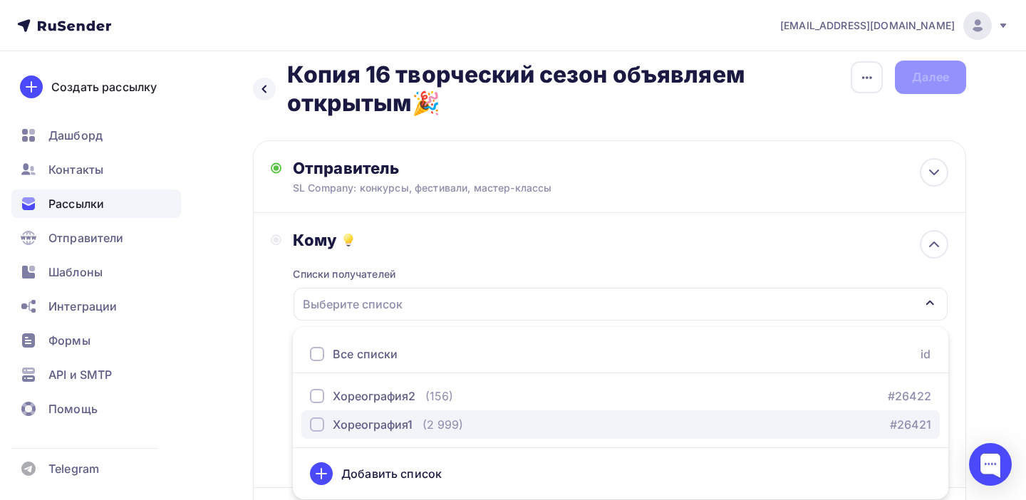
click at [379, 421] on div "Хореография1" at bounding box center [373, 424] width 80 height 17
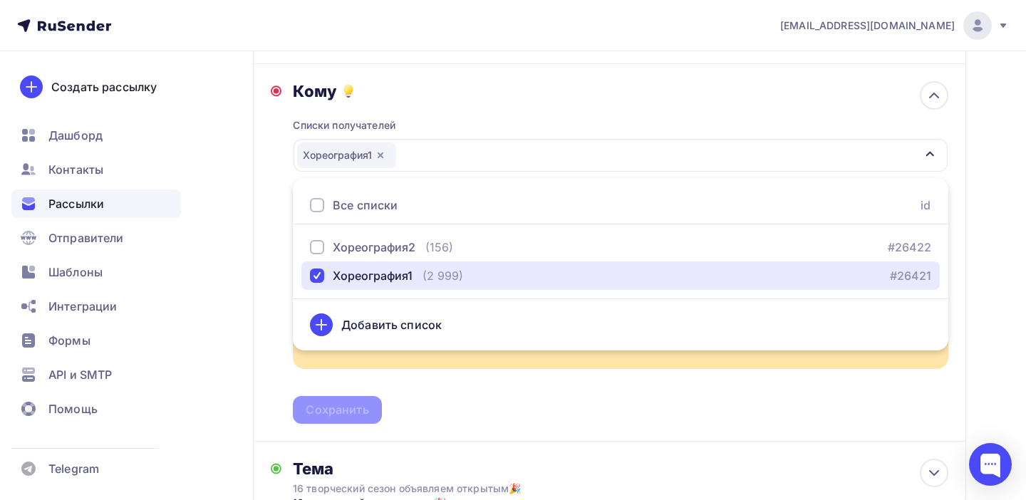
scroll to position [210, 0]
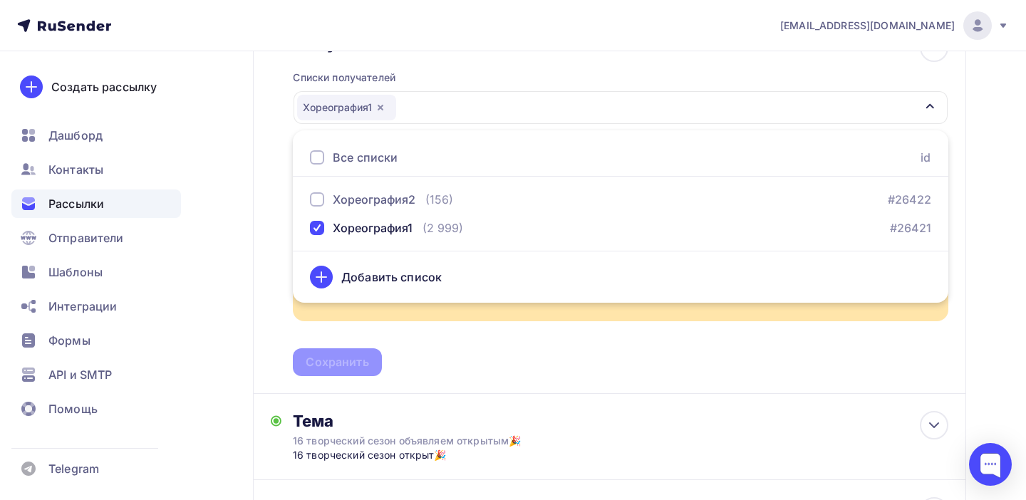
click at [984, 277] on div "Назад Копия 16 творческий сезон объявляем открытым🎉 Копия 16 творческий сезон о…" at bounding box center [513, 278] width 1026 height 874
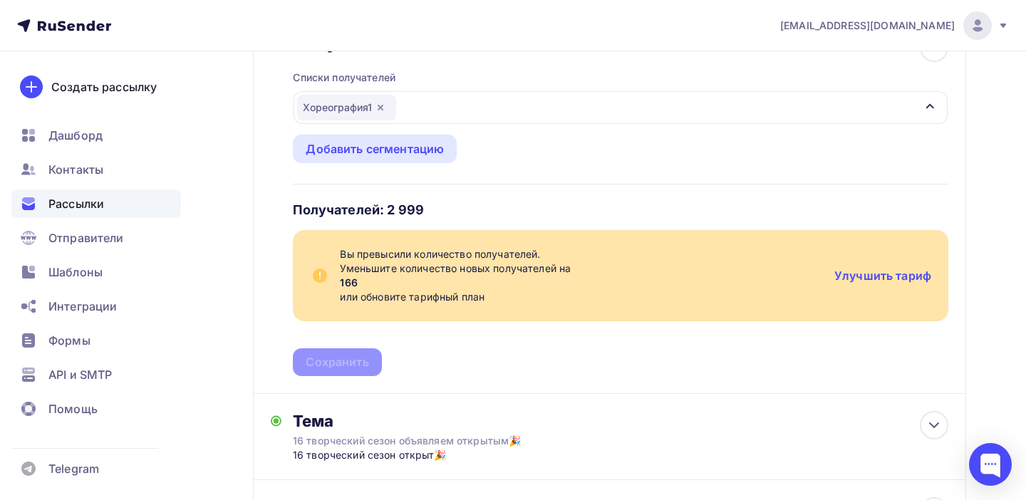
click at [383, 110] on icon "button" at bounding box center [381, 108] width 6 height 6
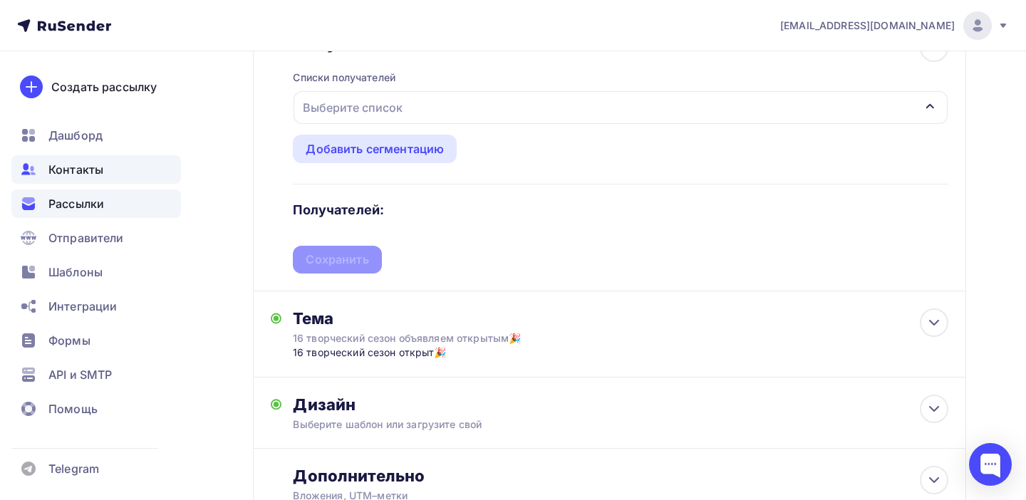
click at [81, 168] on span "Контакты" at bounding box center [75, 169] width 55 height 17
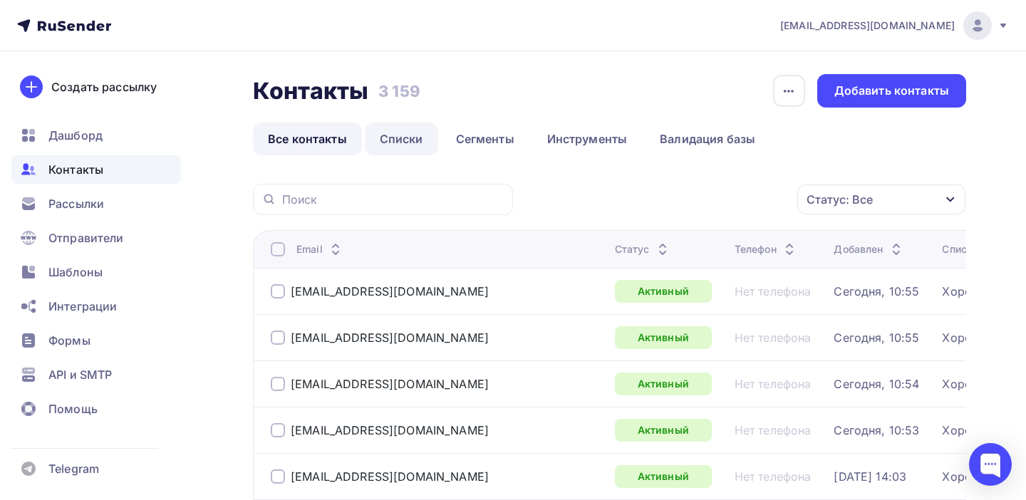
click at [405, 136] on link "Списки" at bounding box center [401, 139] width 73 height 33
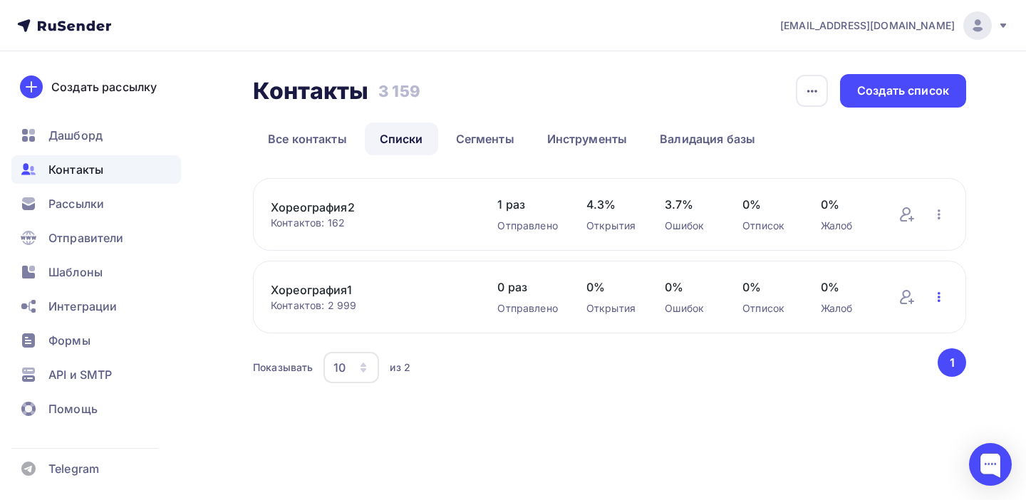
click at [938, 296] on icon "button" at bounding box center [939, 297] width 3 height 10
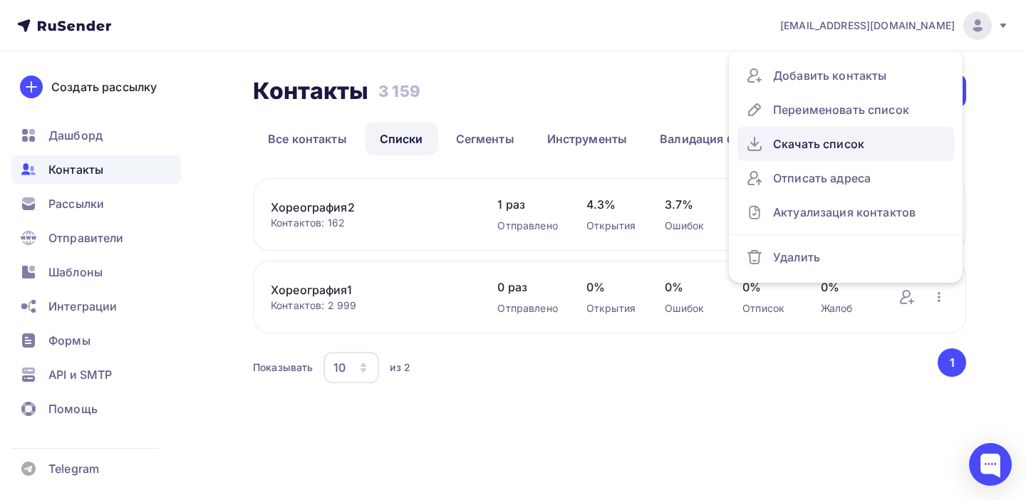
click at [800, 147] on div "Скачать список" at bounding box center [845, 144] width 199 height 23
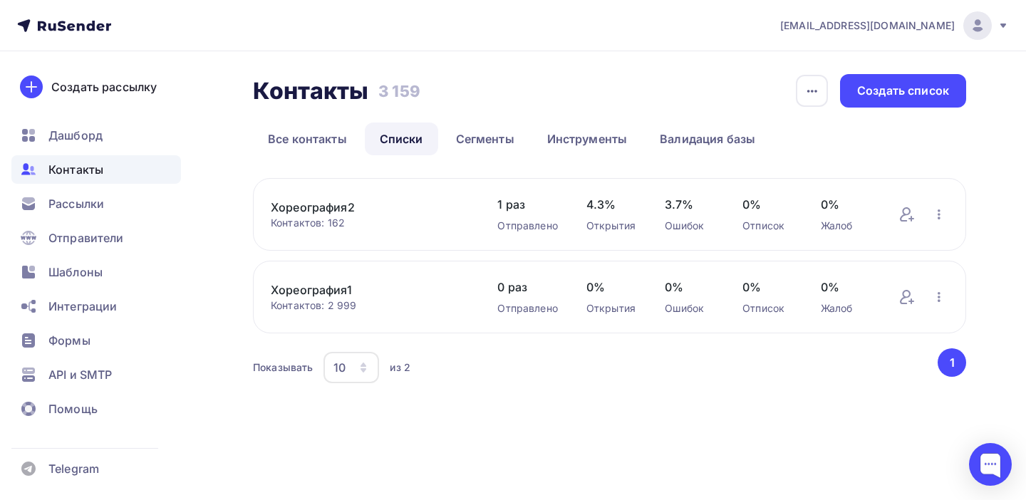
click at [651, 415] on div "Контакты Контакты 3 159 3 159 История импорта Создать список Все контакты Списк…" at bounding box center [513, 247] width 1026 height 393
click at [939, 298] on icon "button" at bounding box center [939, 297] width 3 height 10
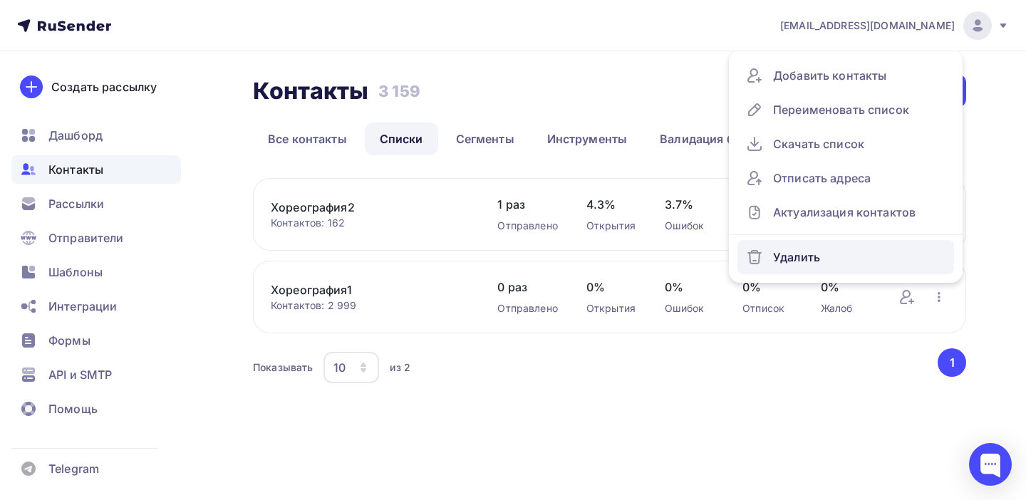
click at [789, 249] on div "Удалить" at bounding box center [845, 257] width 199 height 23
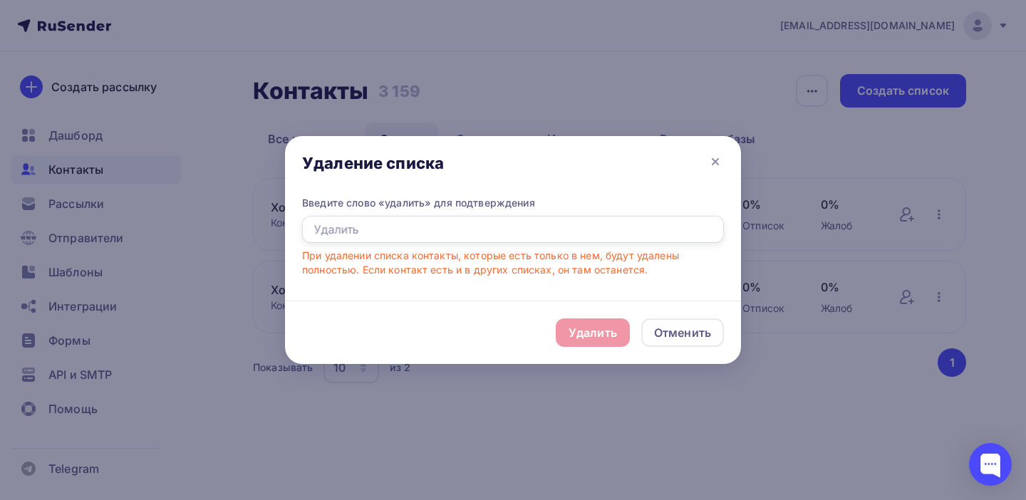
click at [441, 233] on input "text" at bounding box center [513, 229] width 422 height 27
type input "удалить"
click at [613, 337] on div "Удалить" at bounding box center [593, 332] width 48 height 17
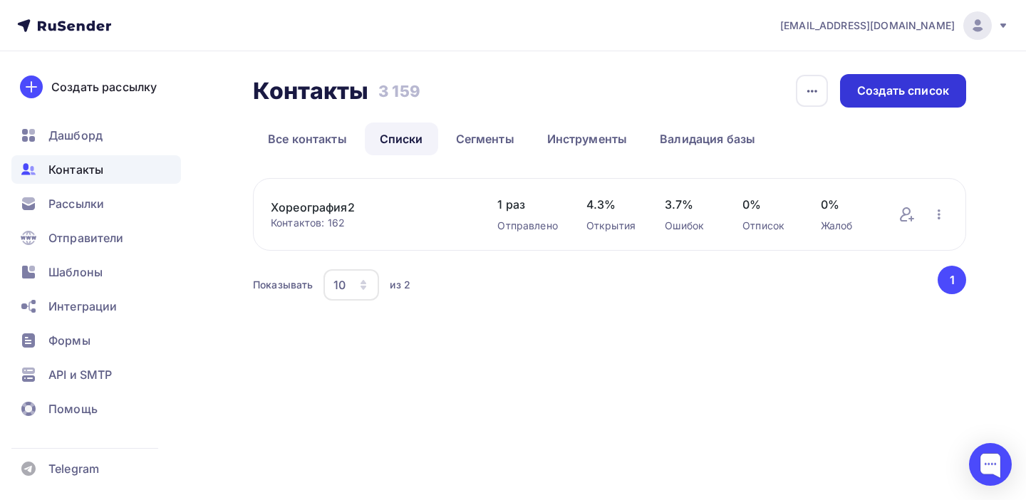
click at [906, 94] on div "Создать список" at bounding box center [903, 91] width 92 height 16
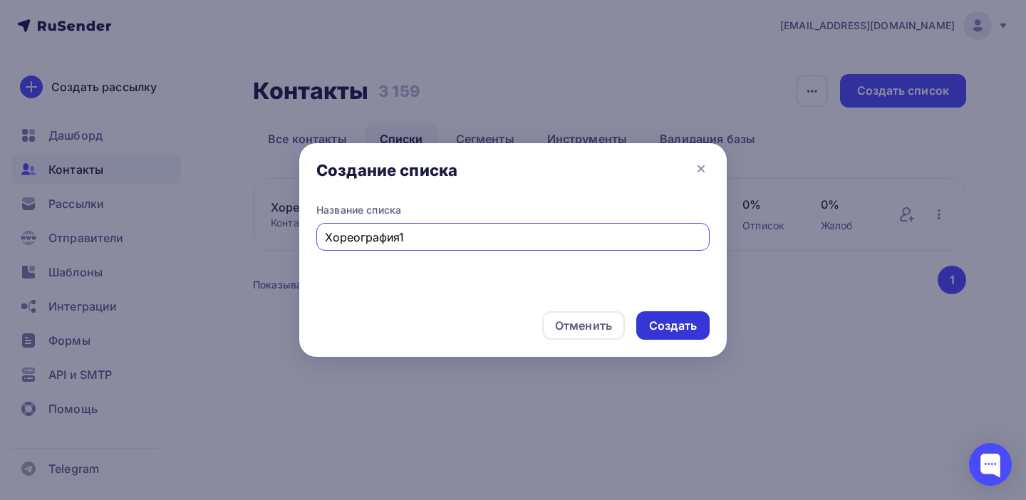
type input "Хореография1"
click at [680, 329] on div "Создать" at bounding box center [673, 326] width 48 height 16
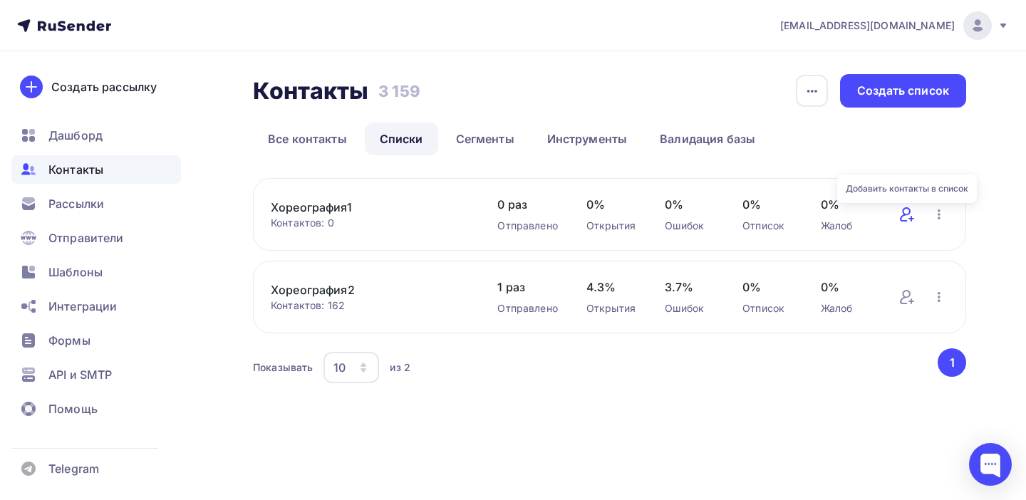
click at [908, 214] on icon at bounding box center [905, 214] width 11 height 14
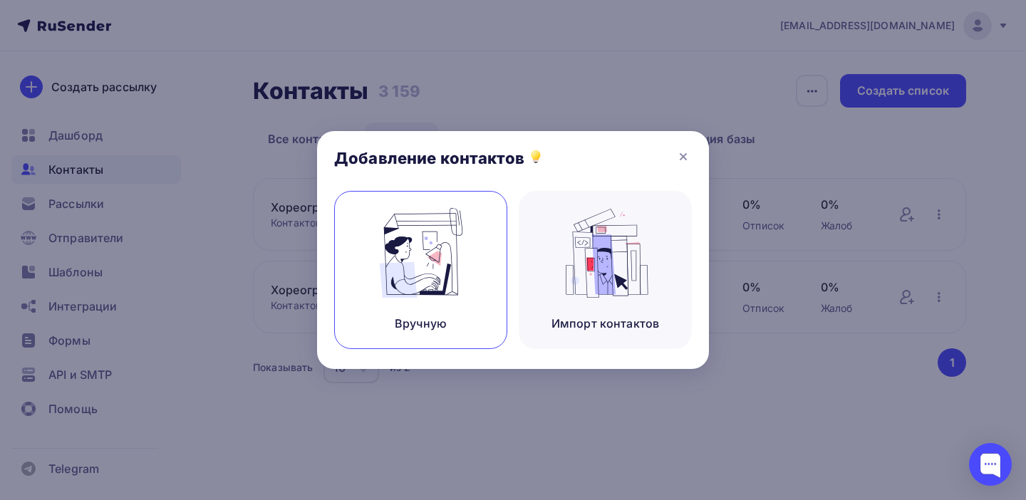
click at [433, 258] on img at bounding box center [420, 253] width 95 height 90
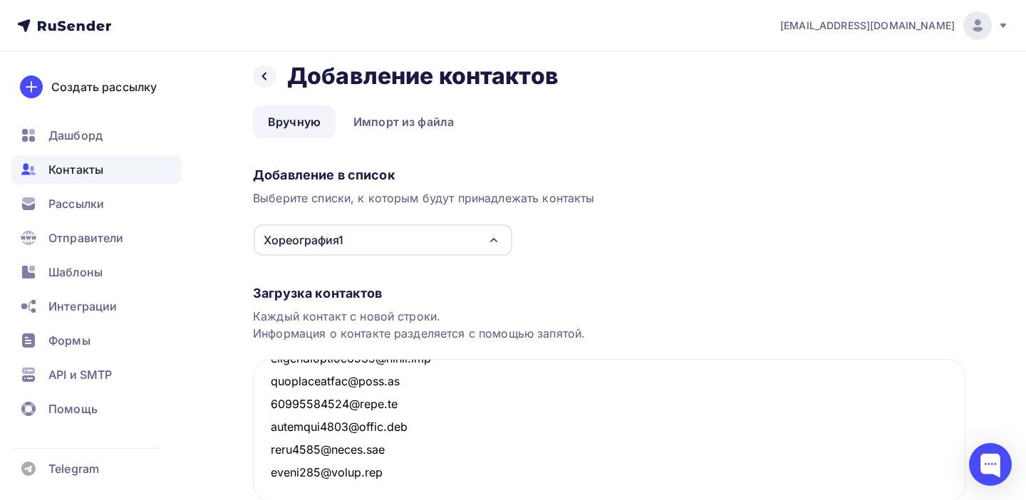
scroll to position [127, 0]
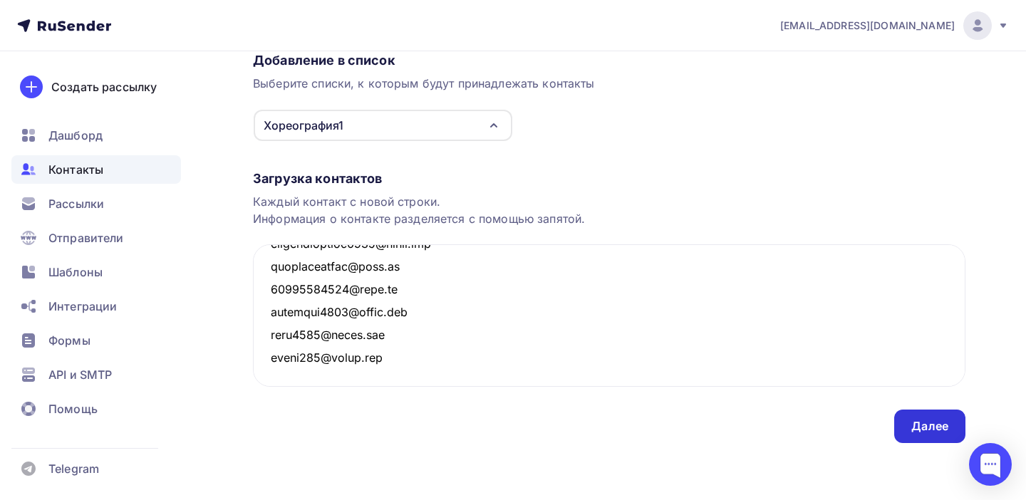
type textarea "juliakovalchuk_2017@mail.ru skripka.kate@gmail.com dance-kat86@mail.ru dianochk…"
click at [920, 438] on div "Далее" at bounding box center [929, 426] width 71 height 33
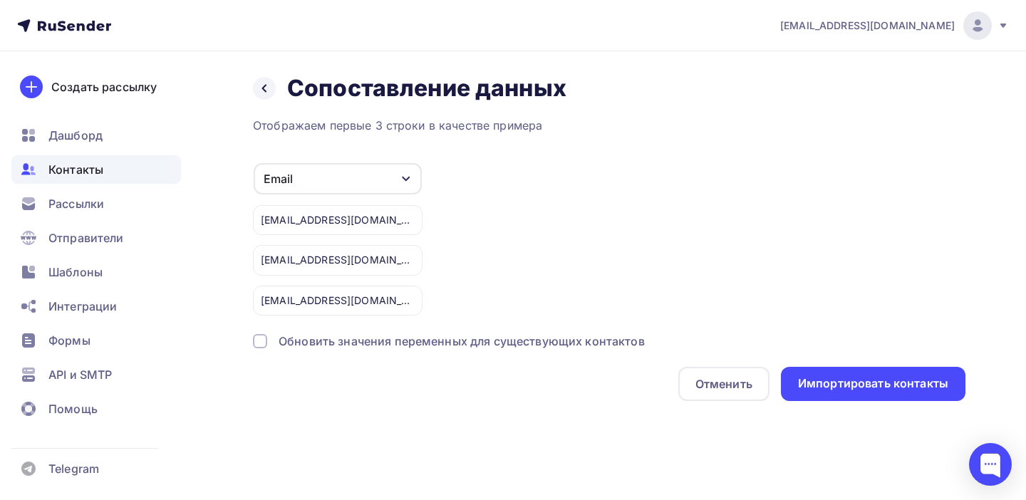
click at [489, 345] on div "Обновить значения переменных для существующих контактов" at bounding box center [462, 341] width 366 height 17
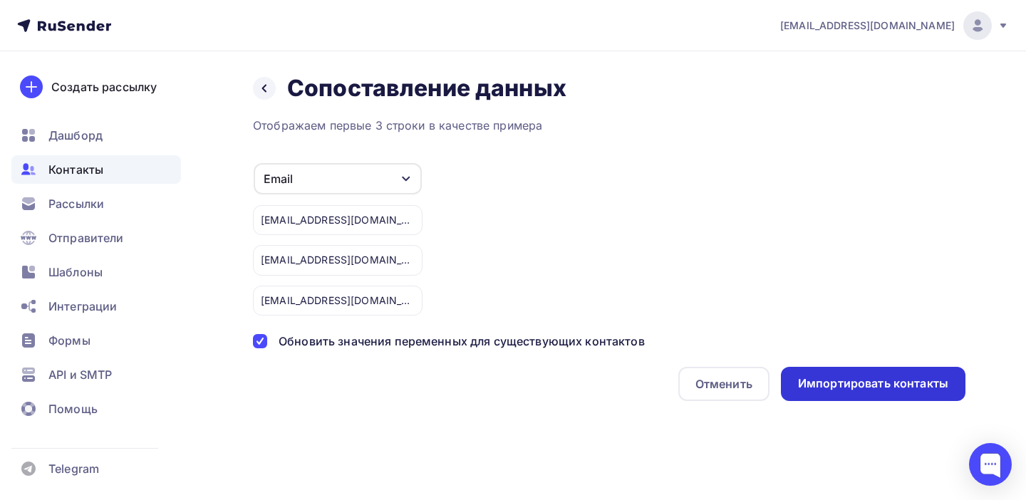
click at [887, 390] on div "Импортировать контакты" at bounding box center [873, 383] width 150 height 16
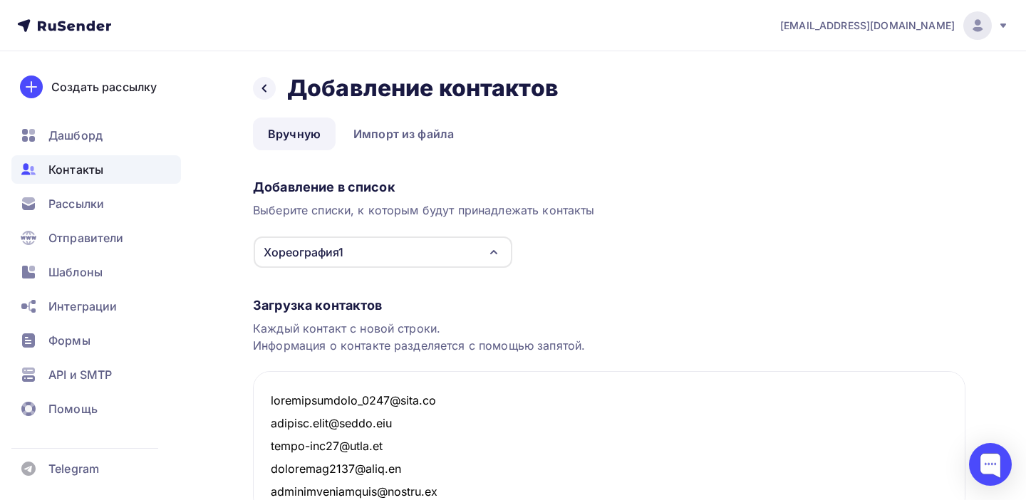
scroll to position [68285, 0]
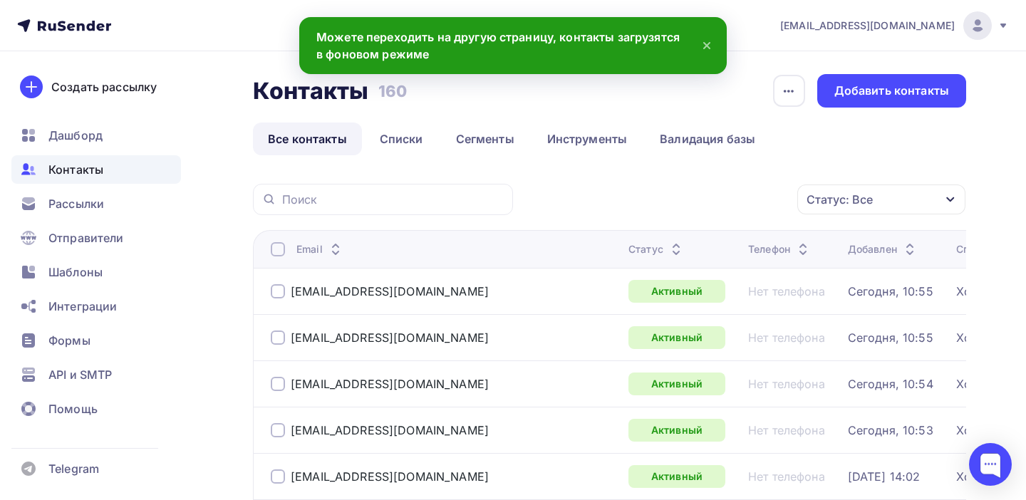
click at [65, 172] on span "Контакты" at bounding box center [75, 169] width 55 height 17
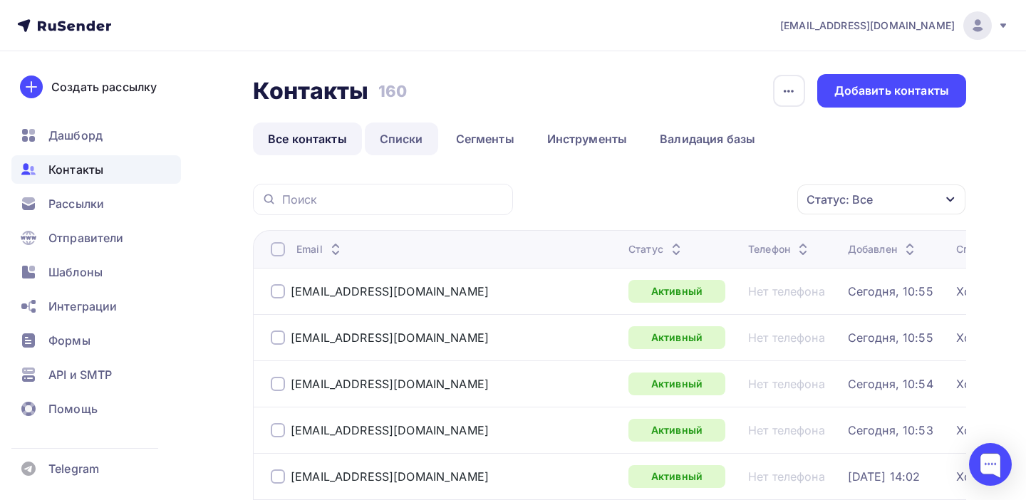
click at [398, 138] on link "Списки" at bounding box center [401, 139] width 73 height 33
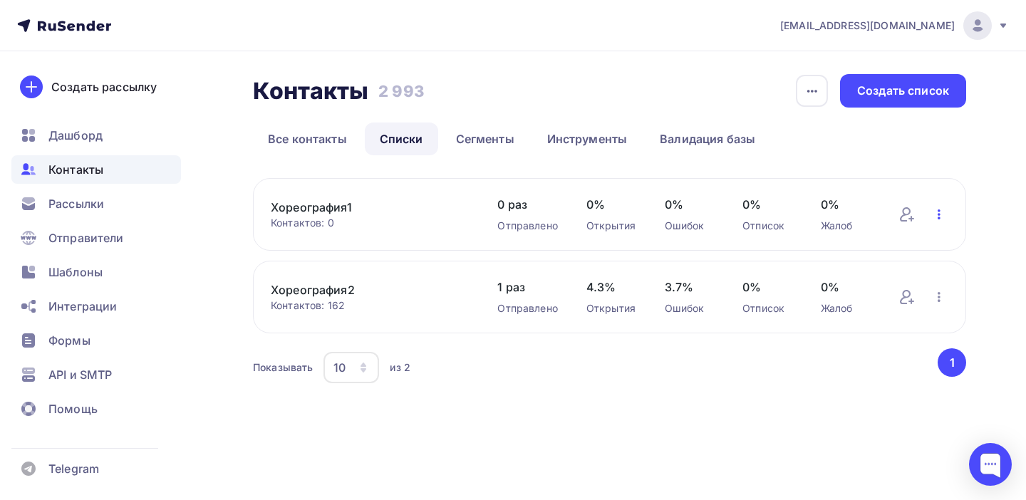
click at [938, 214] on icon "button" at bounding box center [939, 214] width 3 height 10
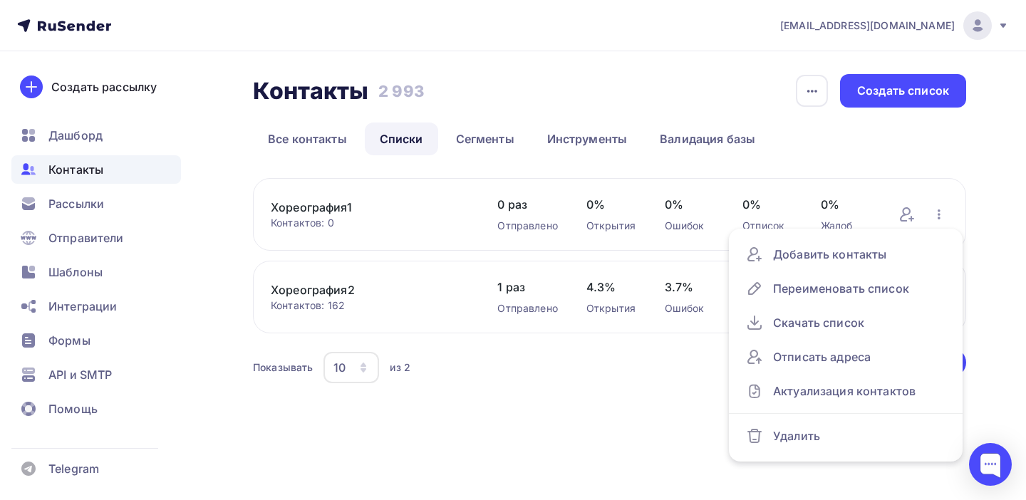
click at [300, 205] on link "Хореография1" at bounding box center [370, 207] width 198 height 17
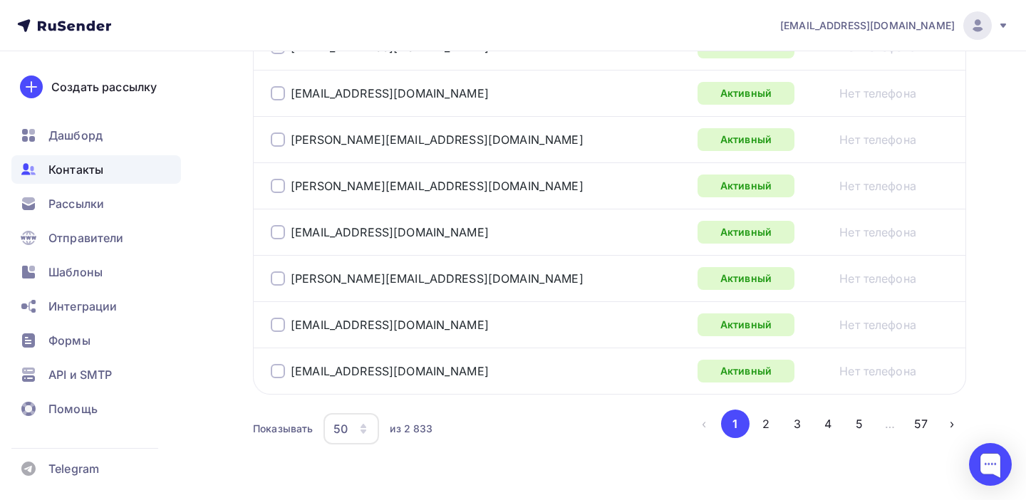
scroll to position [2424, 0]
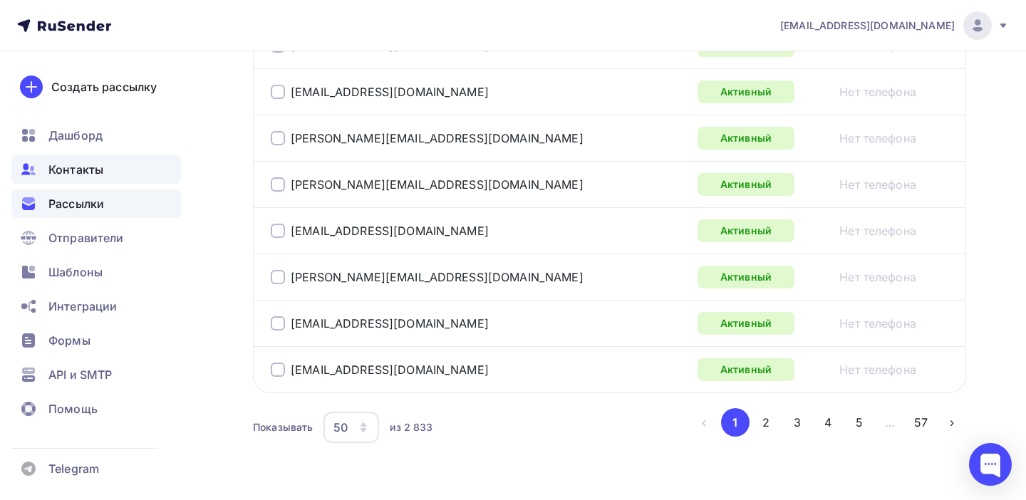
click at [94, 210] on span "Рассылки" at bounding box center [76, 203] width 56 height 17
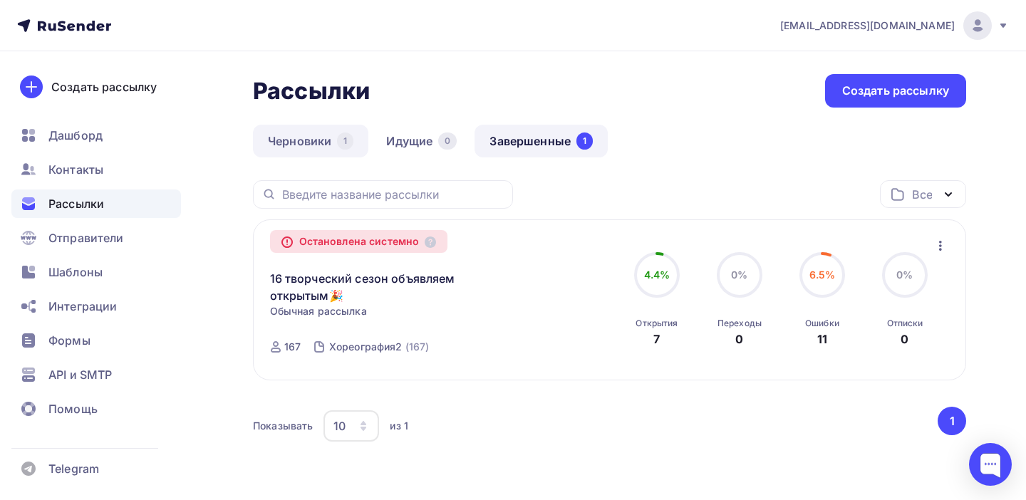
click at [272, 141] on link "Черновики 1" at bounding box center [310, 141] width 115 height 33
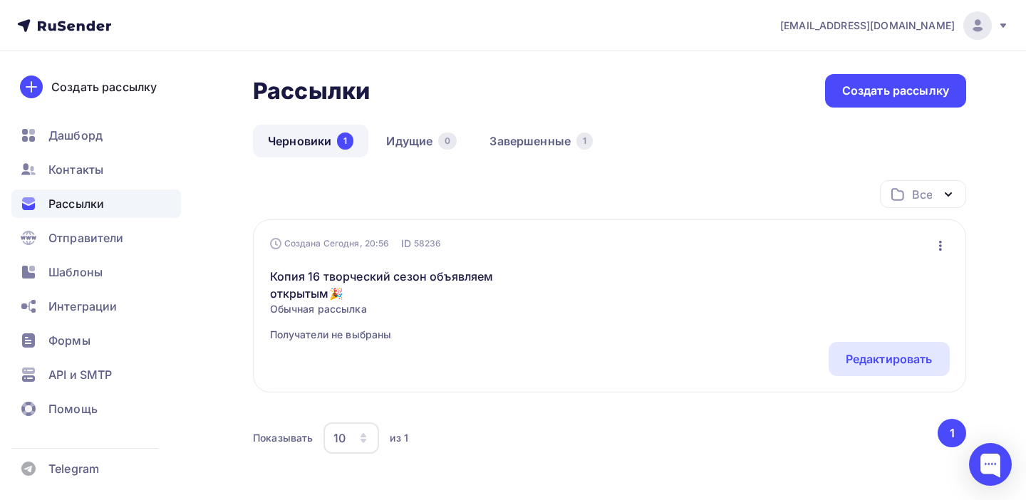
click at [941, 251] on icon "button" at bounding box center [940, 245] width 17 height 17
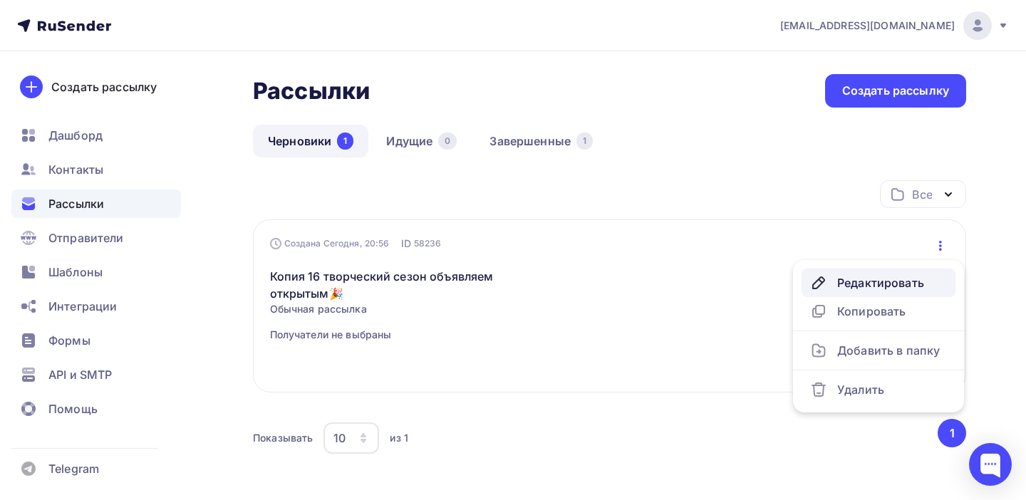
click at [873, 281] on div "Редактировать" at bounding box center [878, 282] width 137 height 17
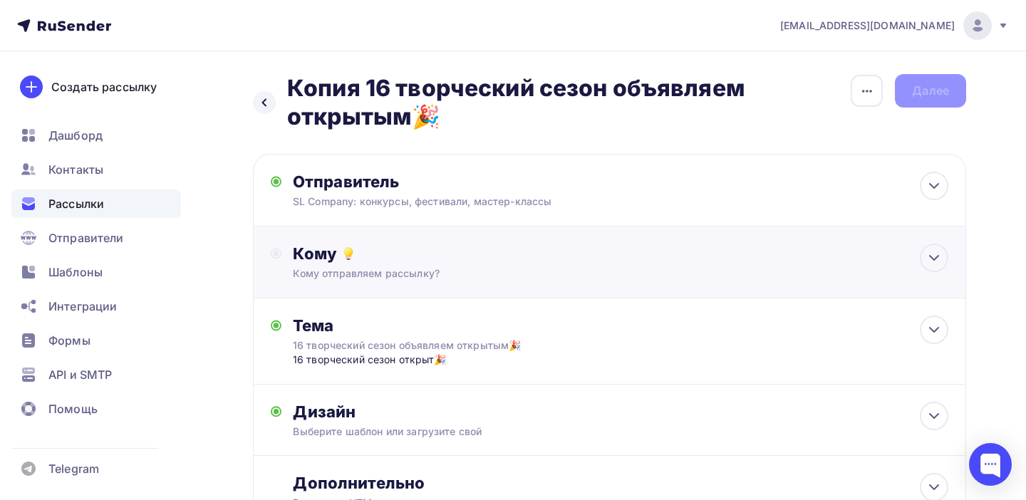
click at [388, 266] on div "Кому отправляем рассылку?" at bounding box center [588, 273] width 590 height 14
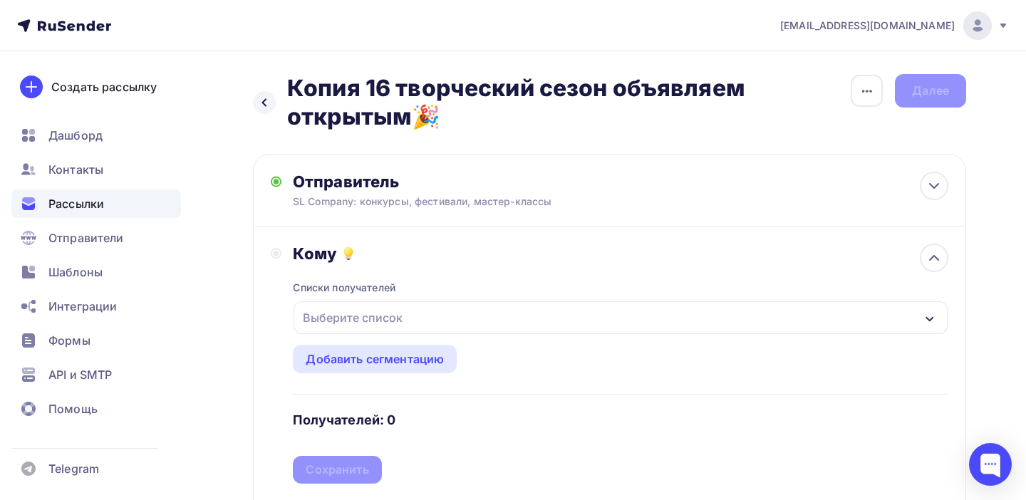
click at [383, 311] on div "Выберите список" at bounding box center [352, 318] width 111 height 26
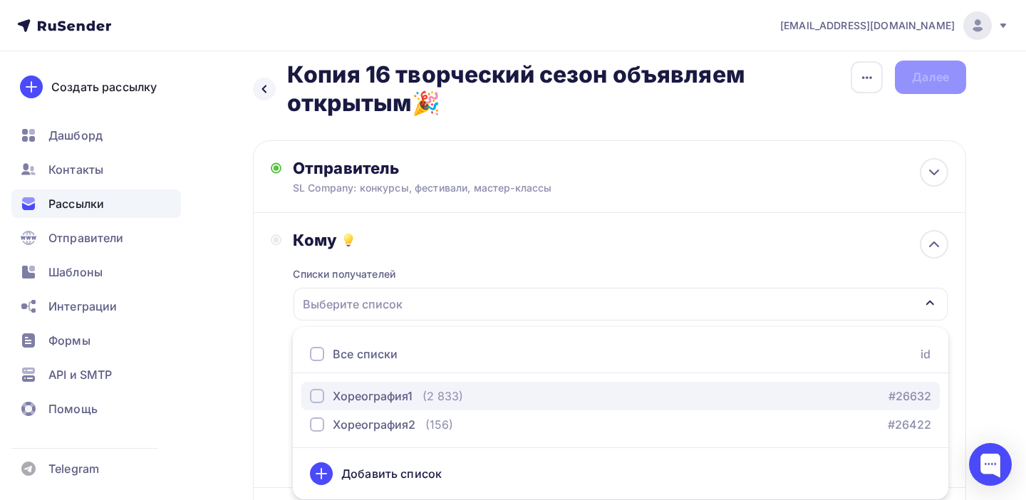
click at [358, 400] on div "Хореография1" at bounding box center [373, 396] width 80 height 17
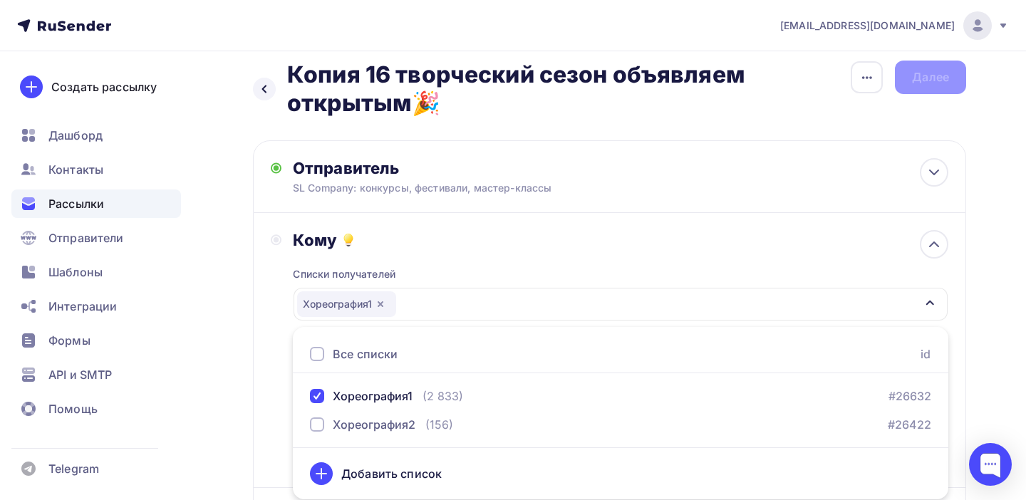
click at [979, 271] on div "Назад Копия 16 творческий сезон объявляем открытым🎉 Копия 16 творческий сезон о…" at bounding box center [513, 424] width 1026 height 772
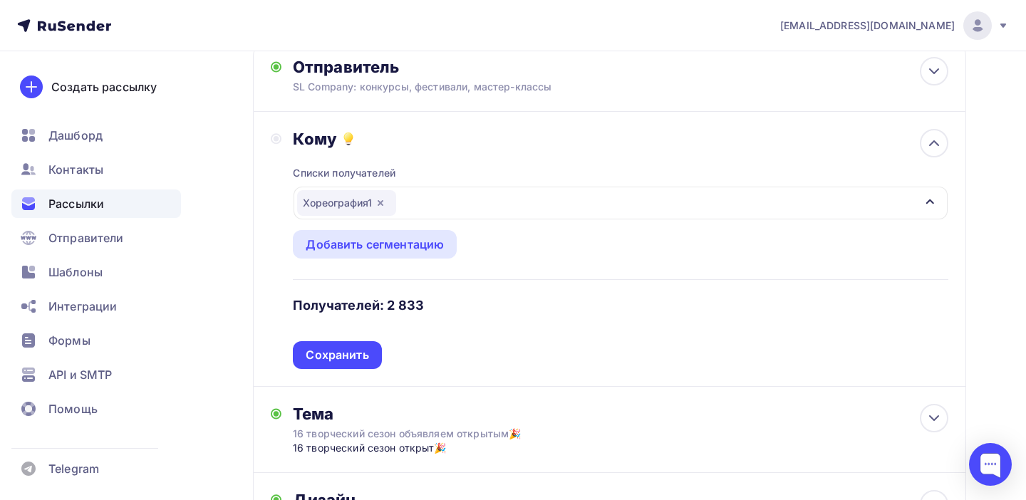
scroll to position [161, 0]
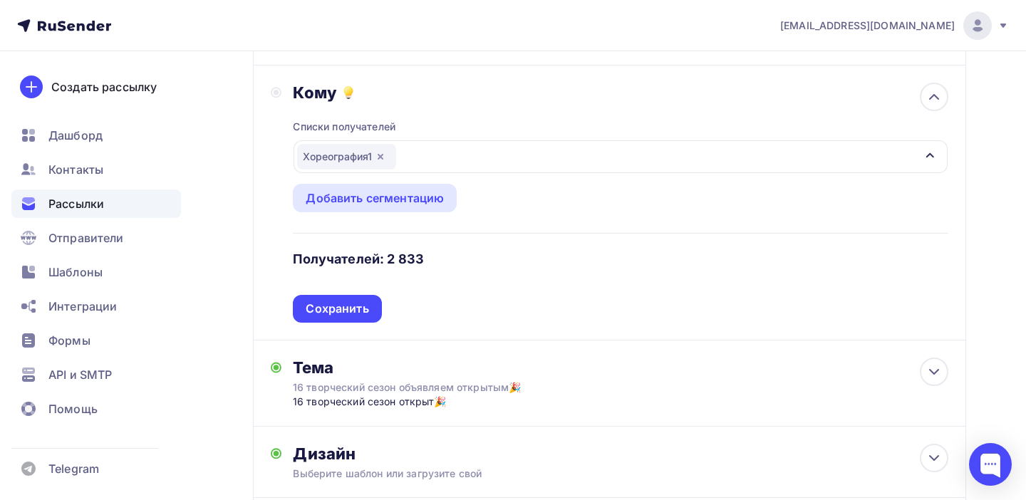
click at [340, 311] on div "Сохранить" at bounding box center [337, 309] width 63 height 16
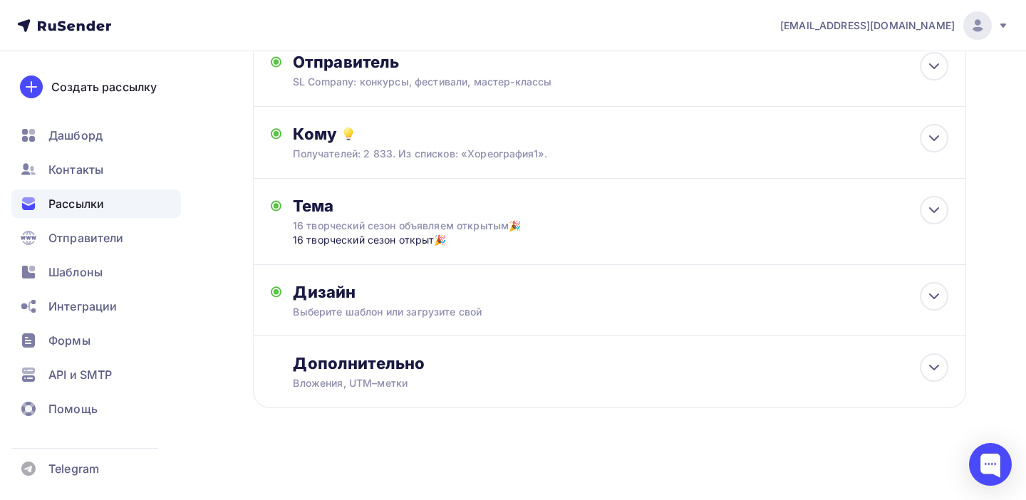
scroll to position [0, 0]
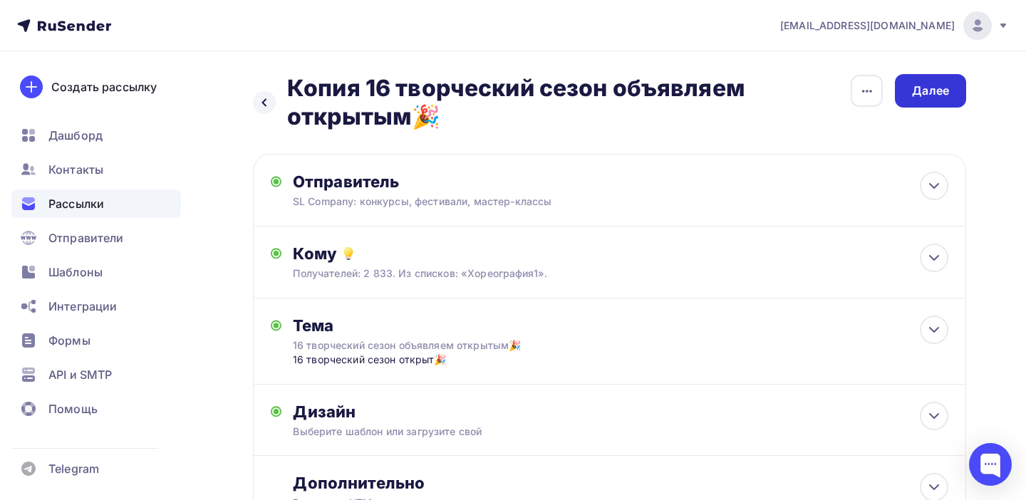
click at [952, 90] on div "Далее" at bounding box center [930, 90] width 71 height 33
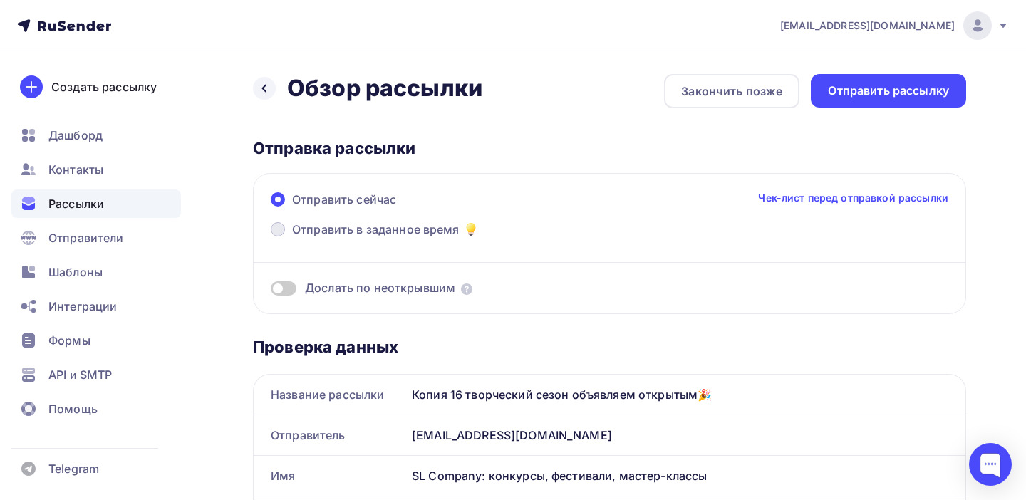
click at [364, 229] on span "Отправить в заданное время" at bounding box center [375, 229] width 167 height 17
click at [292, 238] on input "Отправить в заданное время" at bounding box center [292, 238] width 0 height 0
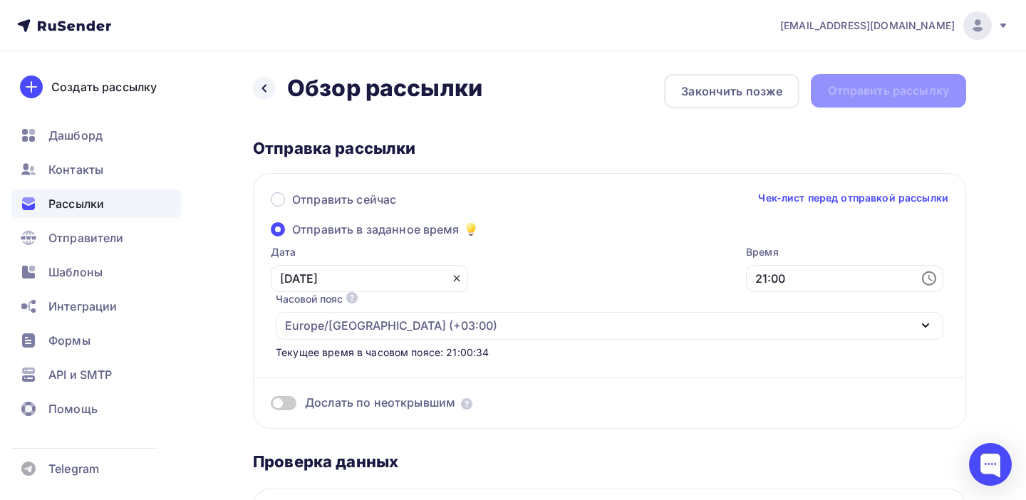
click at [451, 276] on icon at bounding box center [456, 278] width 11 height 11
click at [445, 281] on icon at bounding box center [453, 278] width 17 height 17
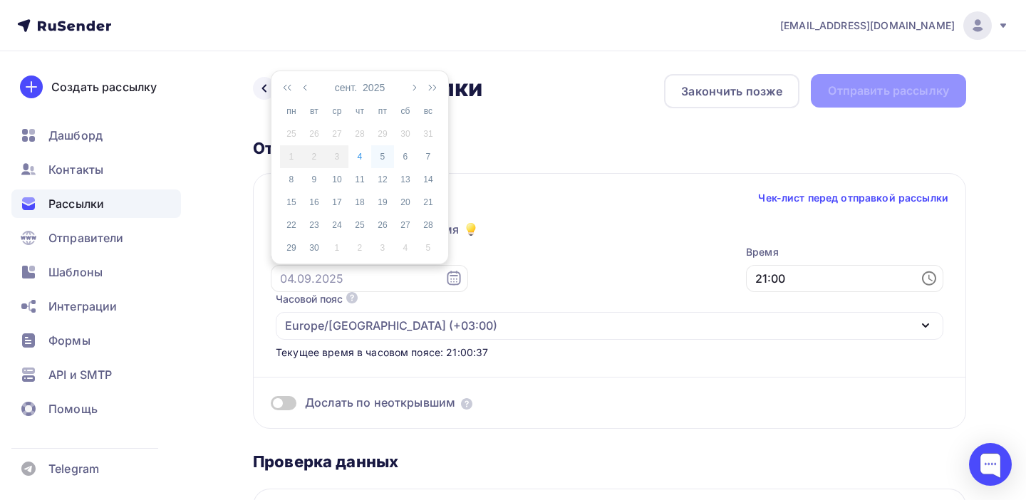
click at [384, 155] on div "5" at bounding box center [382, 156] width 23 height 13
type input "05.09.2025"
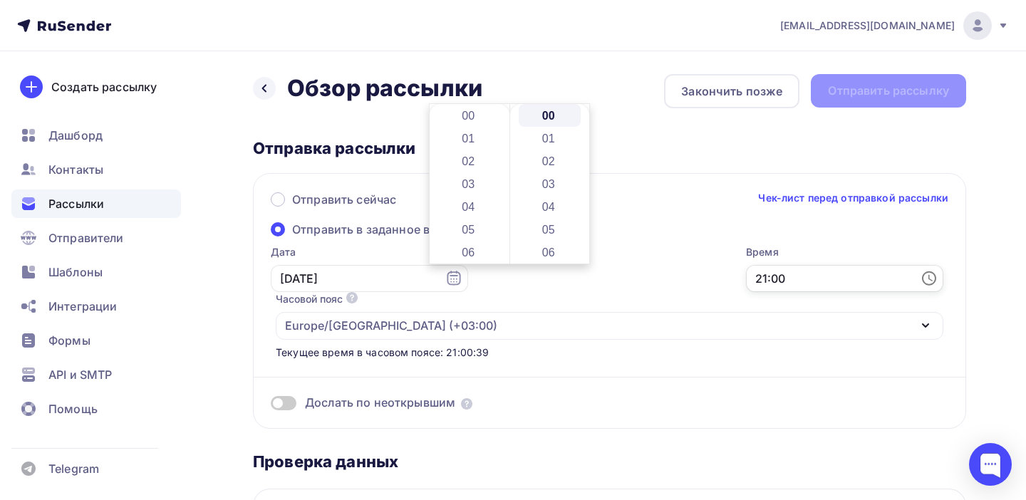
scroll to position [479, 0]
drag, startPoint x: 486, startPoint y: 281, endPoint x: 430, endPoint y: 281, distance: 56.3
click at [430, 281] on div "Дата 05.09.2025 Время 21:00 Часовой пояс По умолчанию используется часовой пояс…" at bounding box center [602, 302] width 682 height 115
click at [472, 167] on li "10" at bounding box center [469, 166] width 63 height 23
type input "10:00"
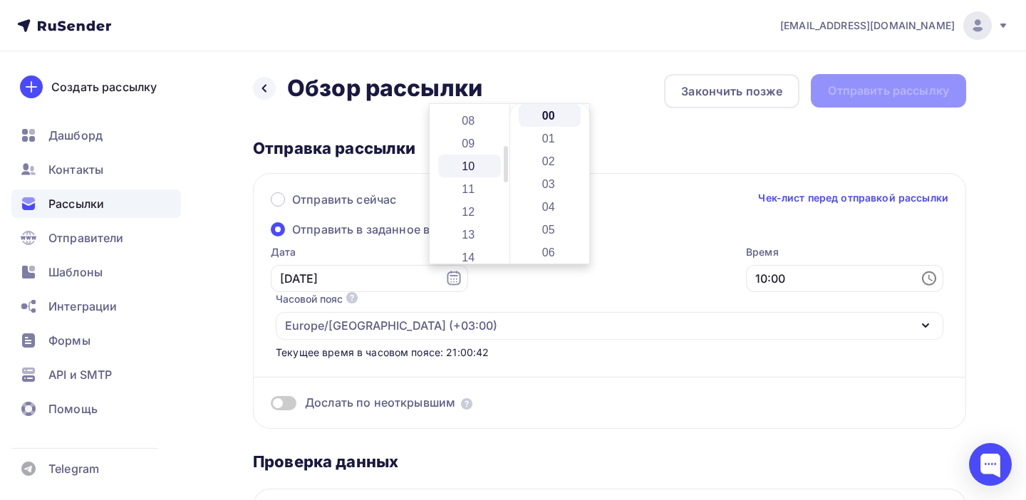
scroll to position [228, 0]
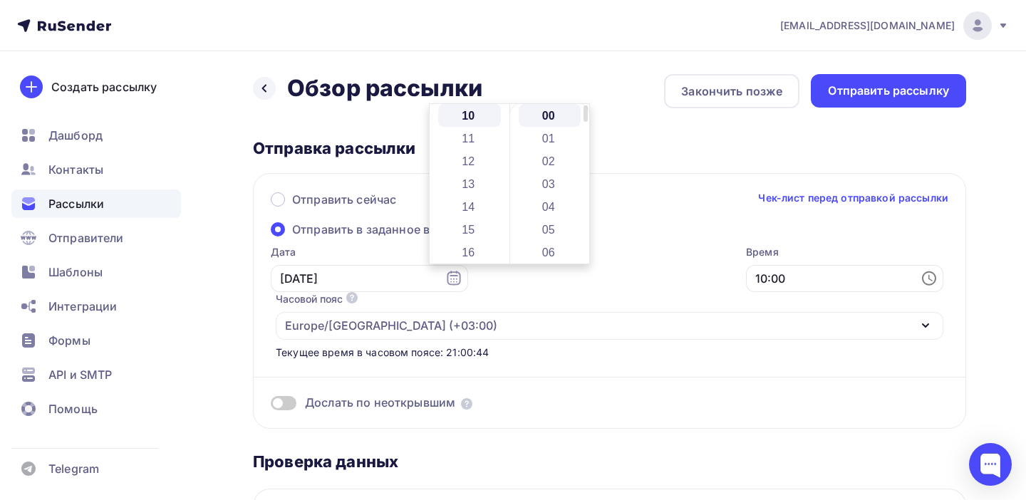
click at [556, 112] on li "00" at bounding box center [550, 115] width 63 height 23
click at [593, 360] on div "Дослать по неоткрывшим" at bounding box center [609, 385] width 677 height 51
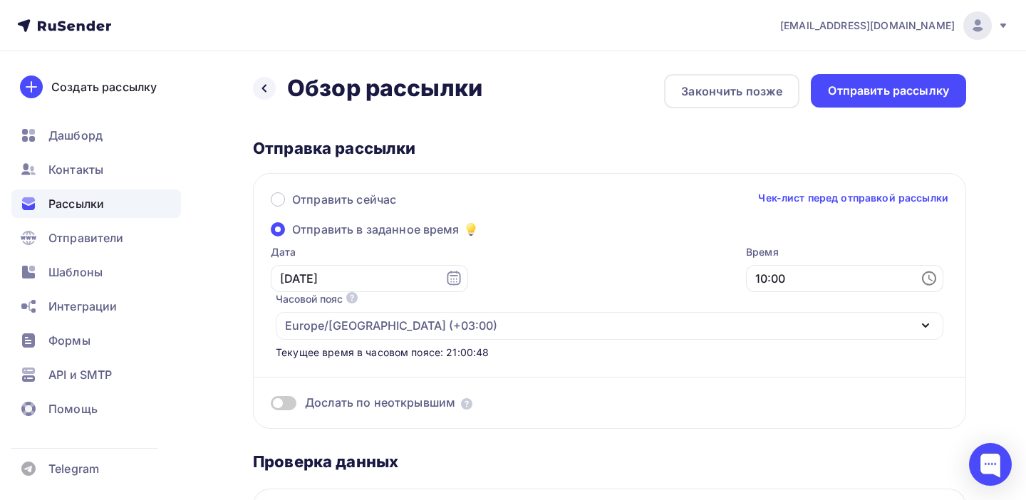
click at [290, 396] on span at bounding box center [284, 403] width 26 height 14
click at [271, 405] on input "checkbox" at bounding box center [271, 405] width 0 height 0
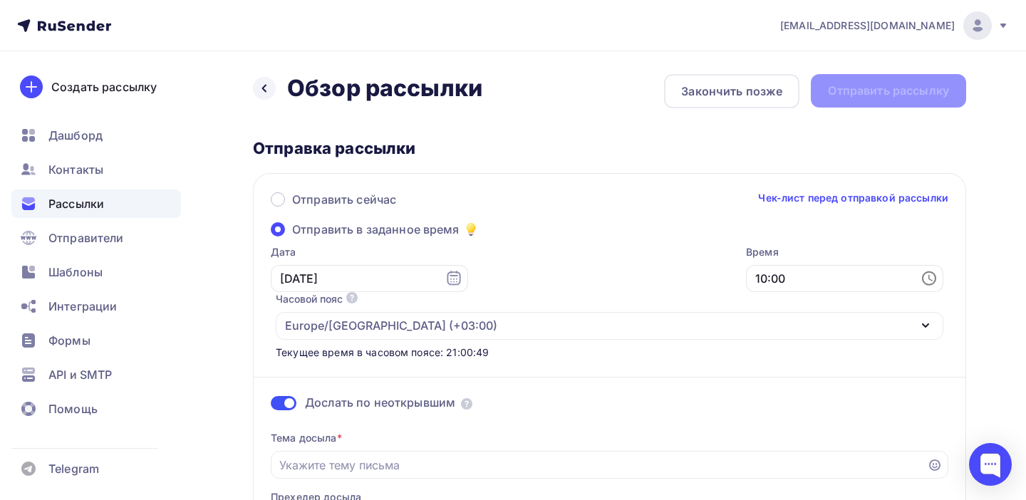
click at [279, 396] on span at bounding box center [284, 403] width 26 height 14
click at [271, 405] on input "checkbox" at bounding box center [271, 405] width 0 height 0
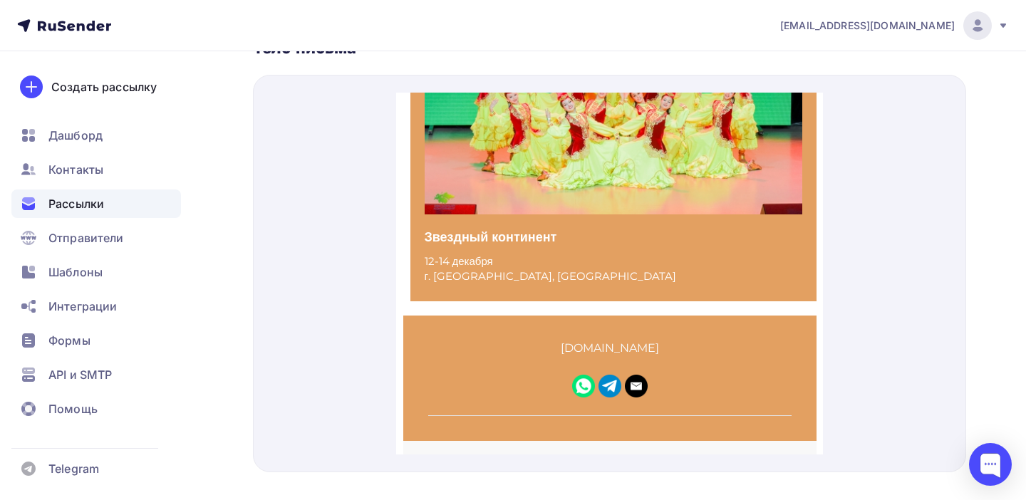
scroll to position [0, 0]
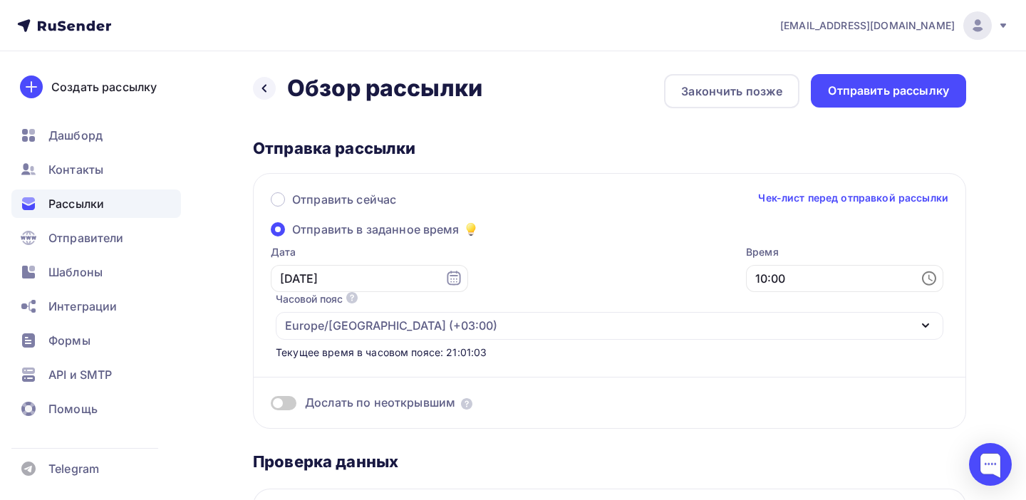
click at [877, 197] on link "Чек-лист перед отправкой рассылки" at bounding box center [853, 198] width 190 height 14
click at [891, 100] on div "Отправить рассылку" at bounding box center [888, 90] width 155 height 33
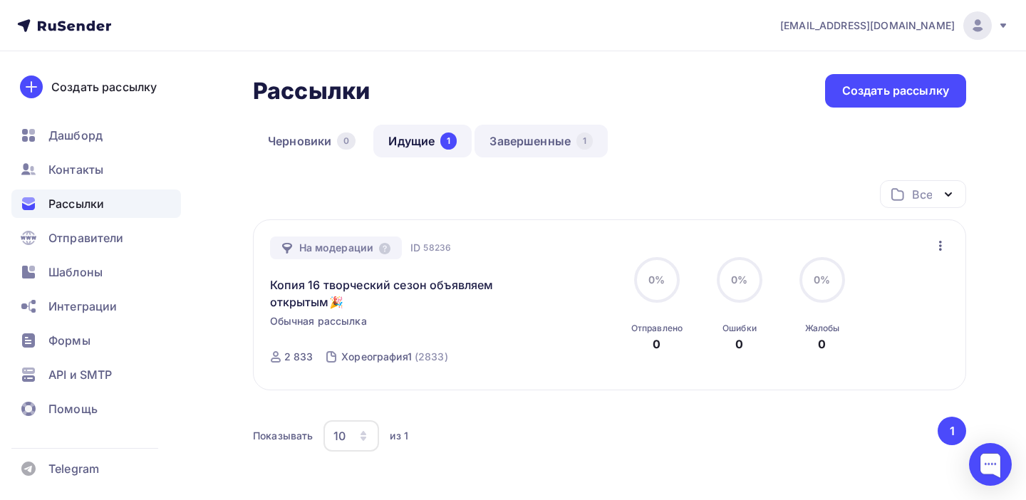
click at [542, 140] on link "Завершенные 1" at bounding box center [540, 141] width 133 height 33
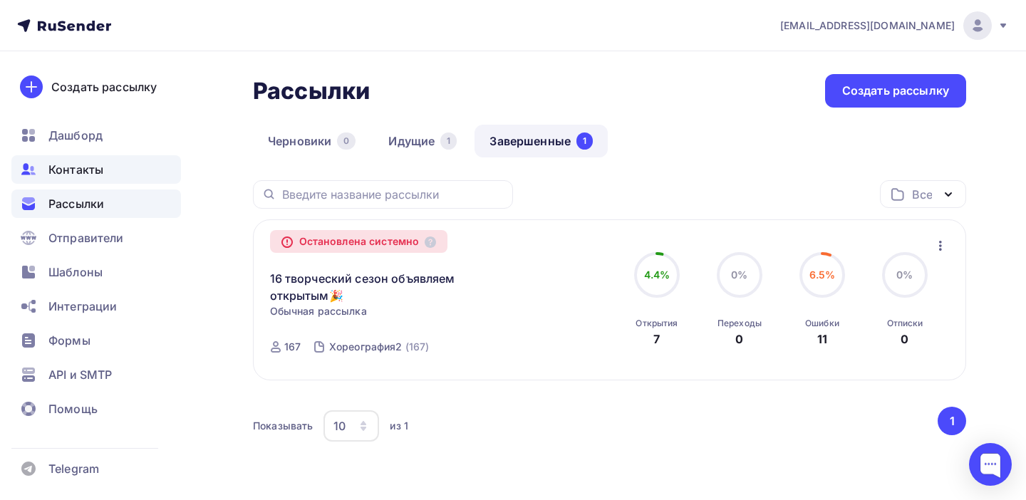
click at [84, 170] on span "Контакты" at bounding box center [75, 169] width 55 height 17
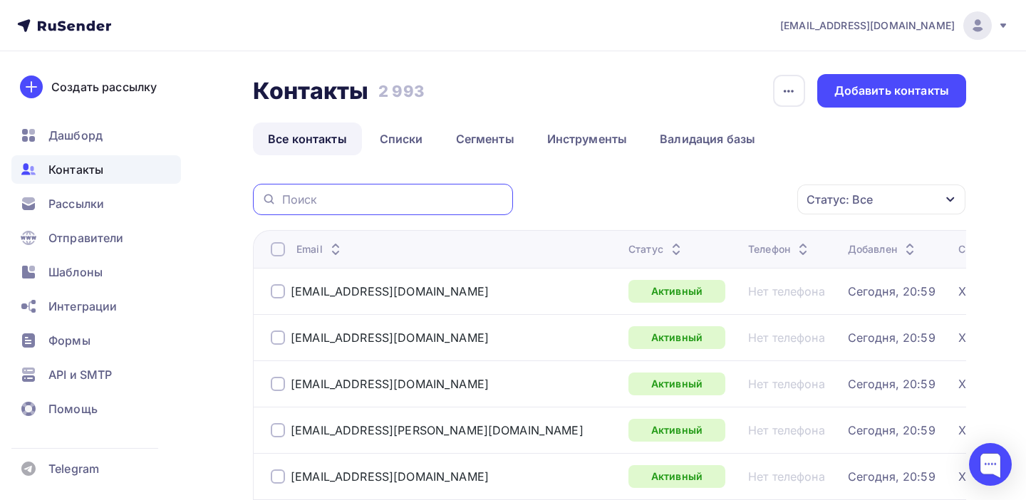
click at [321, 204] on input "text" at bounding box center [393, 200] width 222 height 16
paste input "applewoman77@mail.ru"
type input "applewoman77@mail.ru"
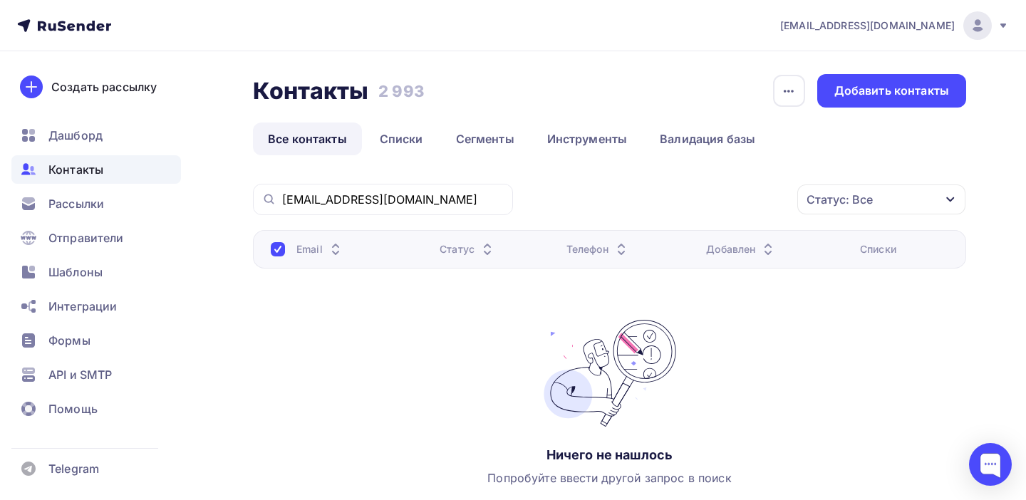
click at [90, 167] on span "Контакты" at bounding box center [75, 169] width 55 height 17
click at [67, 169] on span "Контакты" at bounding box center [75, 169] width 55 height 17
click at [89, 202] on span "Рассылки" at bounding box center [76, 203] width 56 height 17
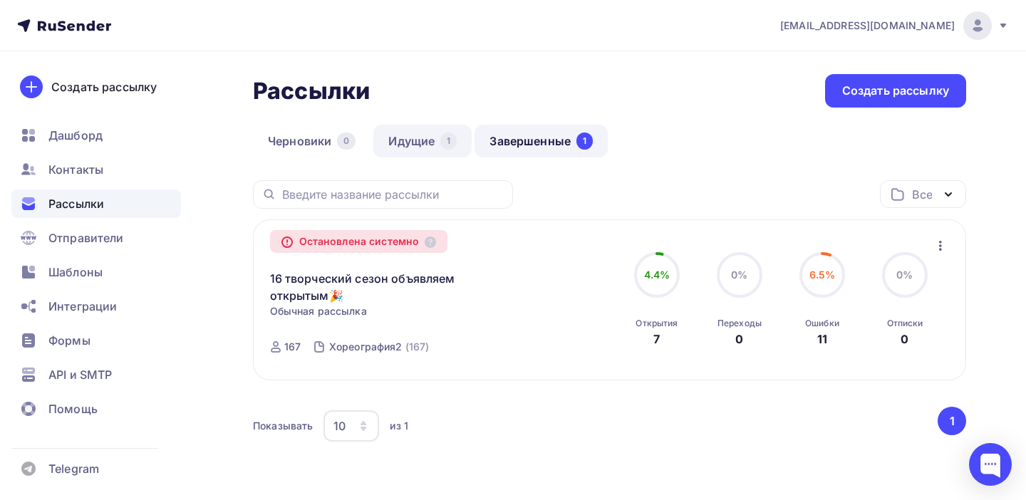
click at [415, 139] on link "Идущие 1" at bounding box center [422, 141] width 98 height 33
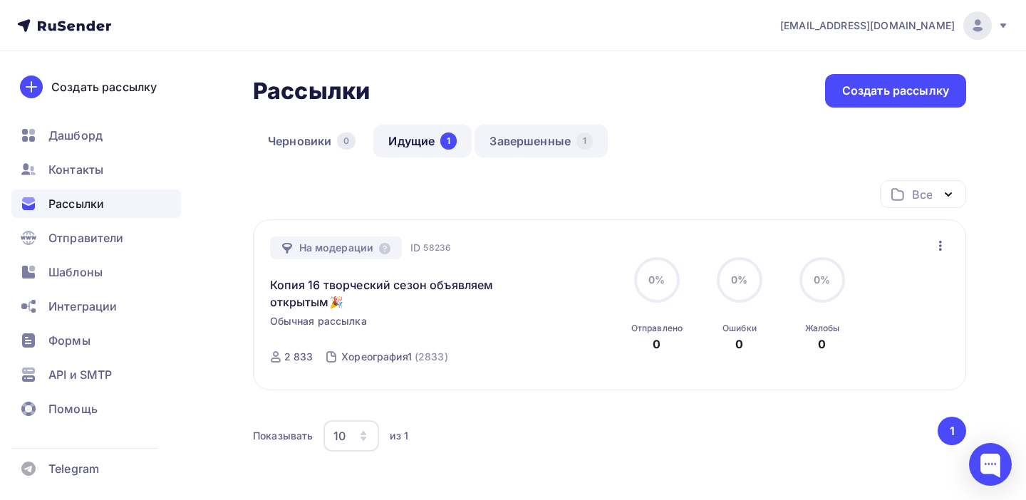
click at [536, 142] on link "Завершенные 1" at bounding box center [540, 141] width 133 height 33
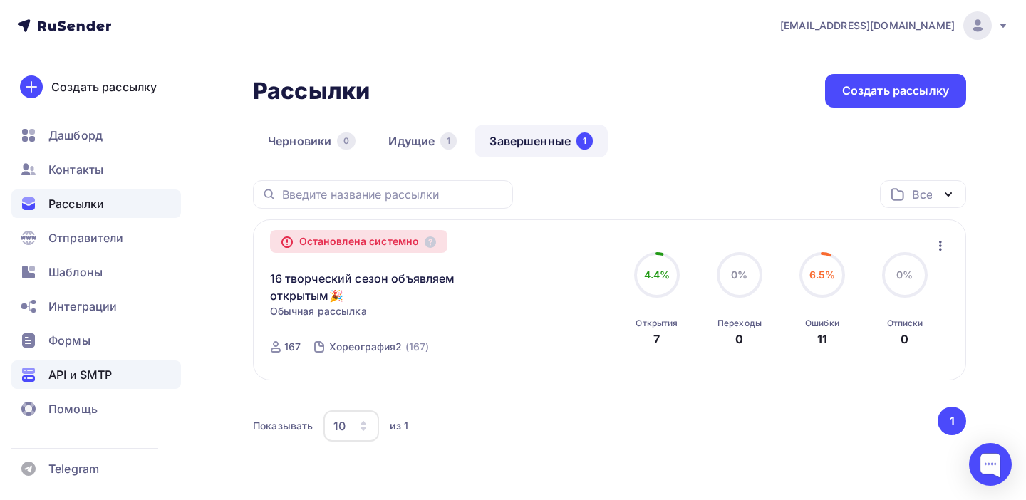
click at [105, 380] on span "API и SMTP" at bounding box center [79, 374] width 63 height 17
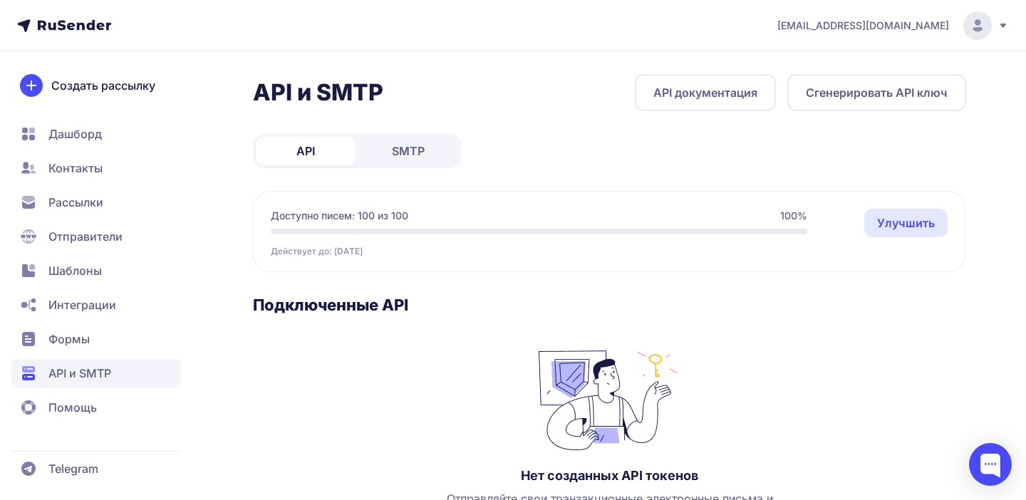
click at [416, 152] on span "SMTP" at bounding box center [408, 150] width 33 height 17
click at [93, 206] on span "Рассылки" at bounding box center [75, 202] width 55 height 17
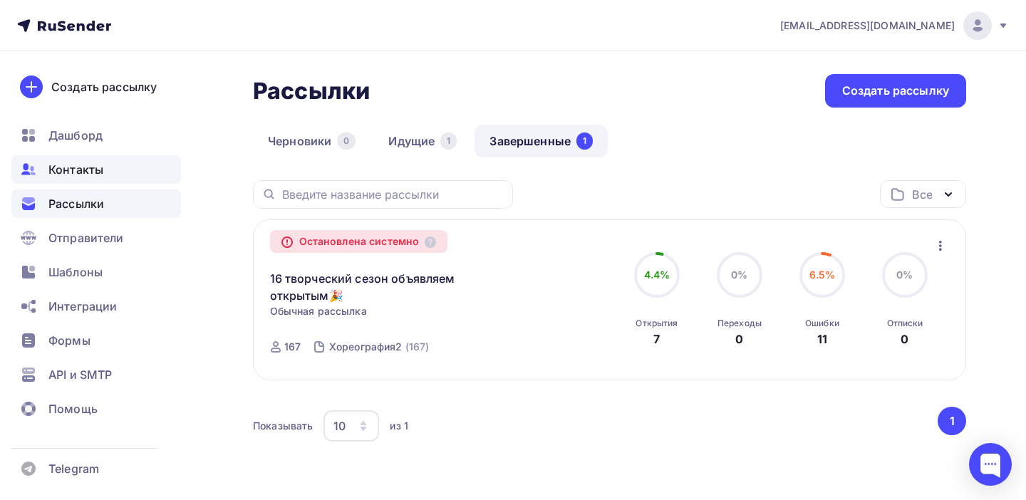
click at [91, 170] on span "Контакты" at bounding box center [75, 169] width 55 height 17
